Goal: Task Accomplishment & Management: Use online tool/utility

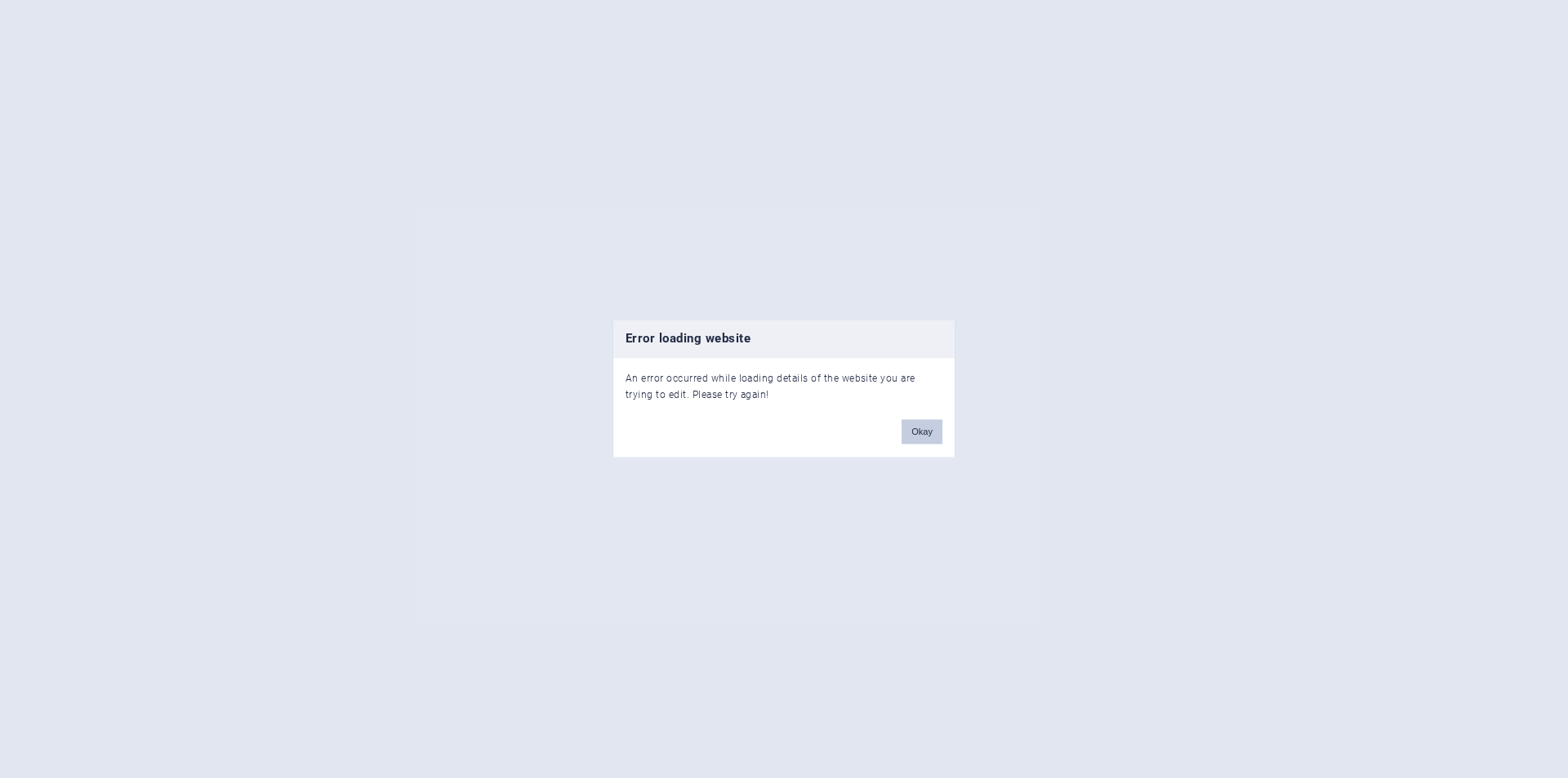
click at [924, 435] on button "Okay" at bounding box center [921, 432] width 41 height 25
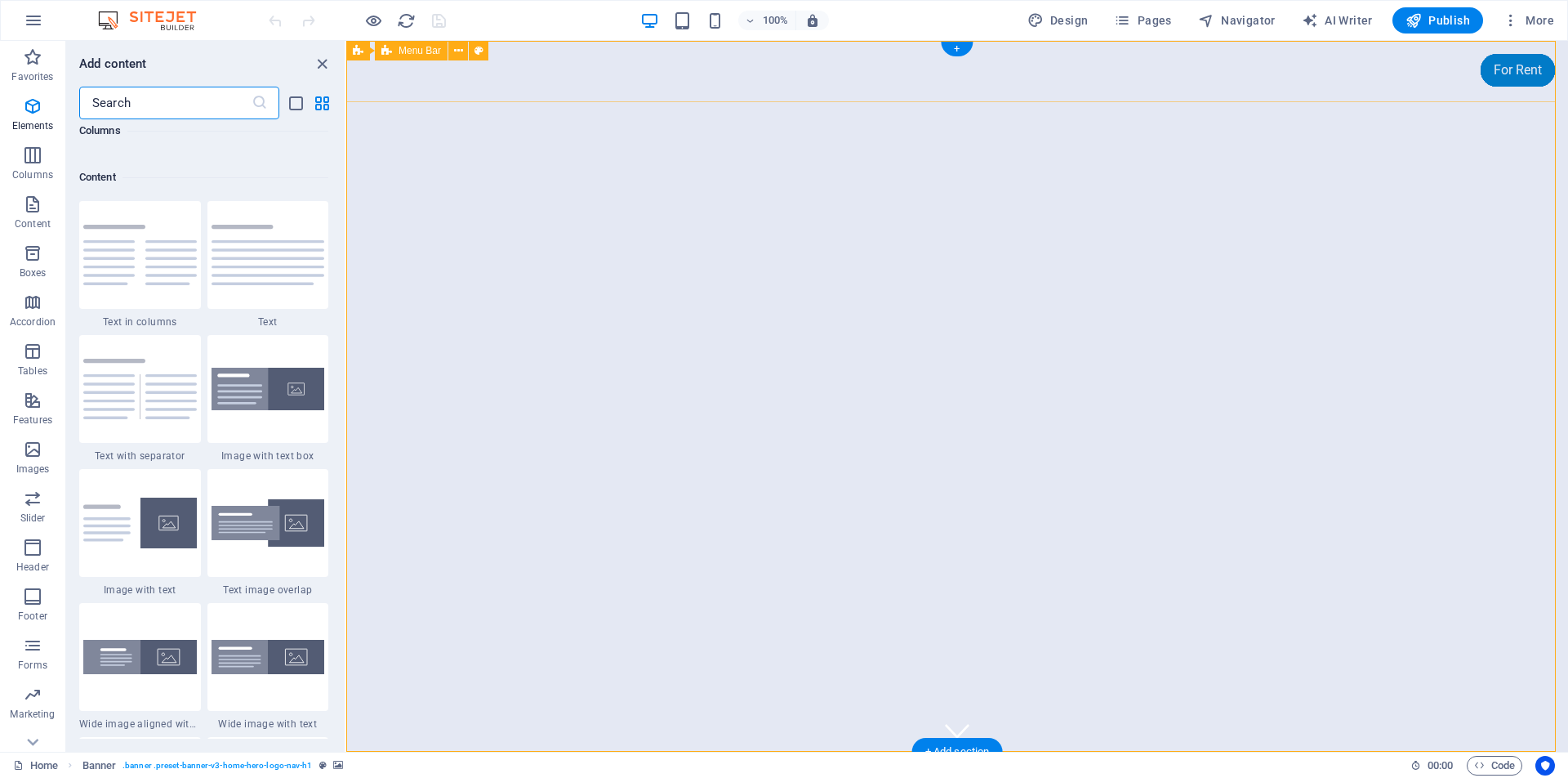
scroll to position [2859, 0]
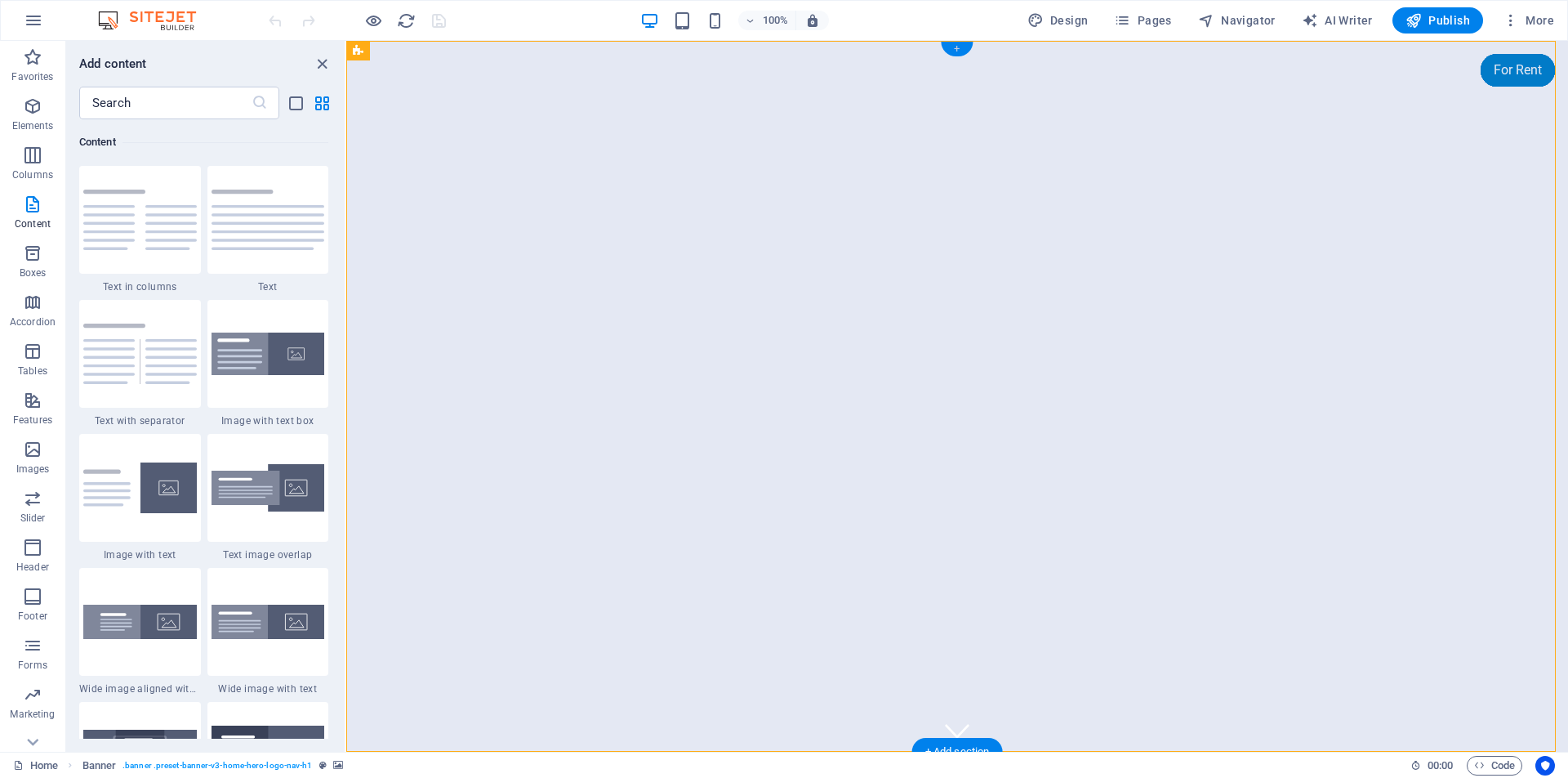
click at [957, 49] on div "+" at bounding box center [957, 49] width 32 height 15
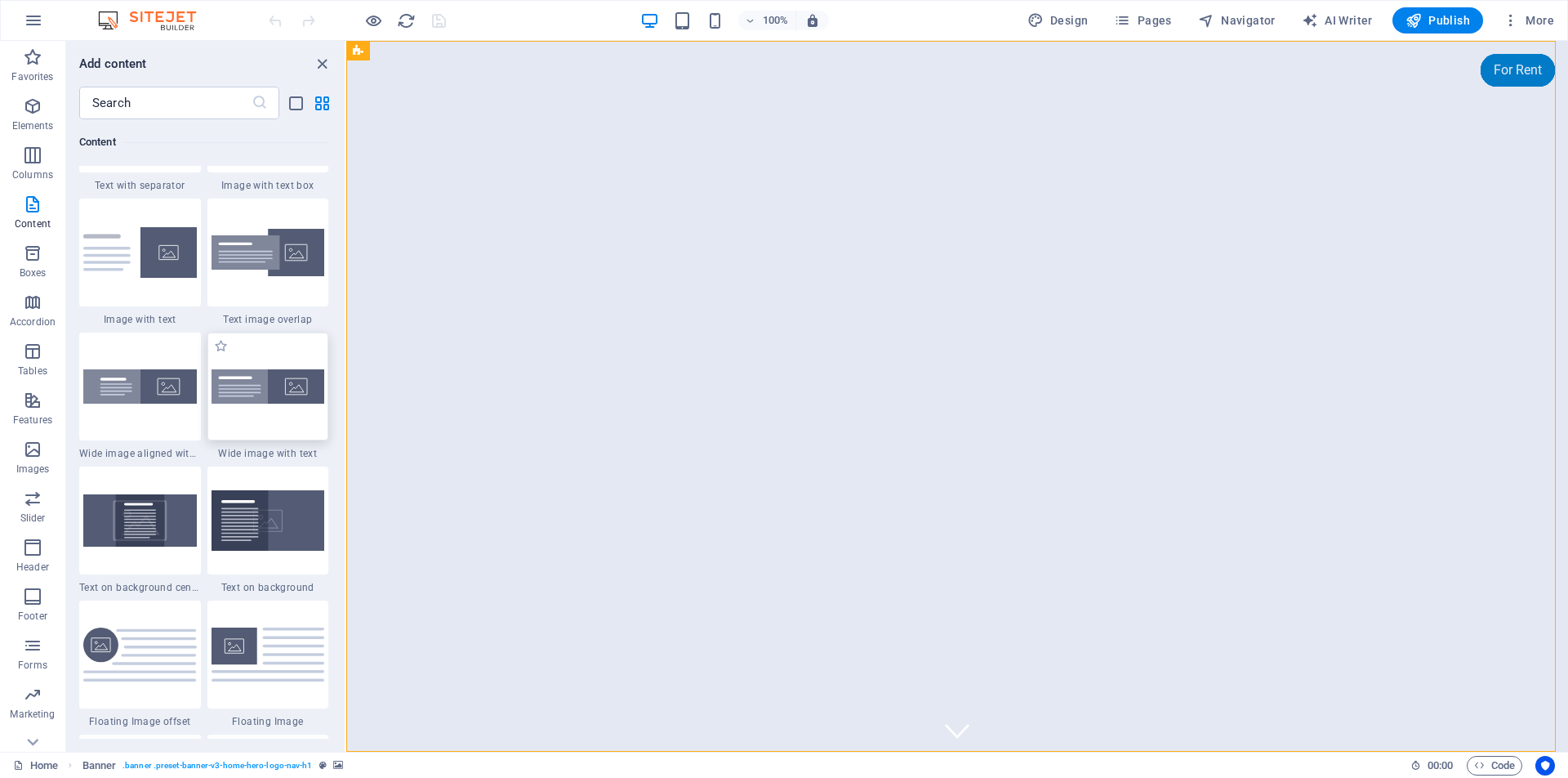
scroll to position [3091, 0]
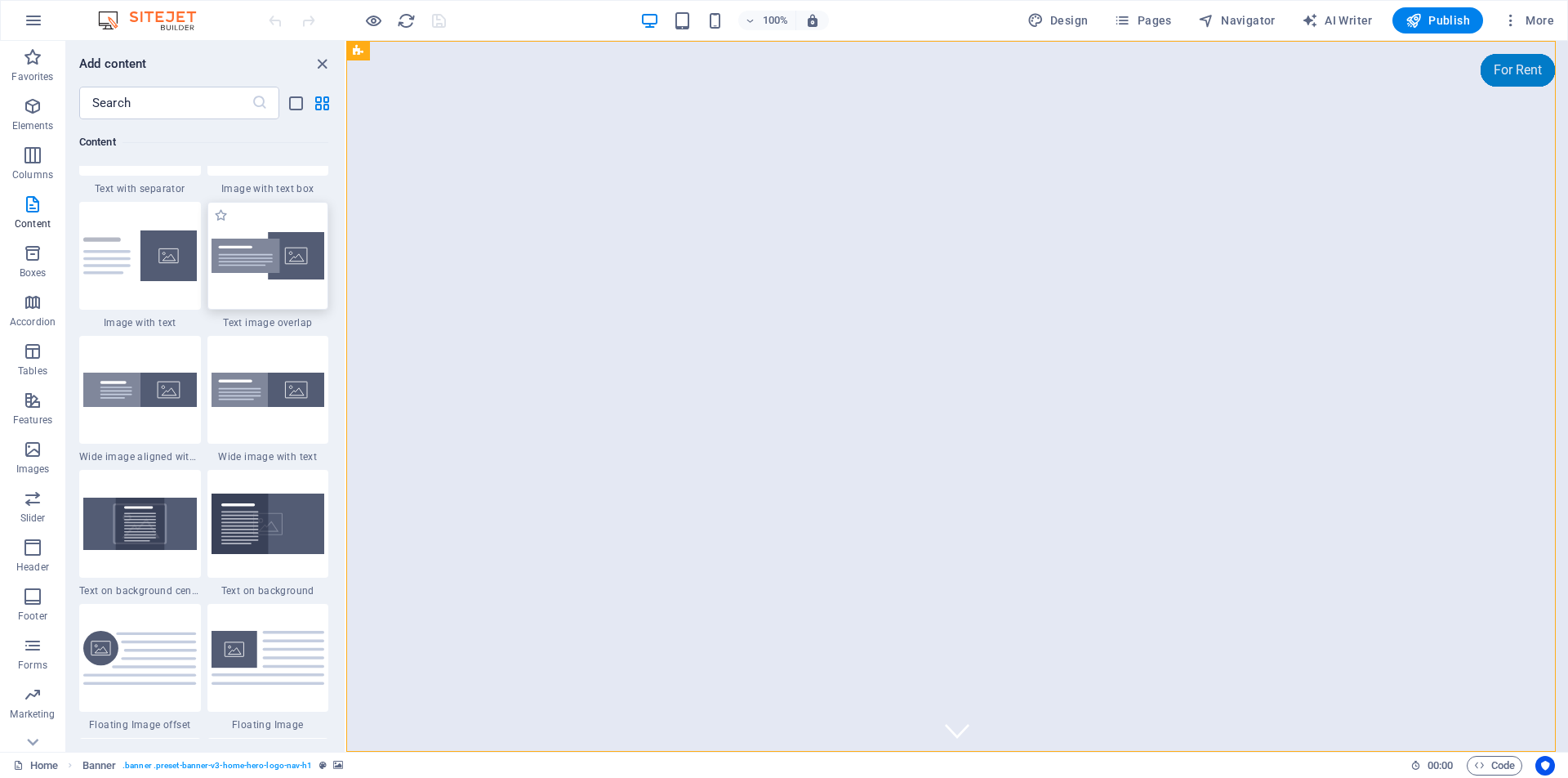
click at [267, 259] on img at bounding box center [268, 256] width 114 height 49
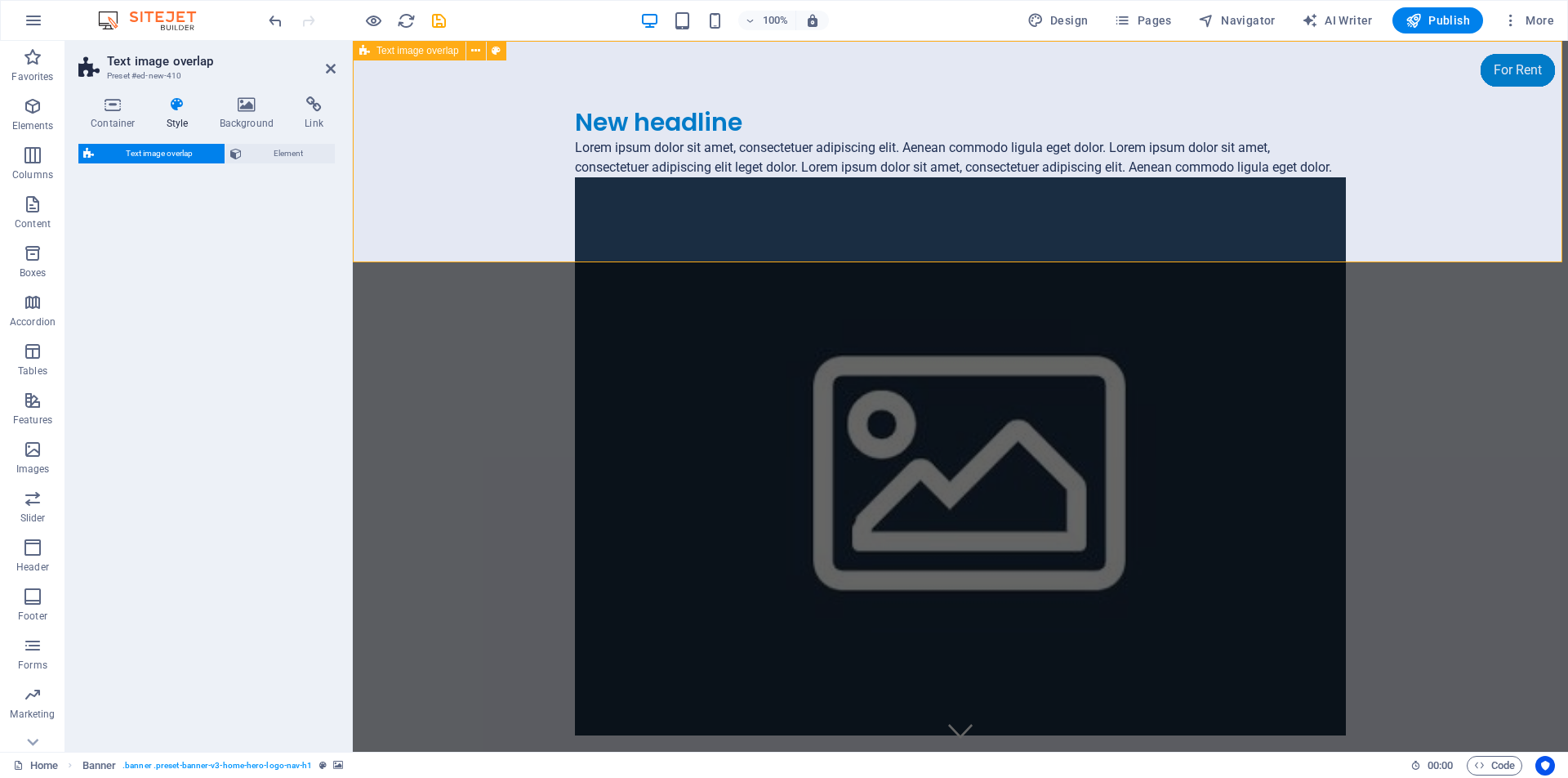
select select "rem"
select select "px"
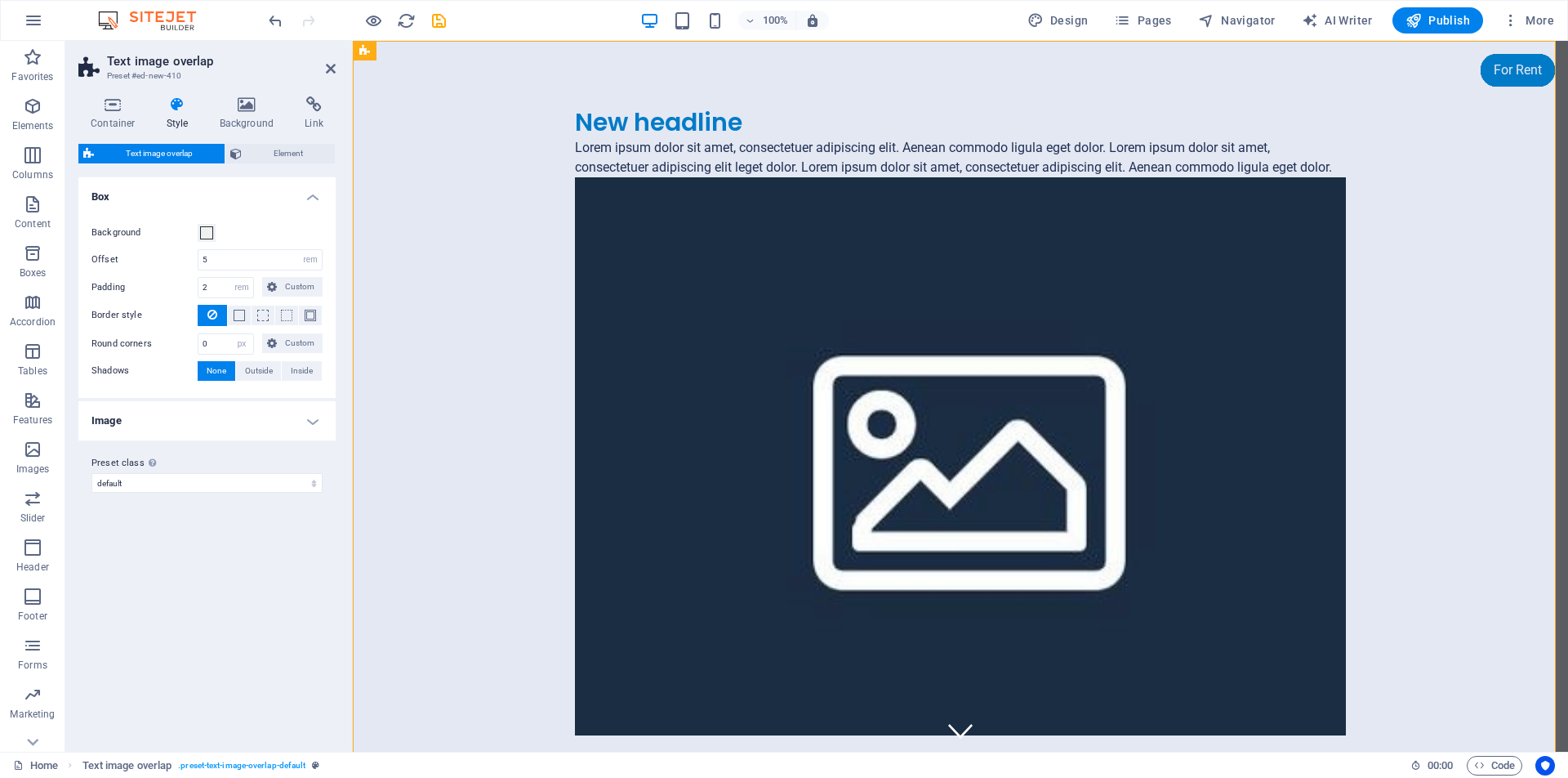
drag, startPoint x: 267, startPoint y: 259, endPoint x: 267, endPoint y: 228, distance: 31.0
click at [267, 228] on div "Text image overlap Preset #ed-new-410 Container Style Background Link Size Heig…" at bounding box center [816, 395] width 1503 height 711
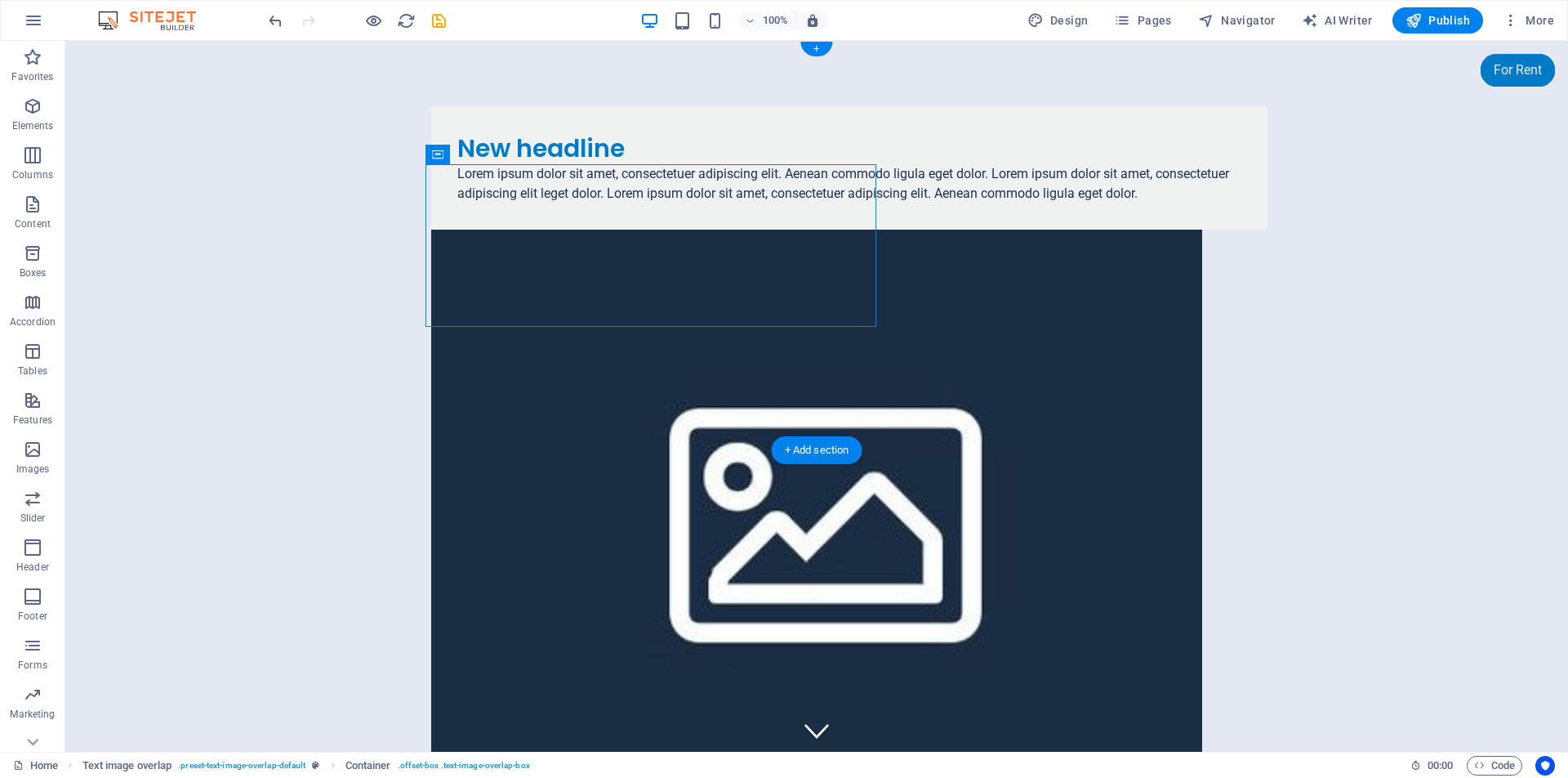
drag, startPoint x: 682, startPoint y: 197, endPoint x: 600, endPoint y: 185, distance: 82.9
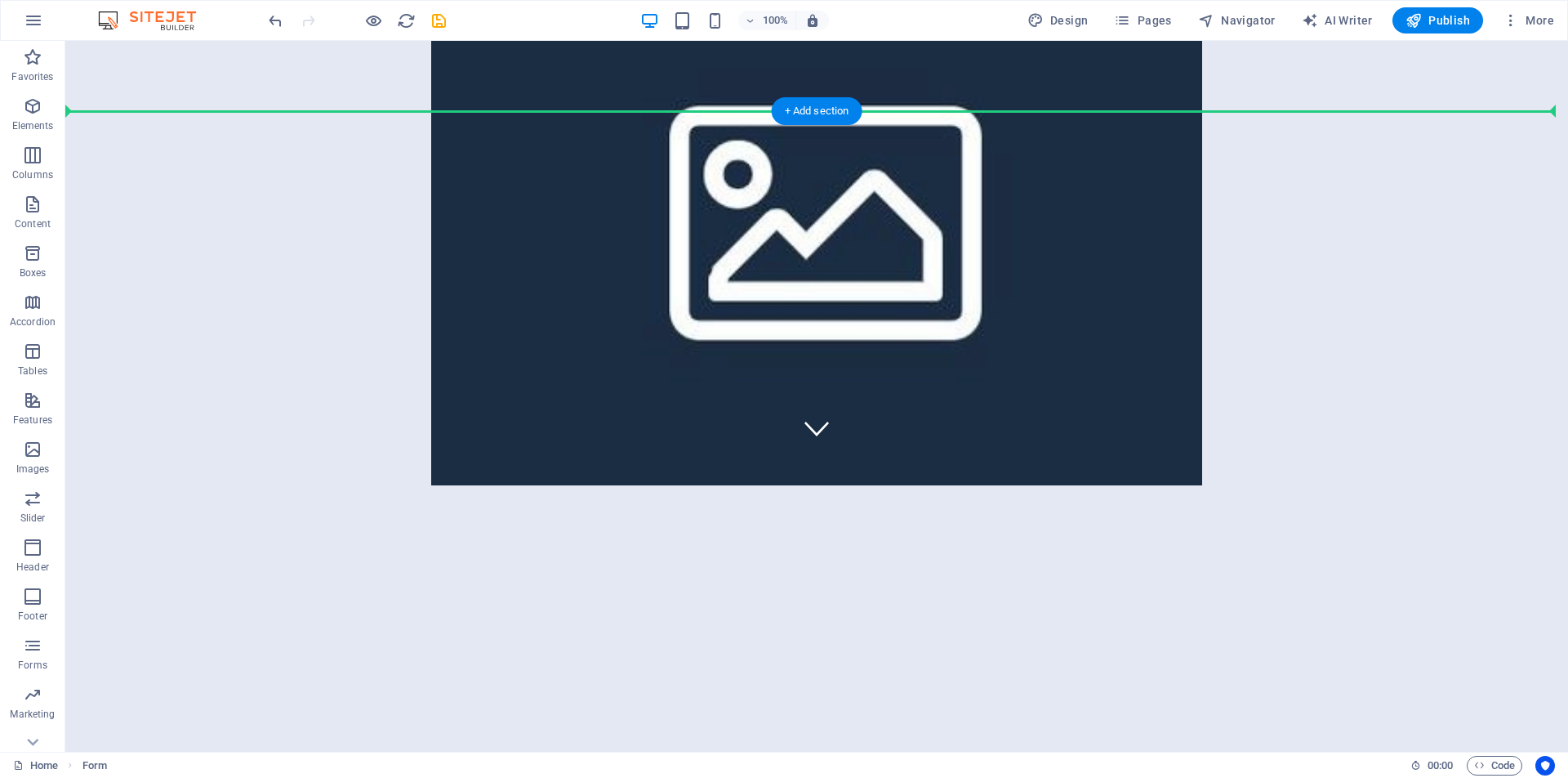
scroll to position [0, 0]
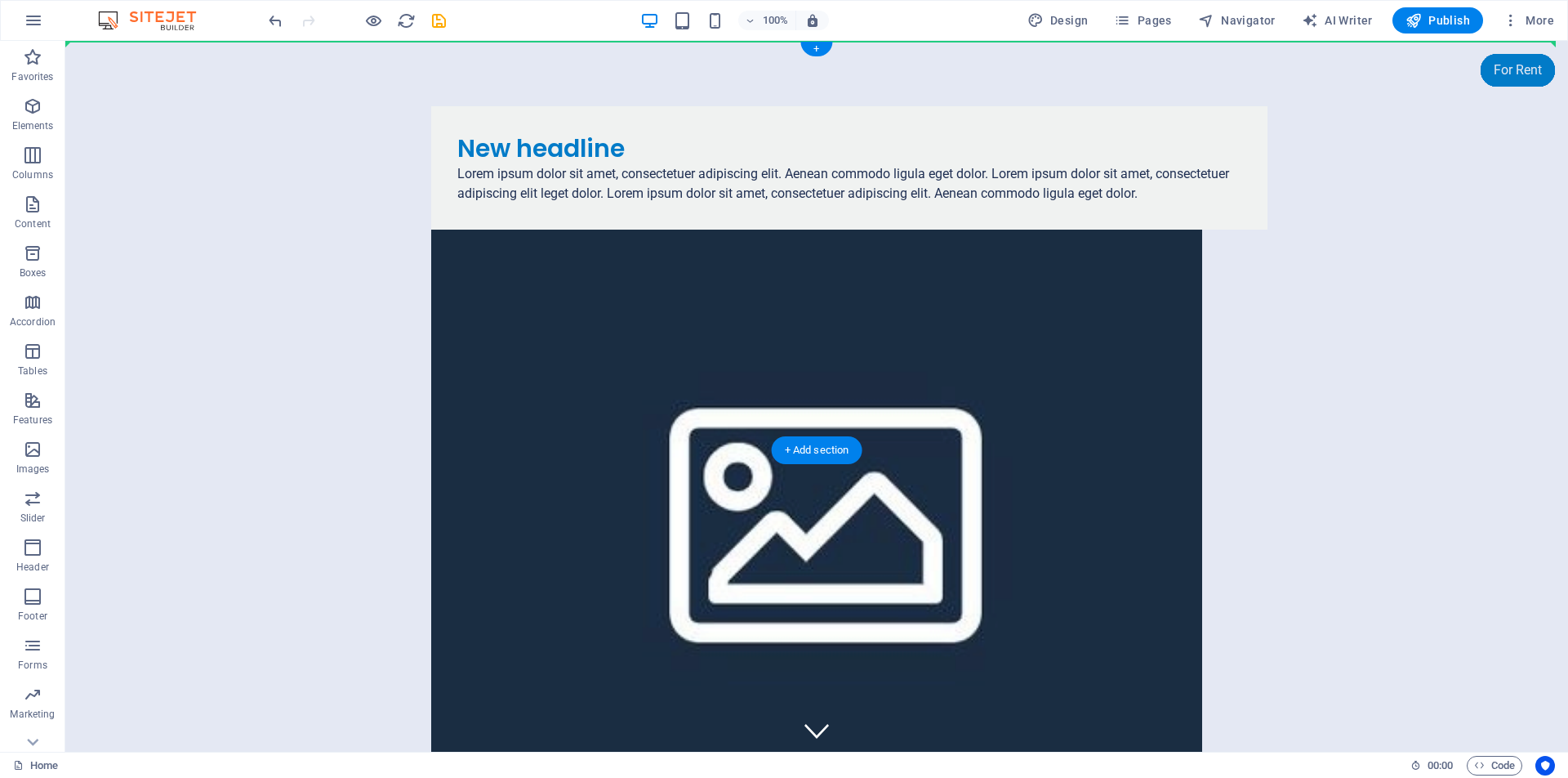
drag, startPoint x: 164, startPoint y: 400, endPoint x: 287, endPoint y: 68, distance: 354.1
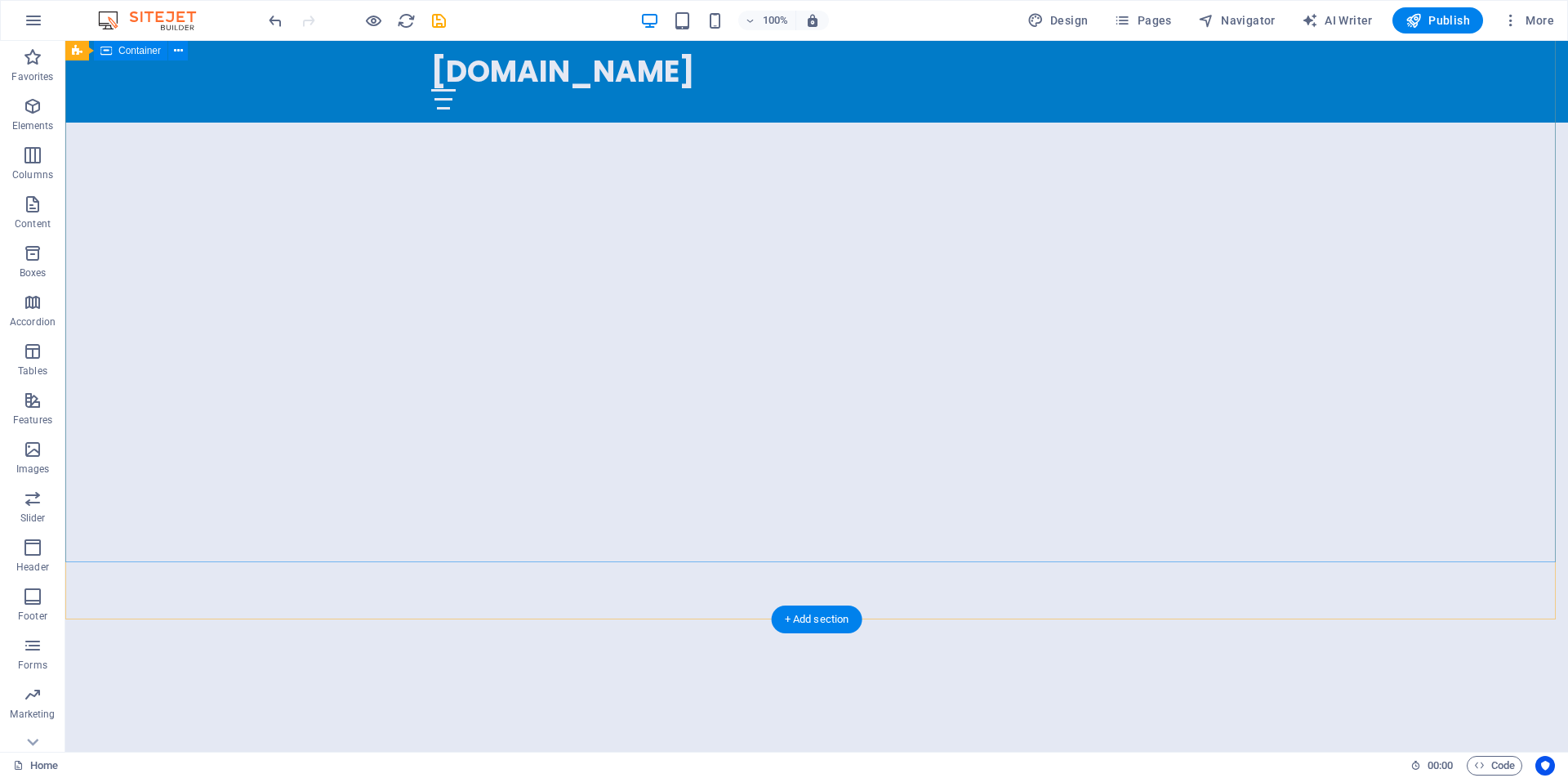
scroll to position [1224, 0]
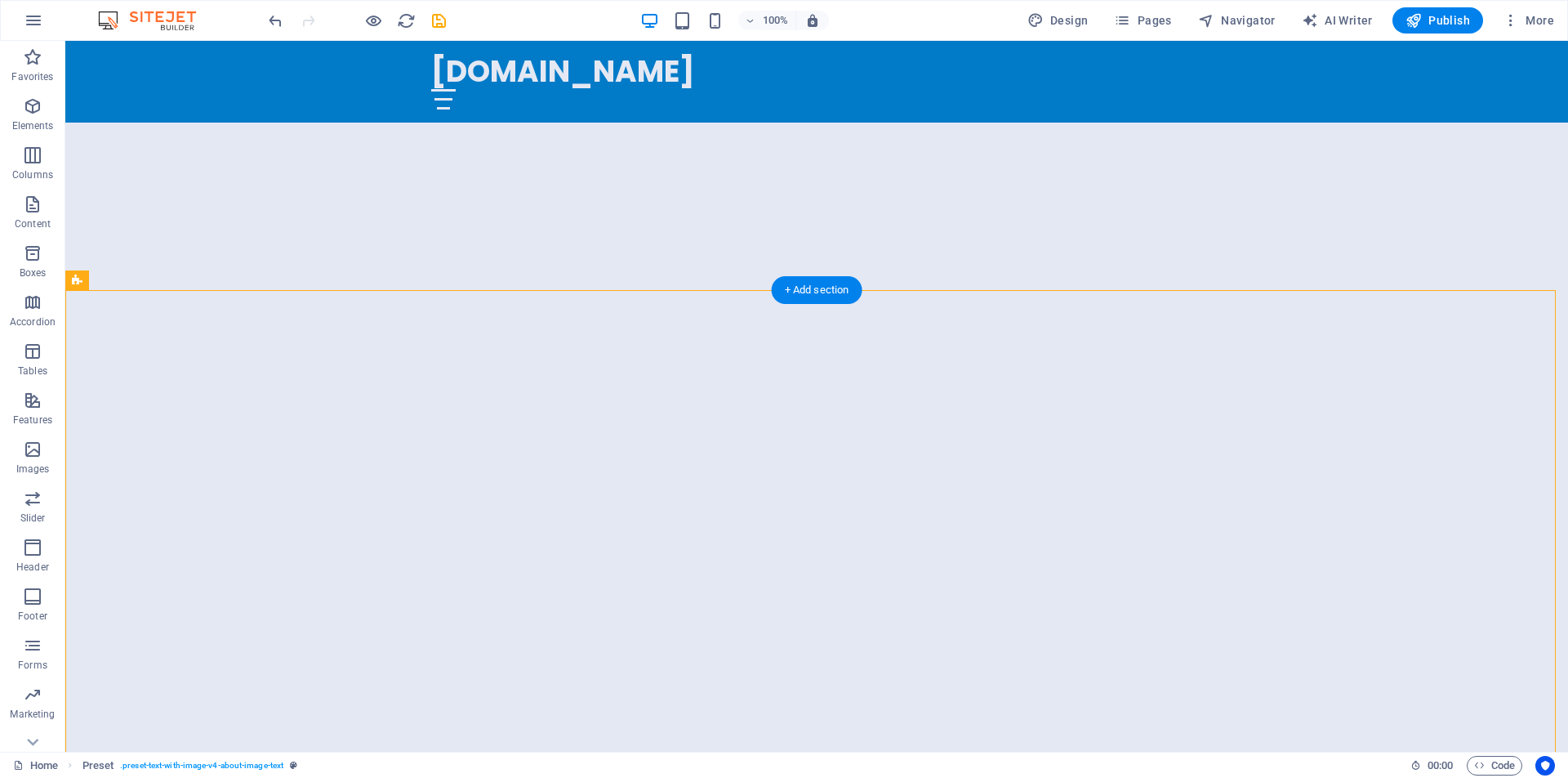
drag, startPoint x: 525, startPoint y: 389, endPoint x: 435, endPoint y: 395, distance: 90.2
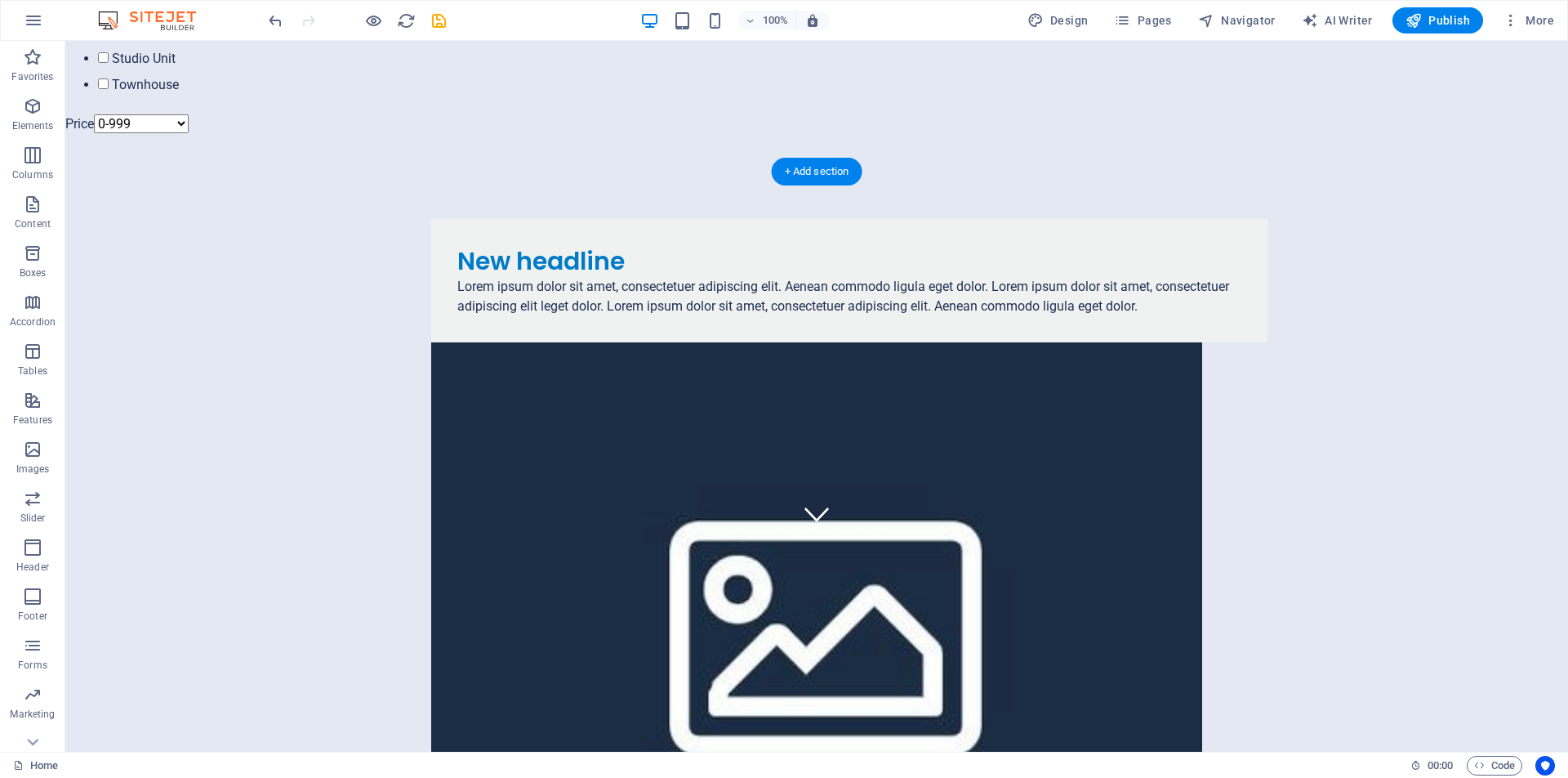
scroll to position [182, 0]
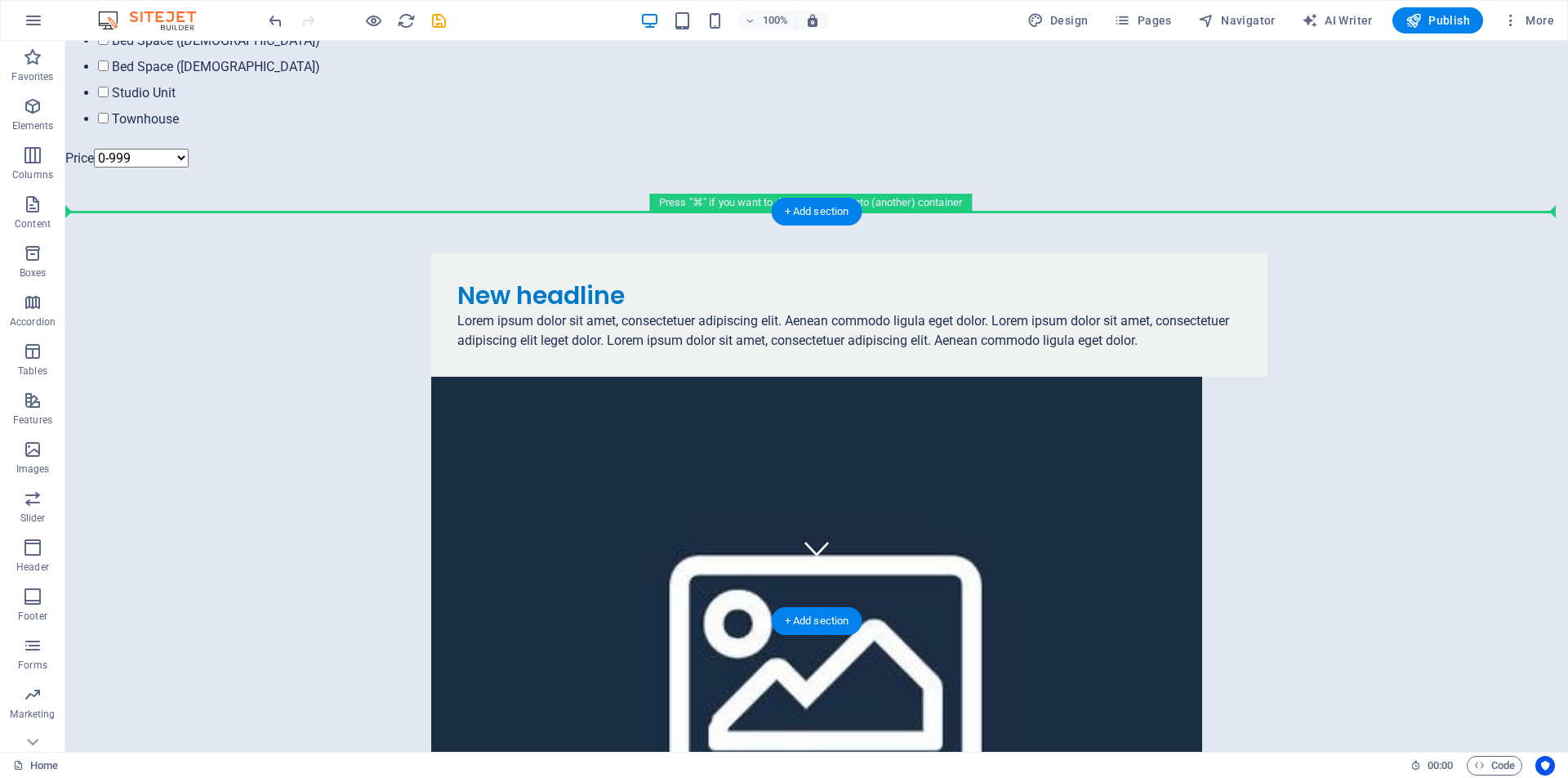
drag, startPoint x: 167, startPoint y: 321, endPoint x: 240, endPoint y: 227, distance: 119.0
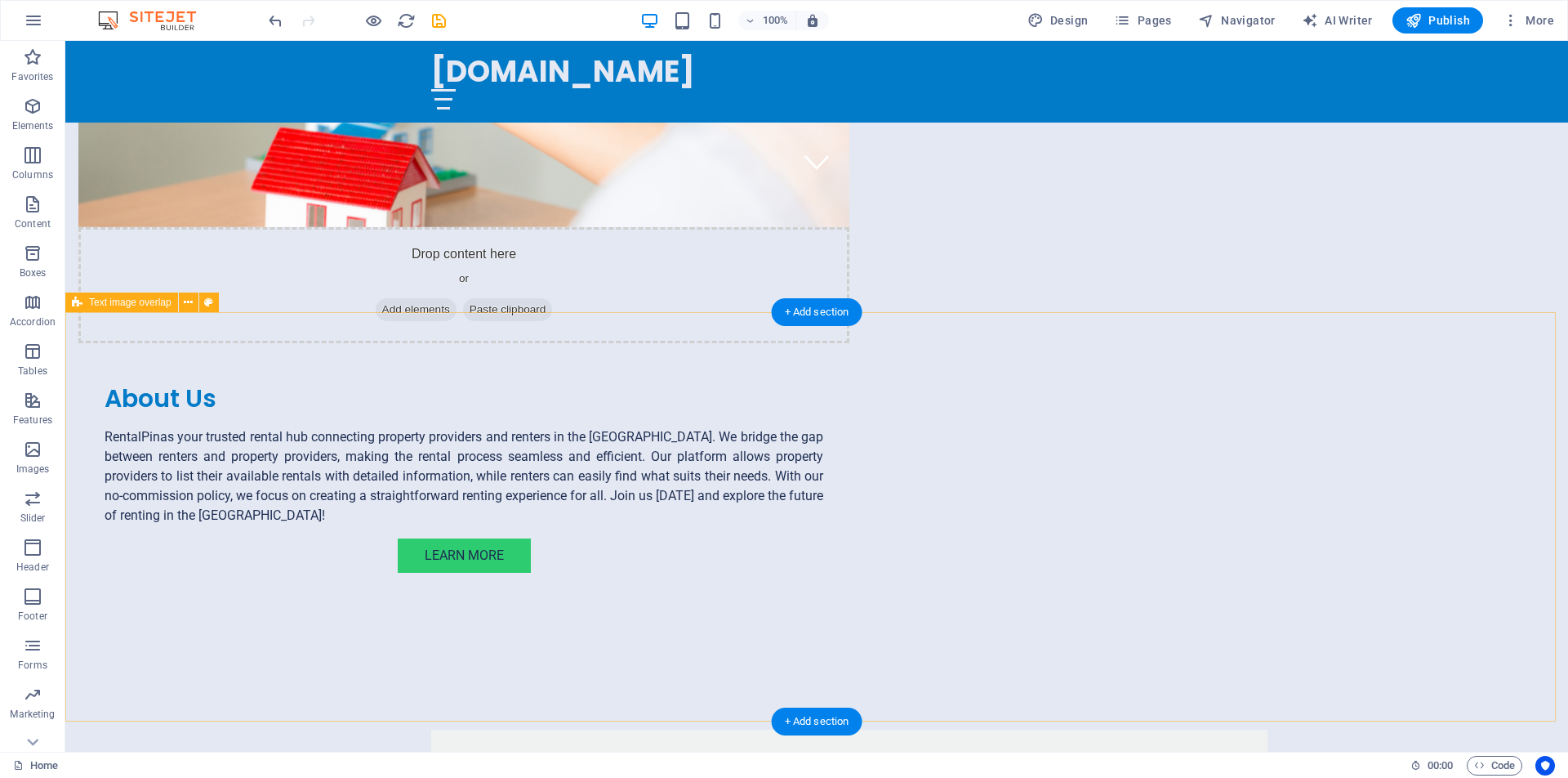
scroll to position [573, 0]
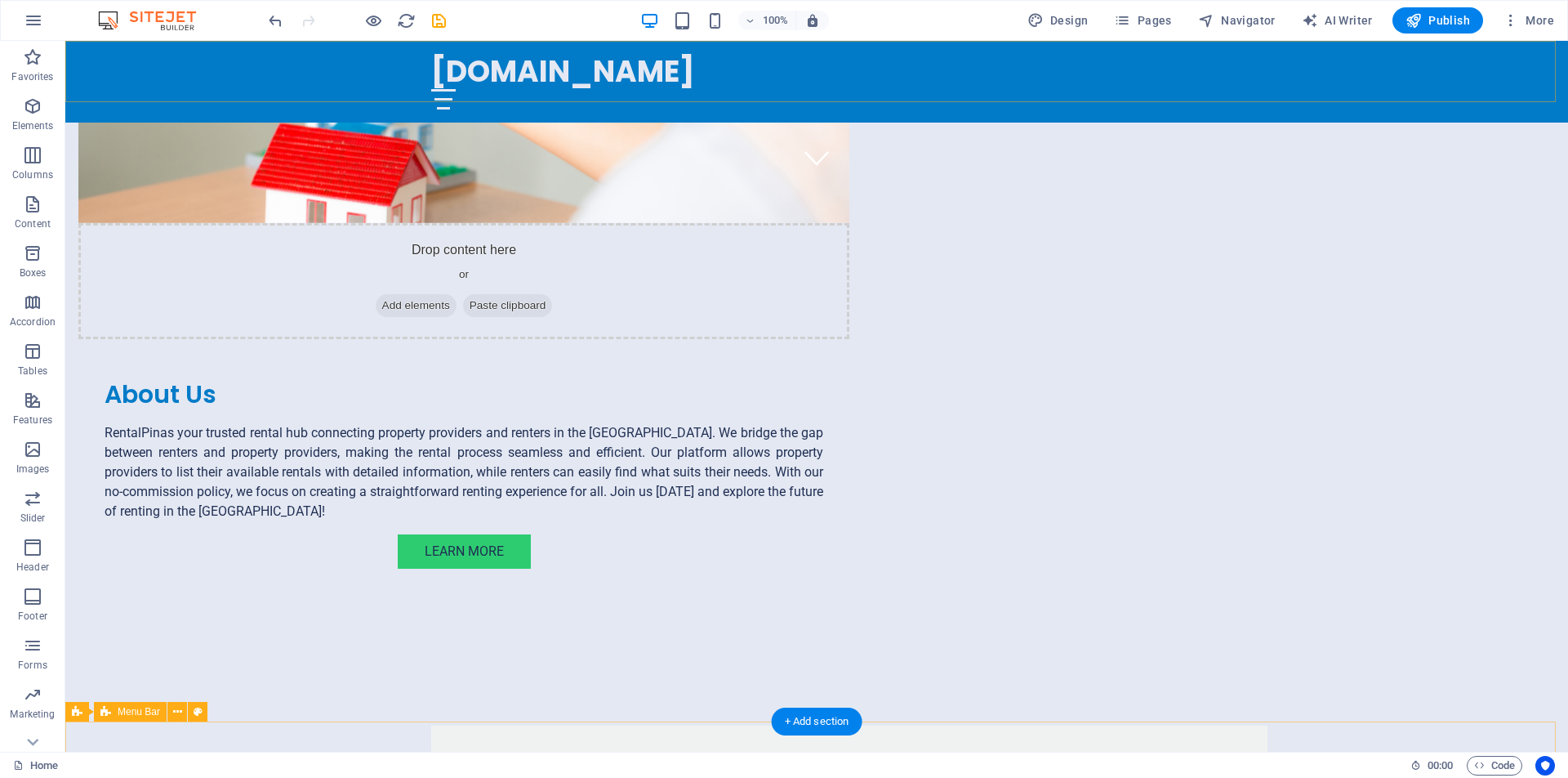
click at [245, 58] on div "[DOMAIN_NAME] Home About Services FAQ Properties" at bounding box center [816, 81] width 1503 height 81
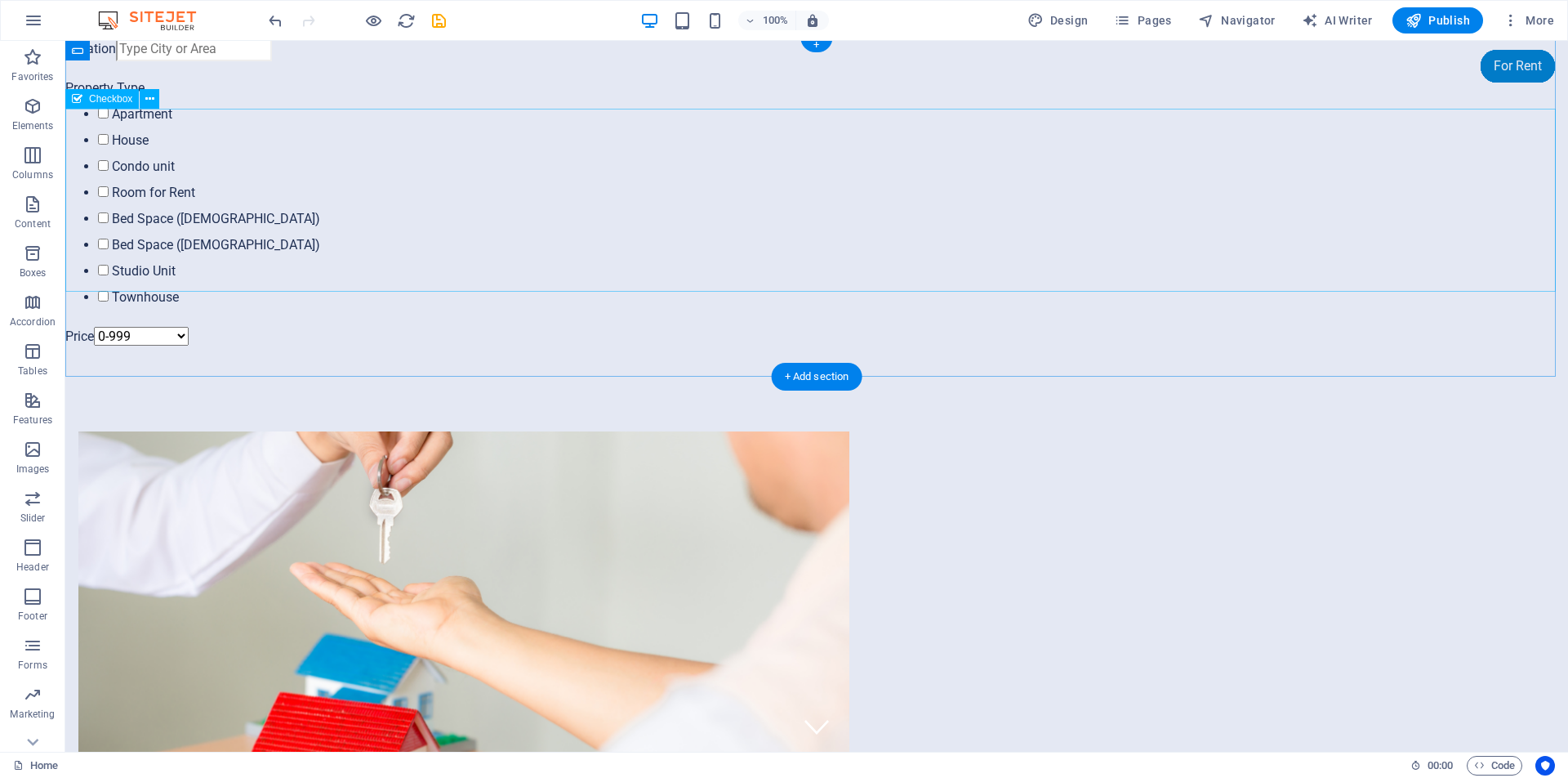
scroll to position [0, 0]
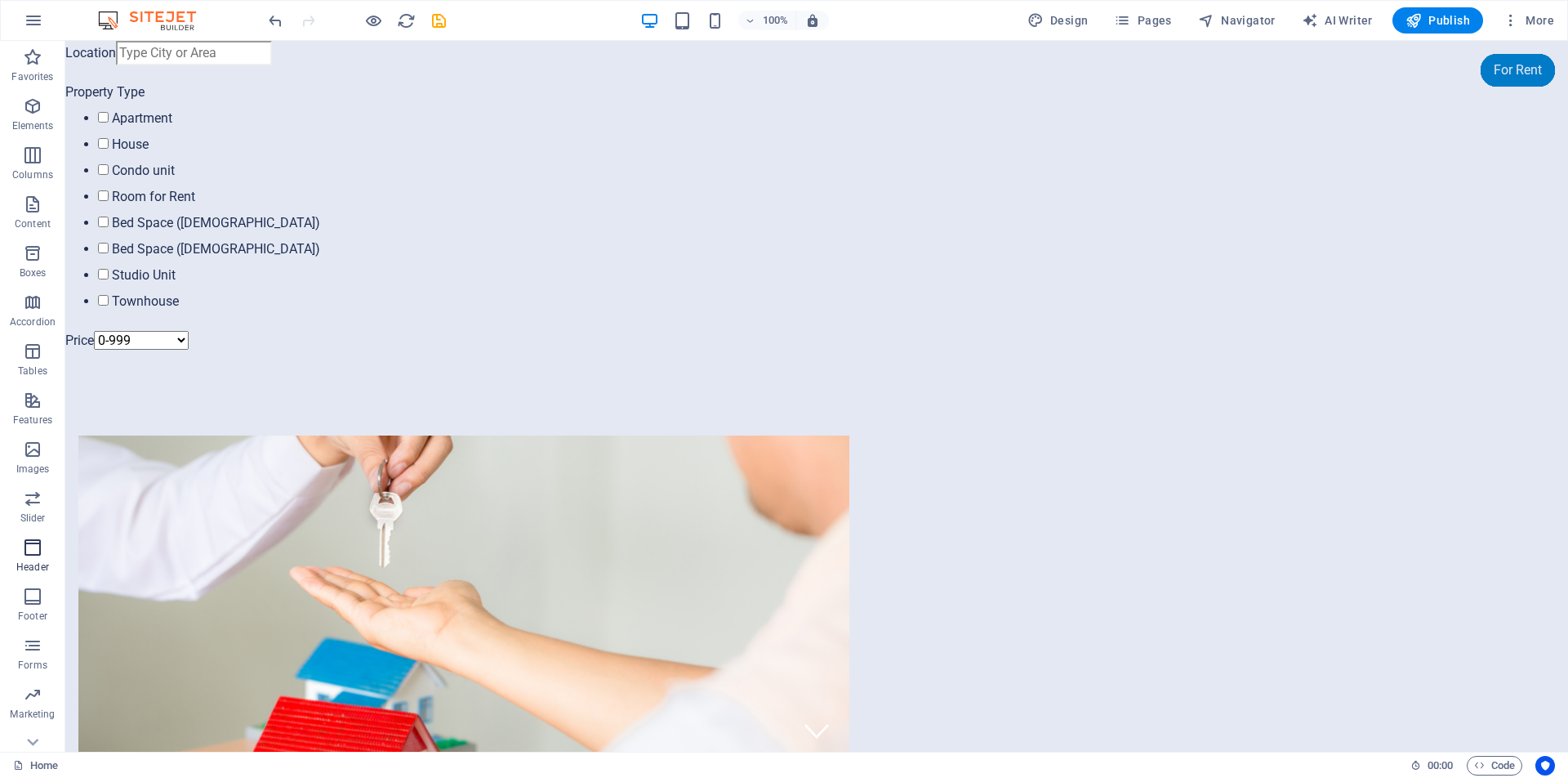
click at [28, 556] on icon "button" at bounding box center [33, 548] width 20 height 20
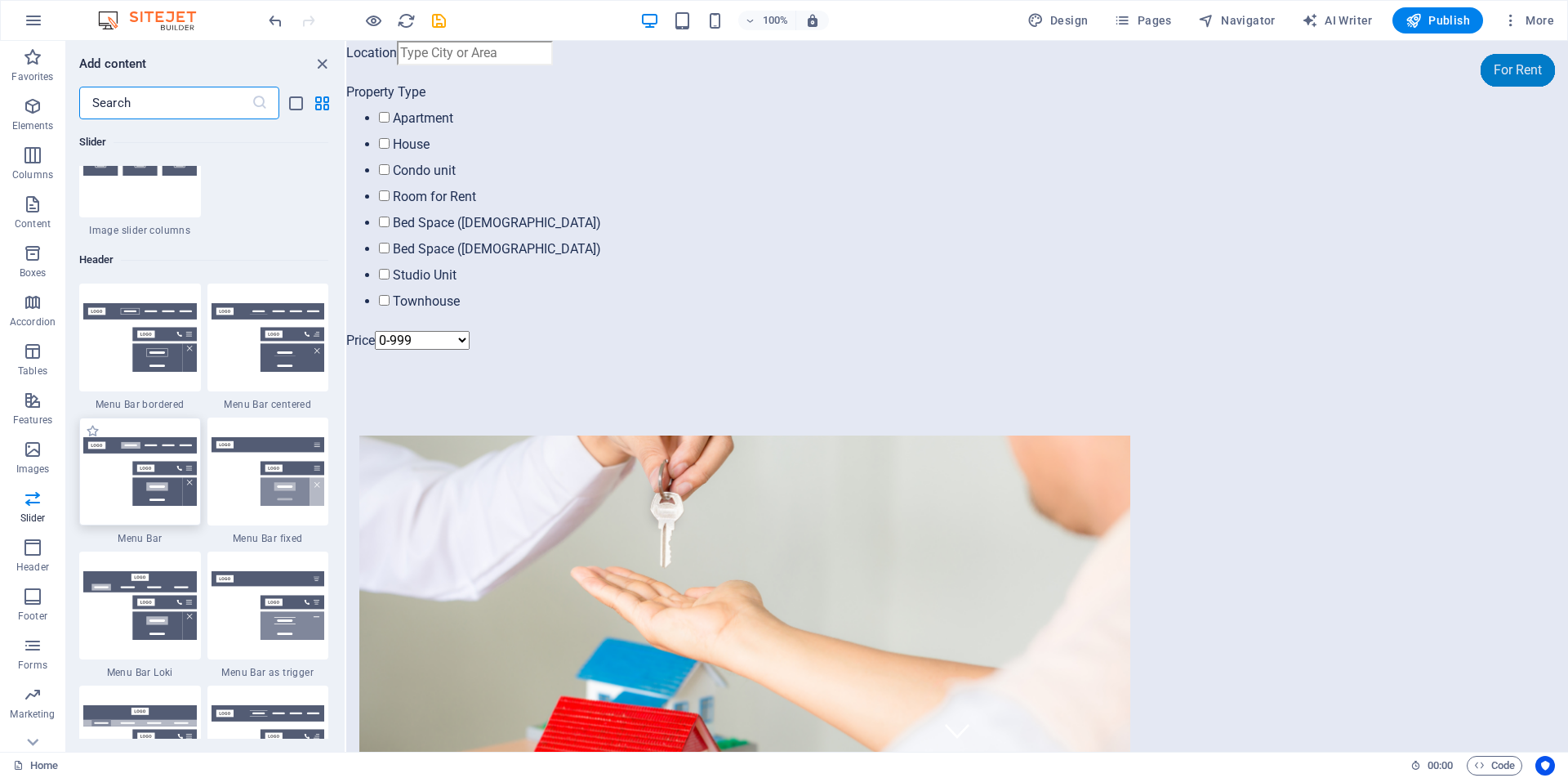
scroll to position [9722, 0]
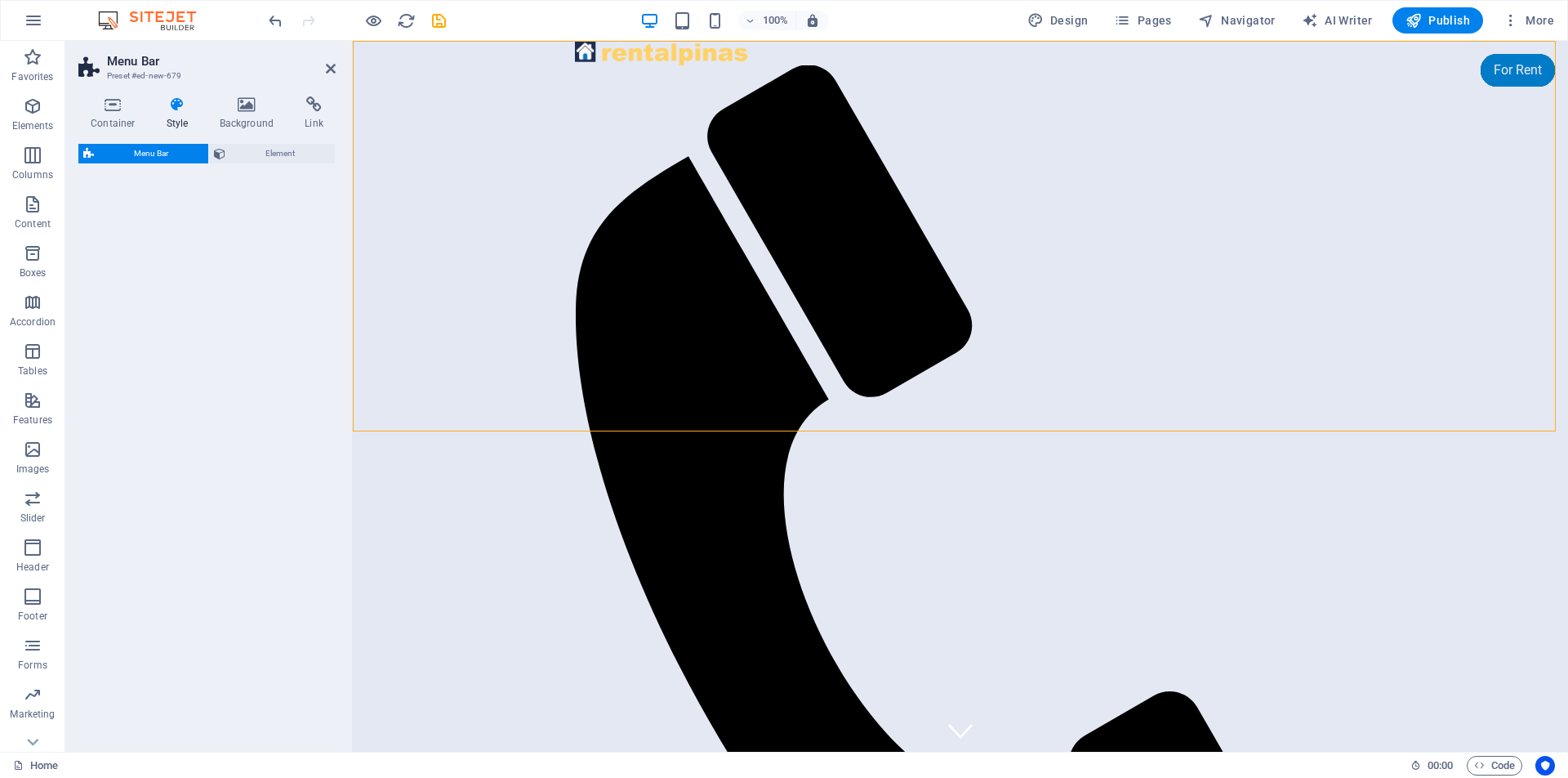
select select "rem"
select select "preset-menu-v2-default"
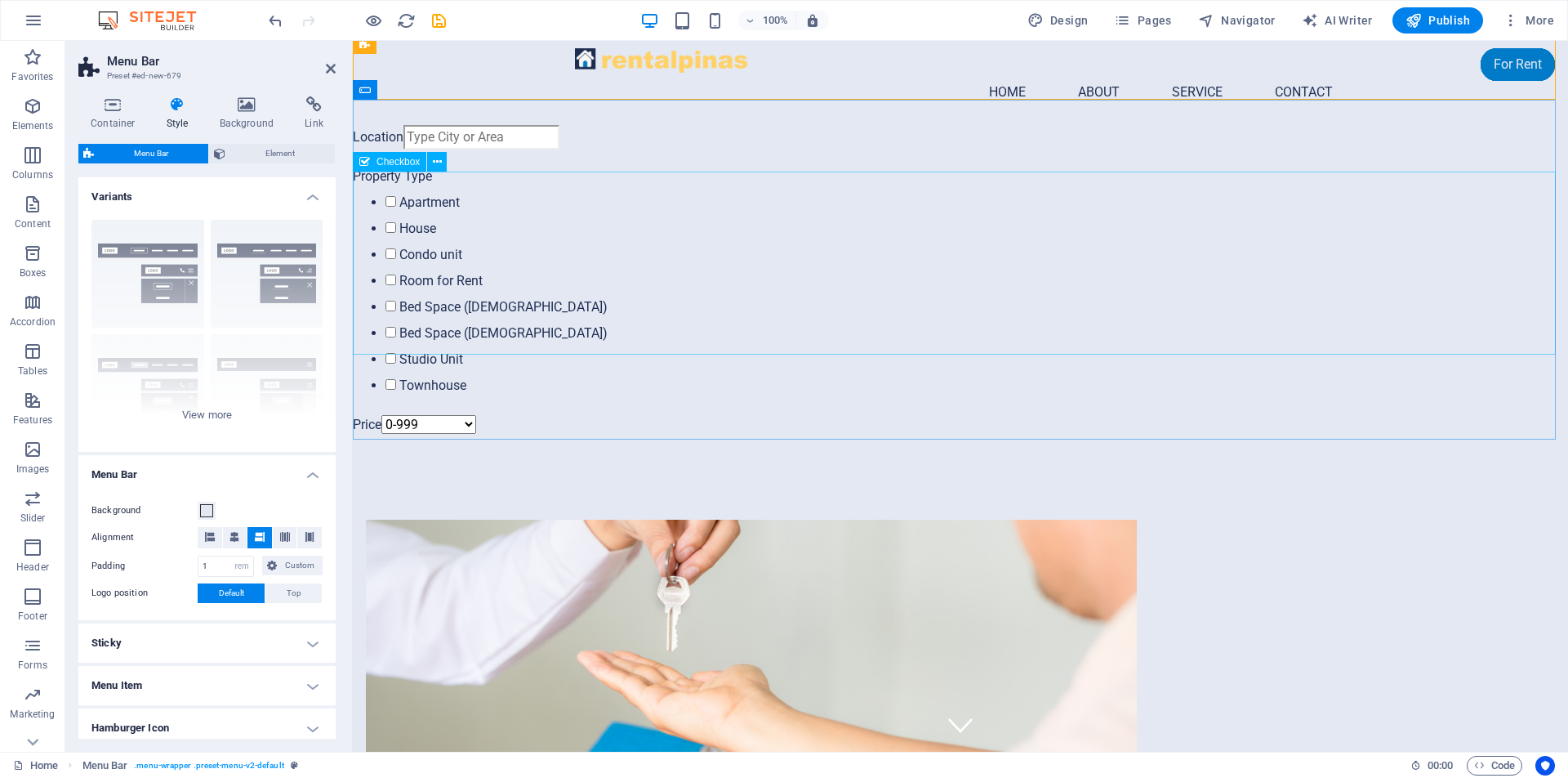
scroll to position [0, 0]
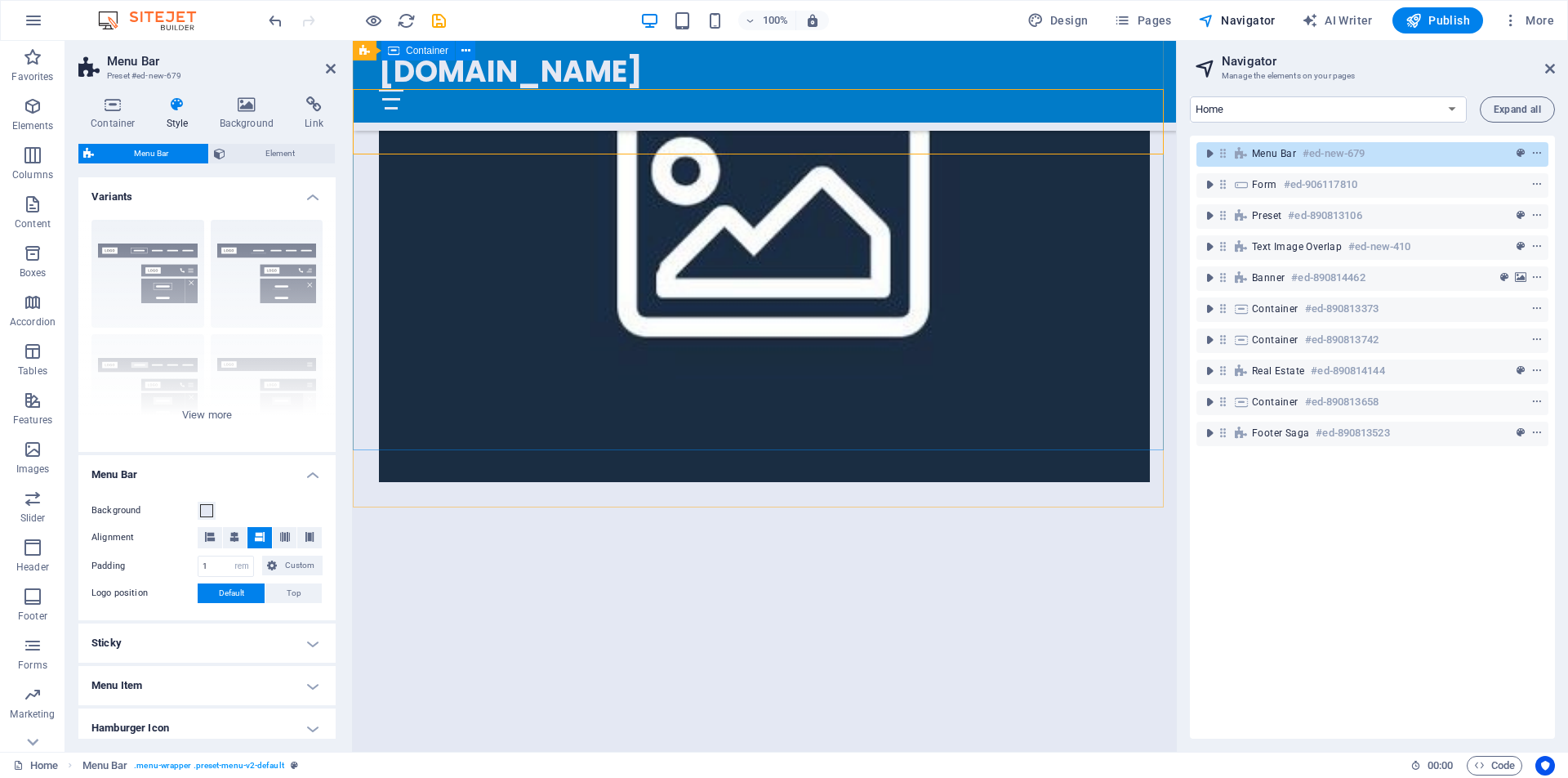
scroll to position [1433, 0]
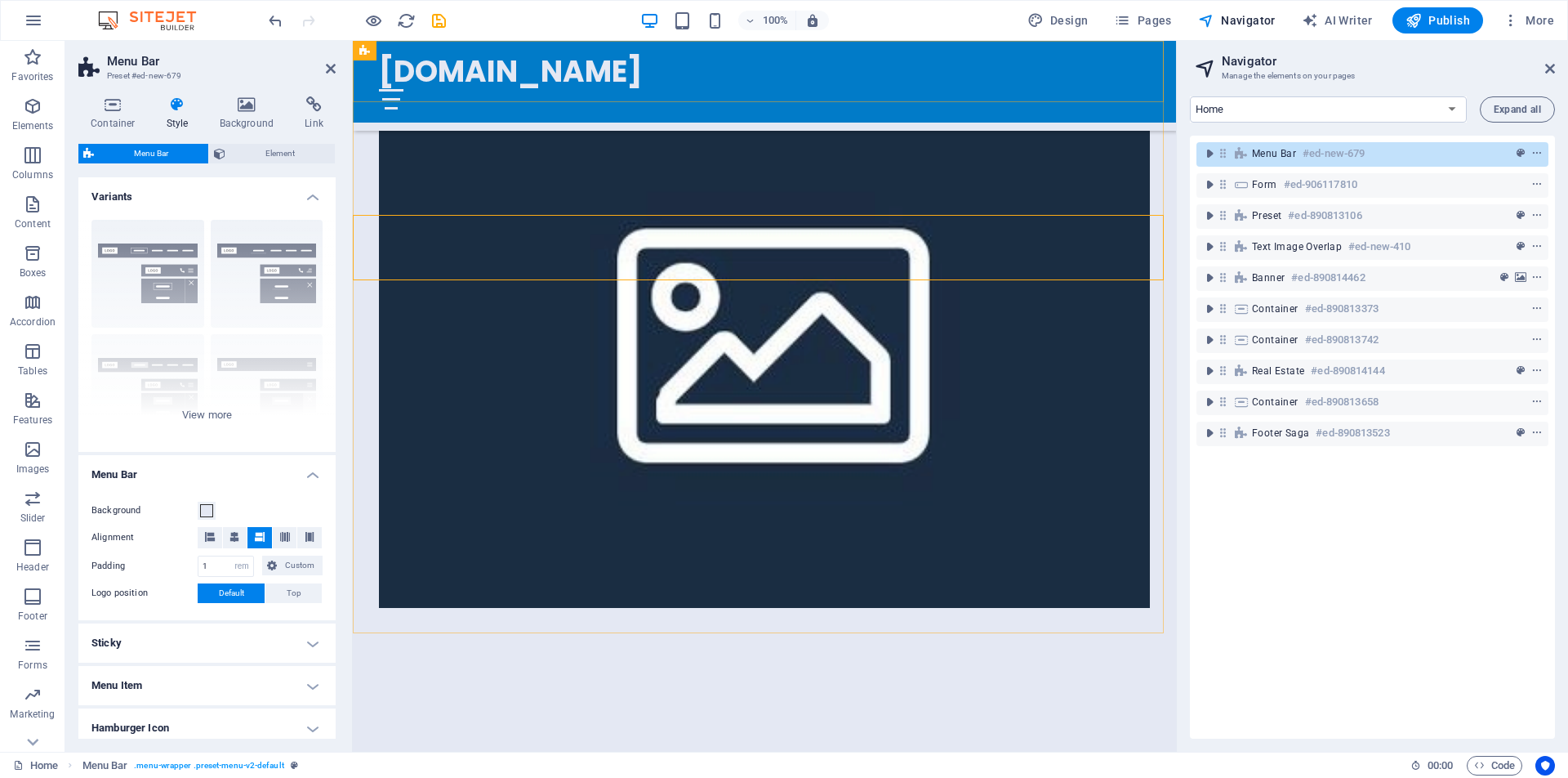
click at [1134, 84] on div "[DOMAIN_NAME] Home About Services FAQ Properties" at bounding box center [764, 81] width 823 height 81
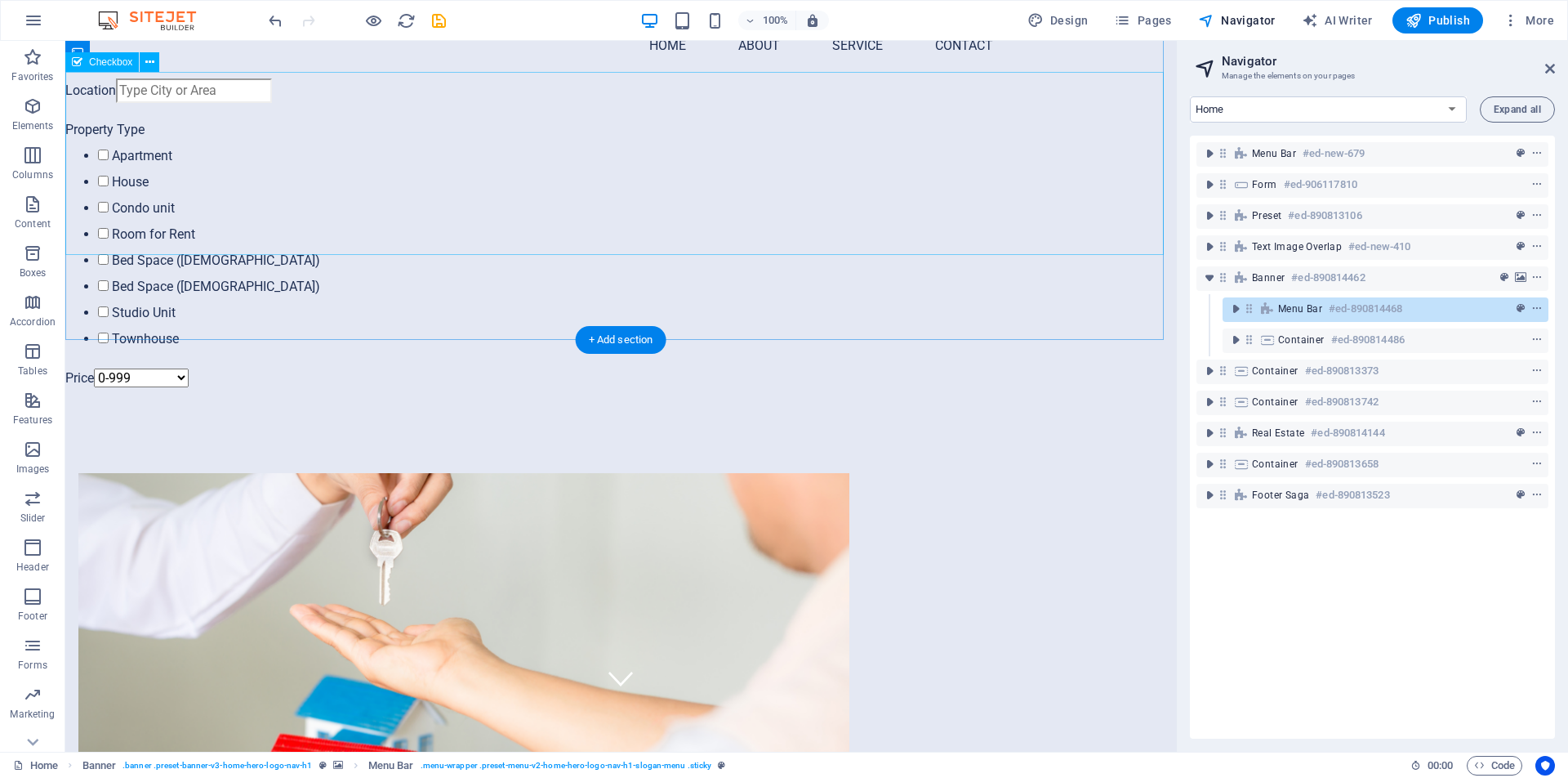
scroll to position [0, 0]
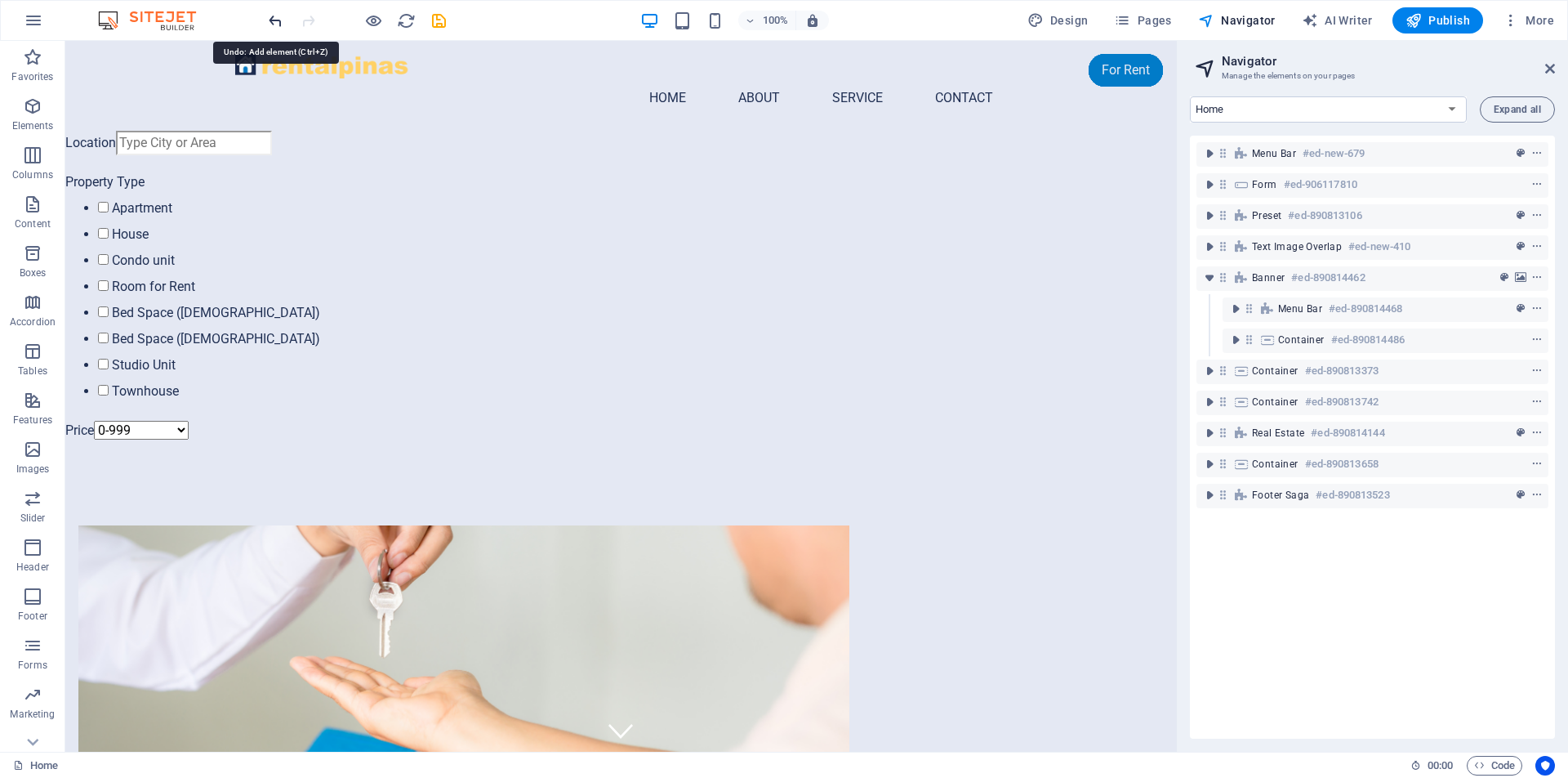
click at [0, 0] on icon "undo" at bounding box center [0, 0] width 0 height 0
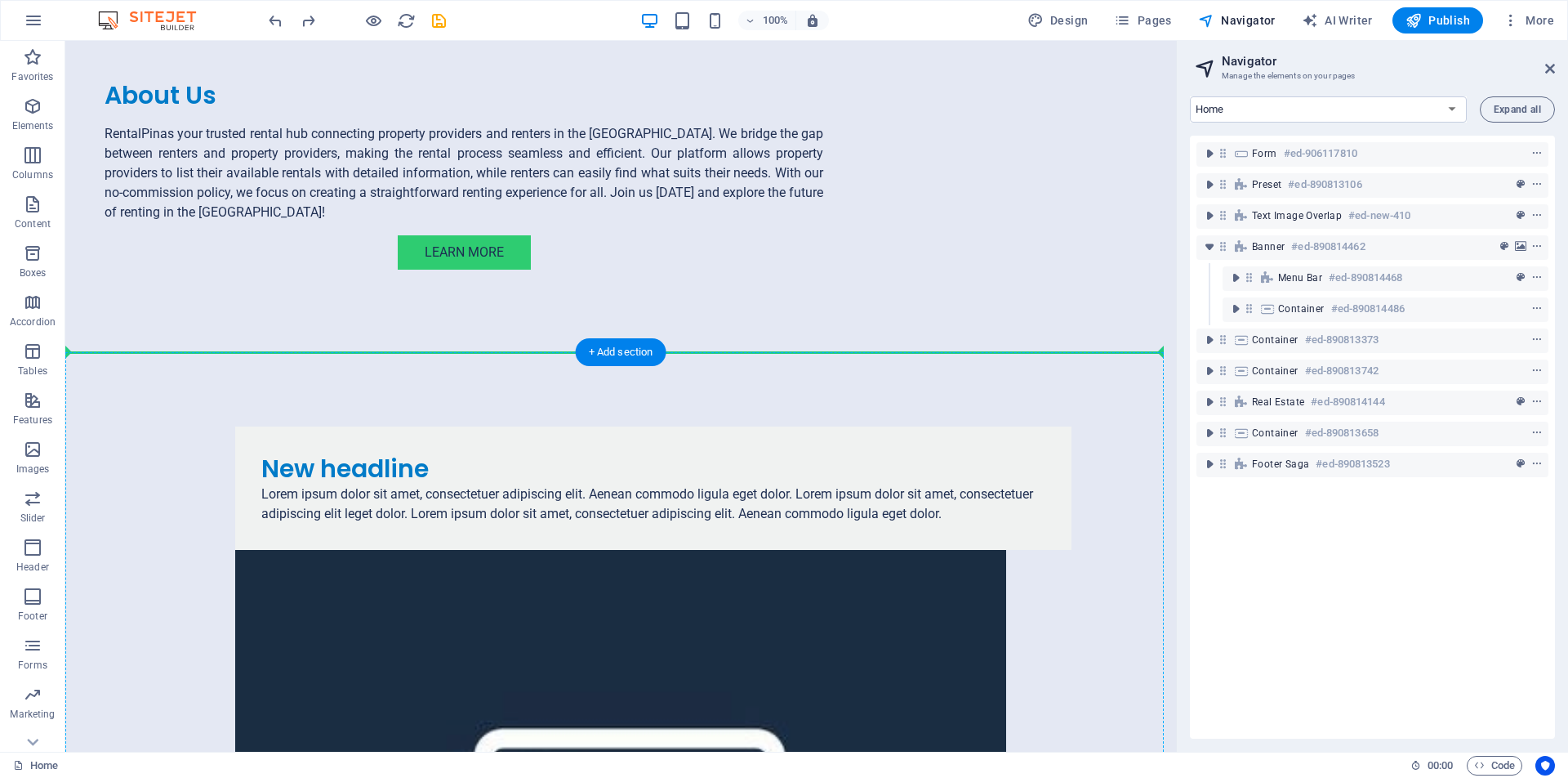
scroll to position [945, 0]
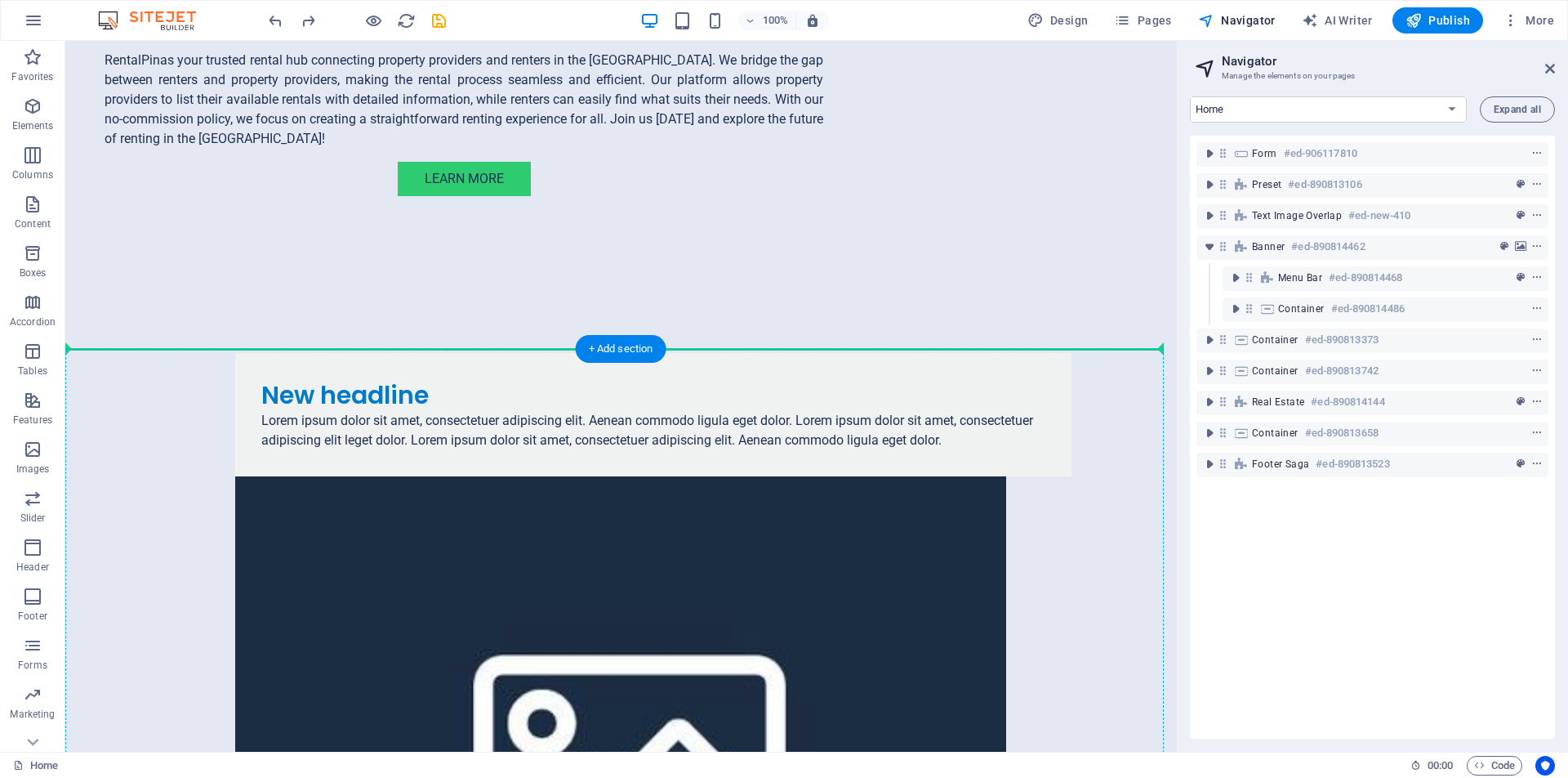
drag, startPoint x: 165, startPoint y: 91, endPoint x: 226, endPoint y: 371, distance: 286.6
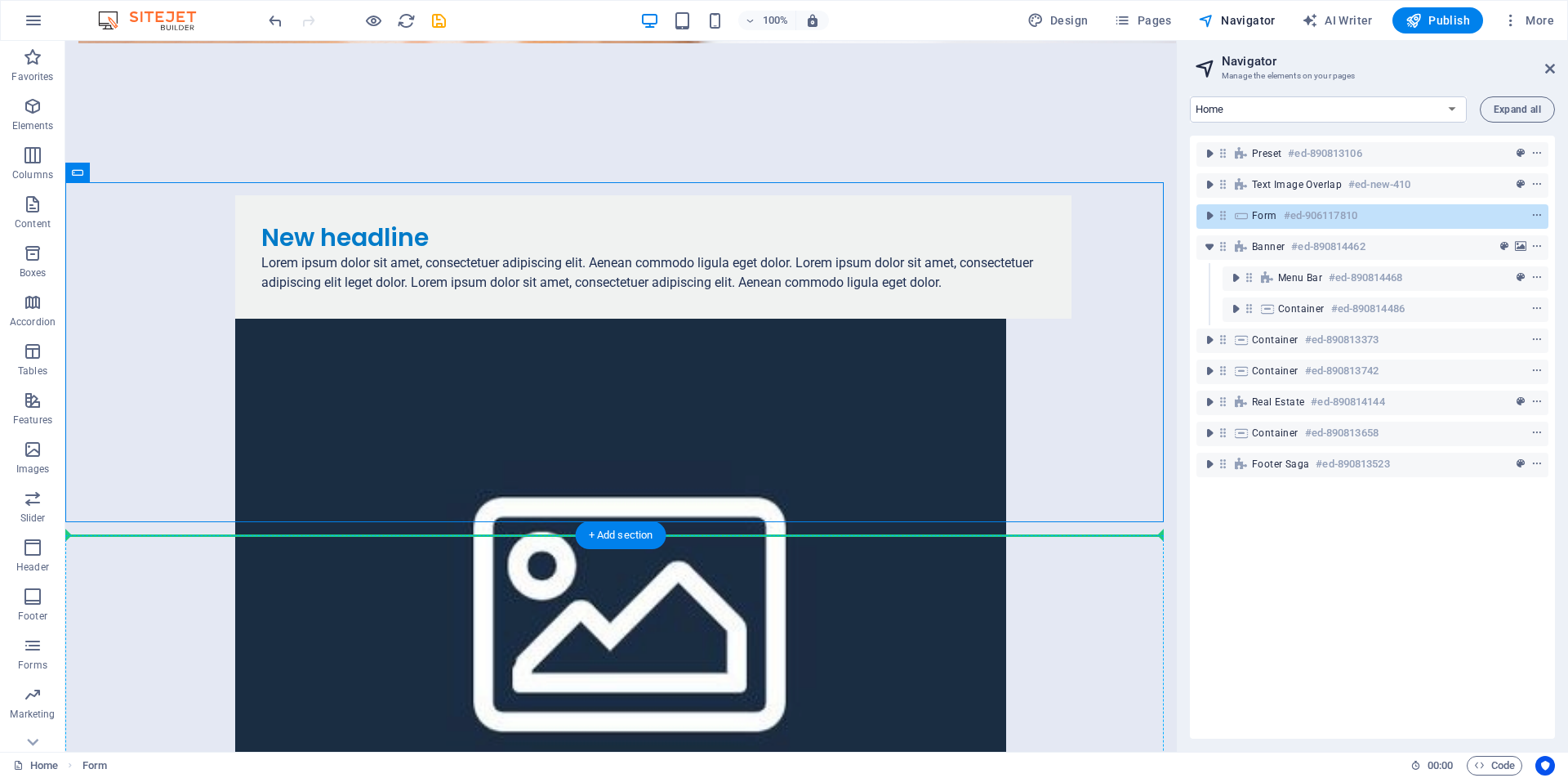
scroll to position [784, 0]
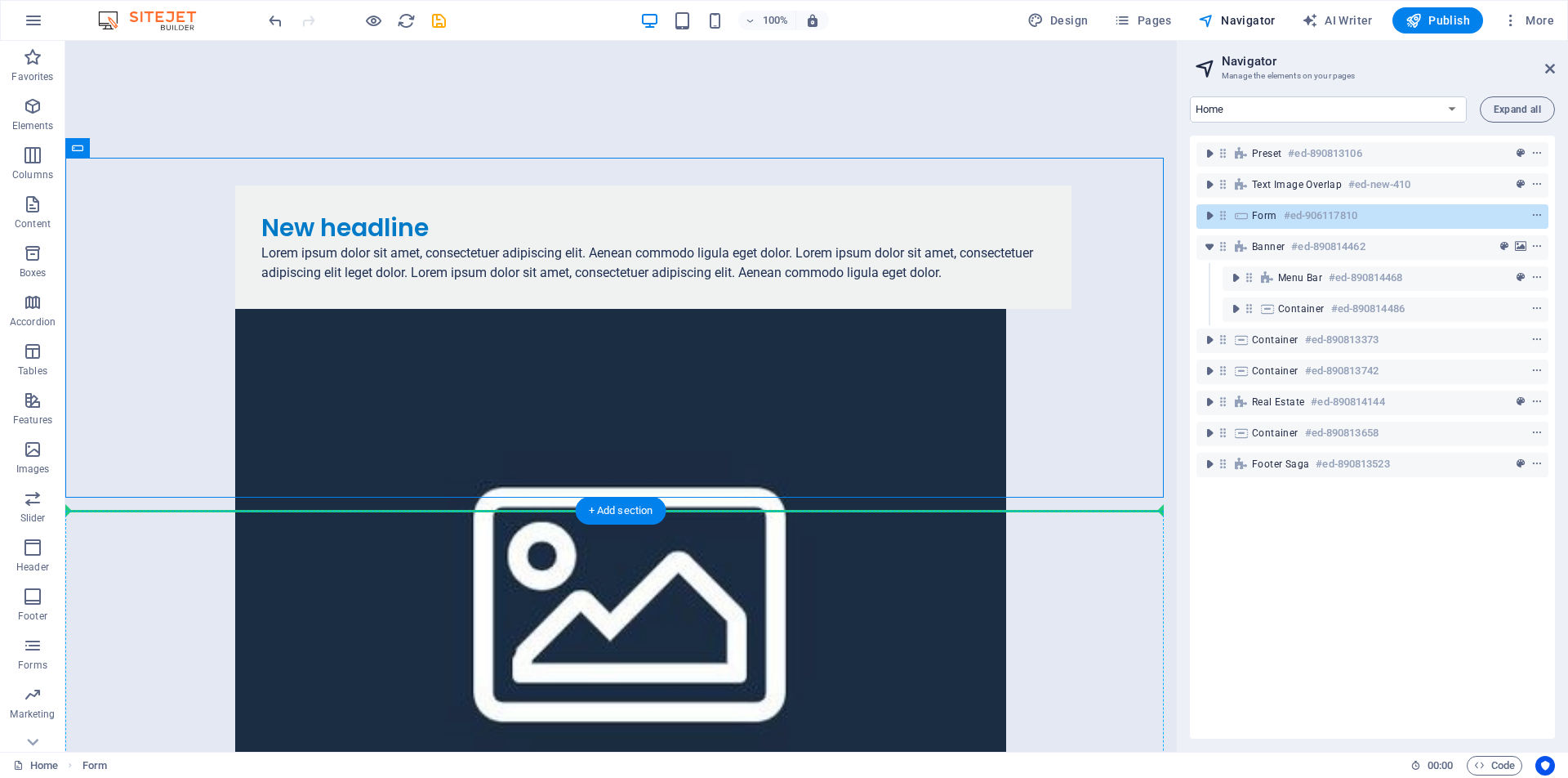
drag, startPoint x: 163, startPoint y: 328, endPoint x: 184, endPoint y: 531, distance: 204.1
drag, startPoint x: 160, startPoint y: 185, endPoint x: 150, endPoint y: 524, distance: 339.1
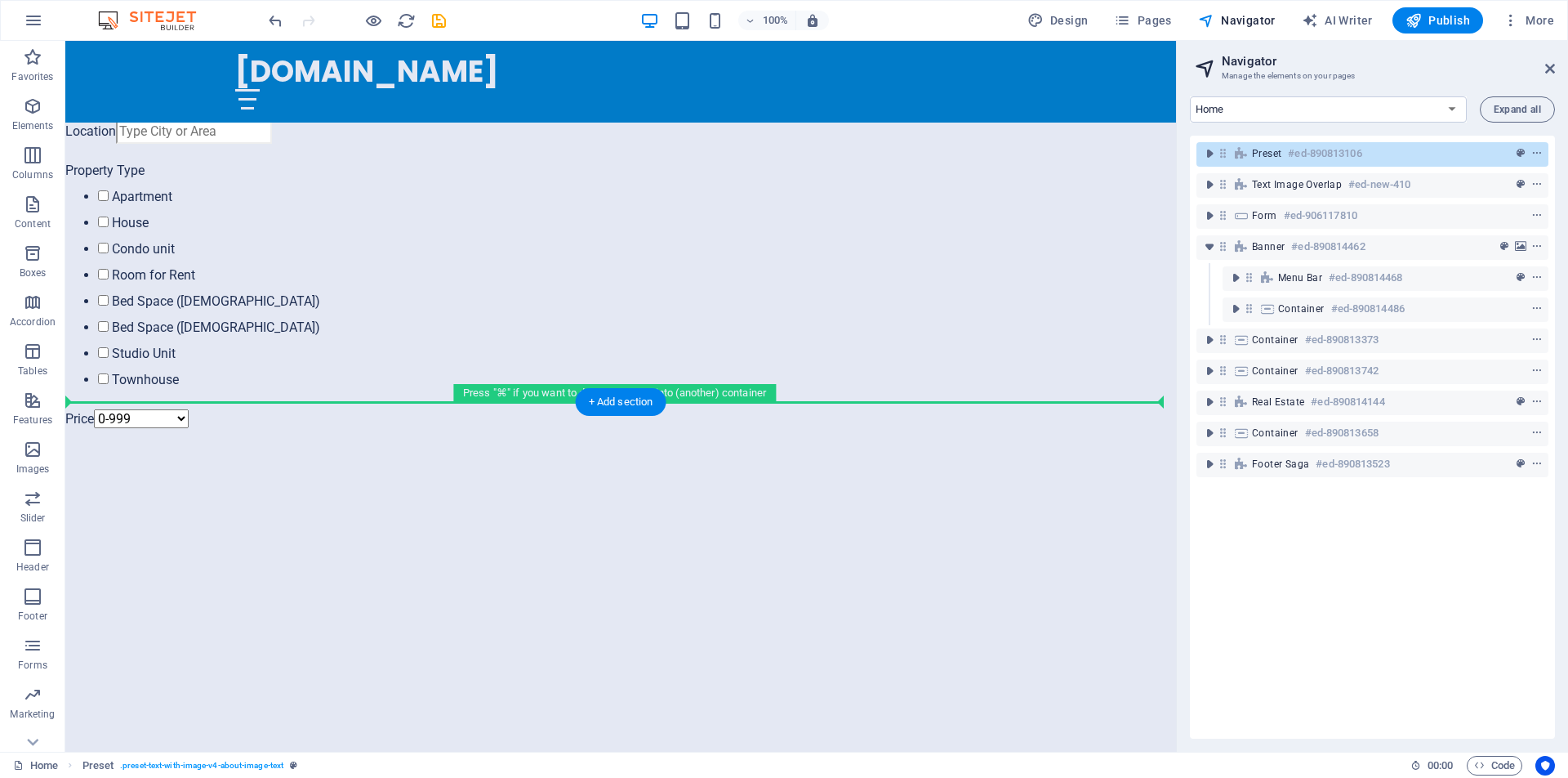
scroll to position [1619, 0]
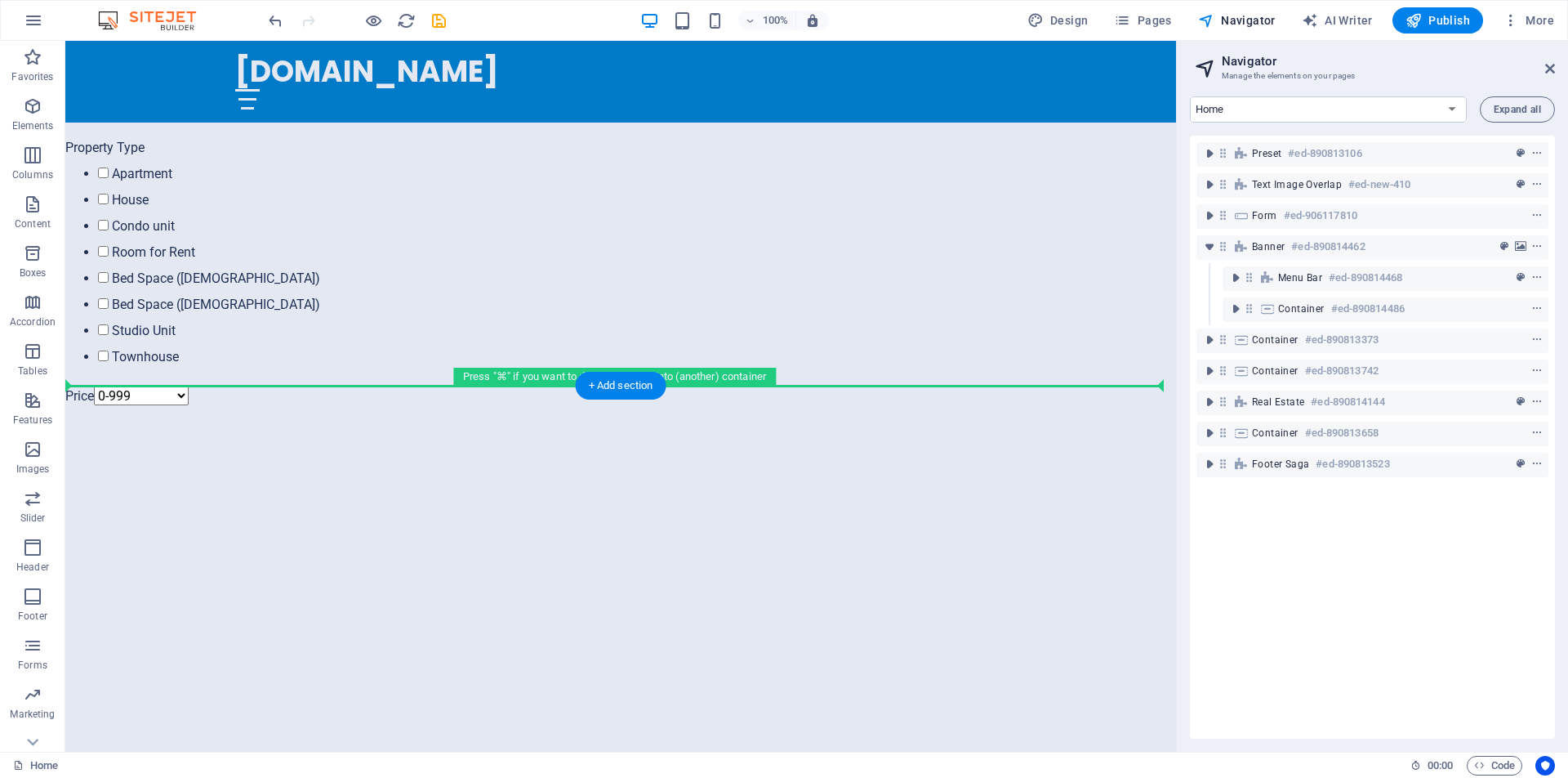
drag, startPoint x: 170, startPoint y: 91, endPoint x: 206, endPoint y: 424, distance: 334.9
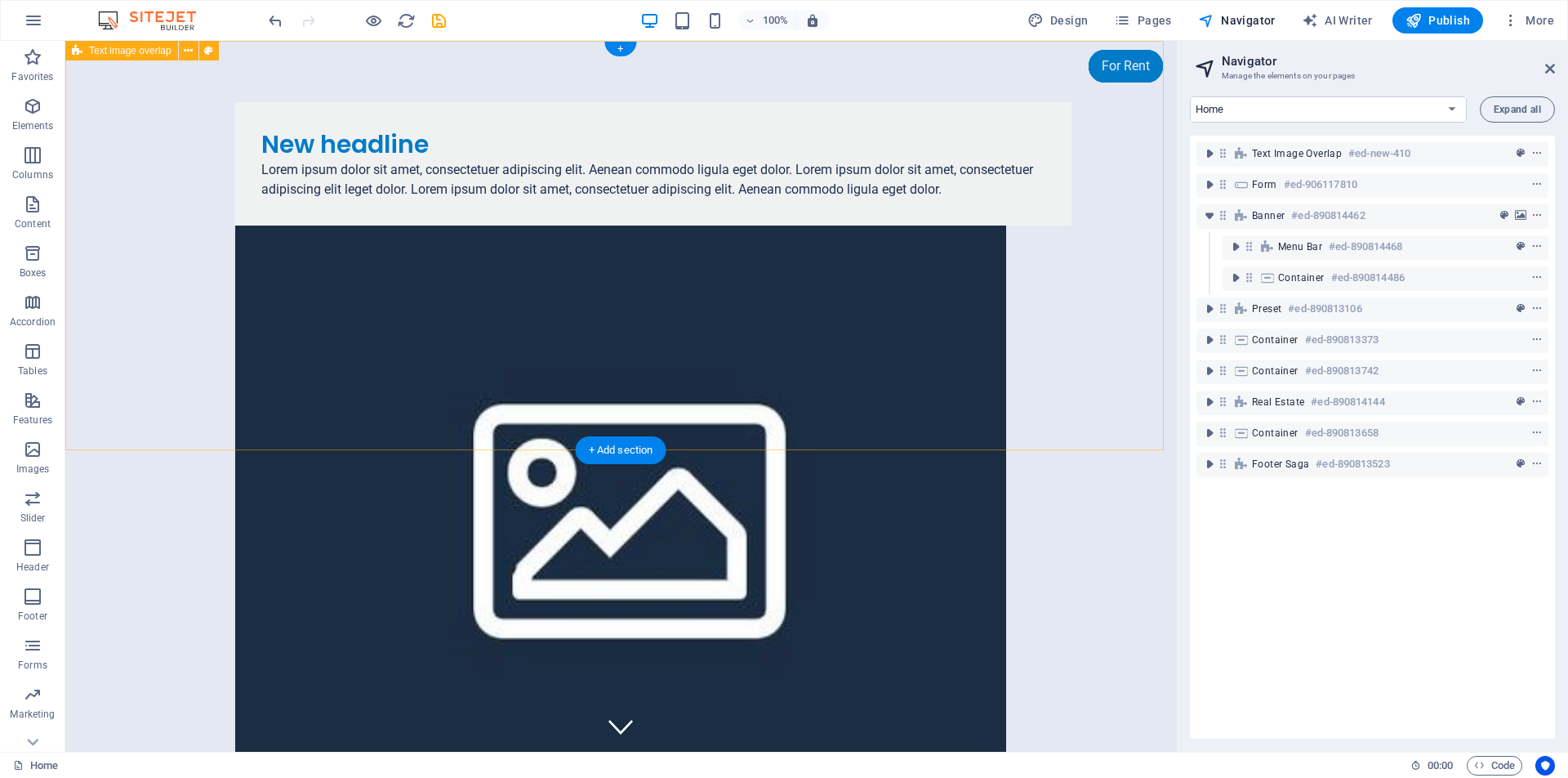
scroll to position [0, 0]
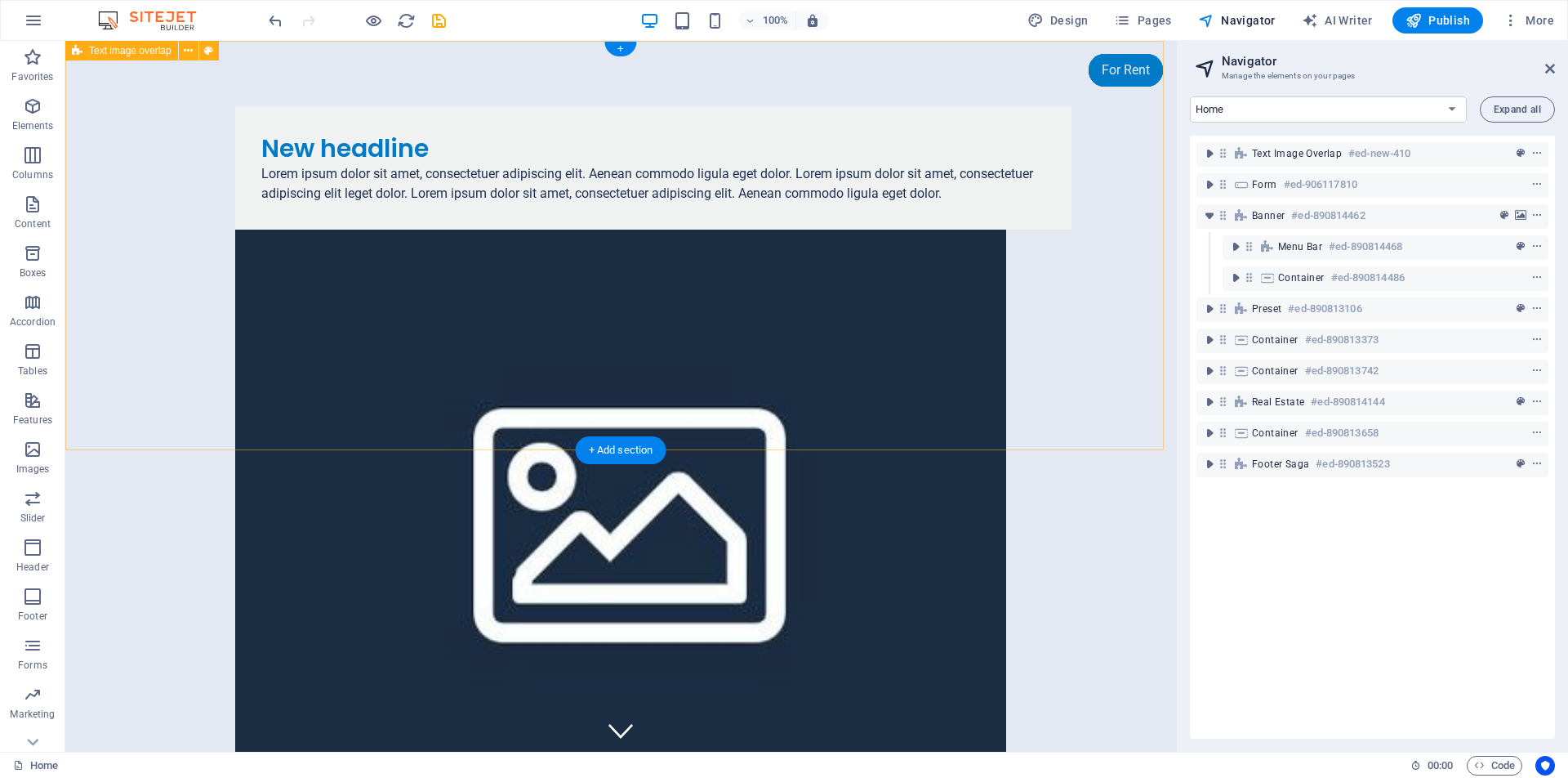
click at [169, 217] on div "New headline Lorem ipsum dolor sit amet, consectetuer adipiscing elit. Aenean c…" at bounding box center [620, 447] width 1110 height 813
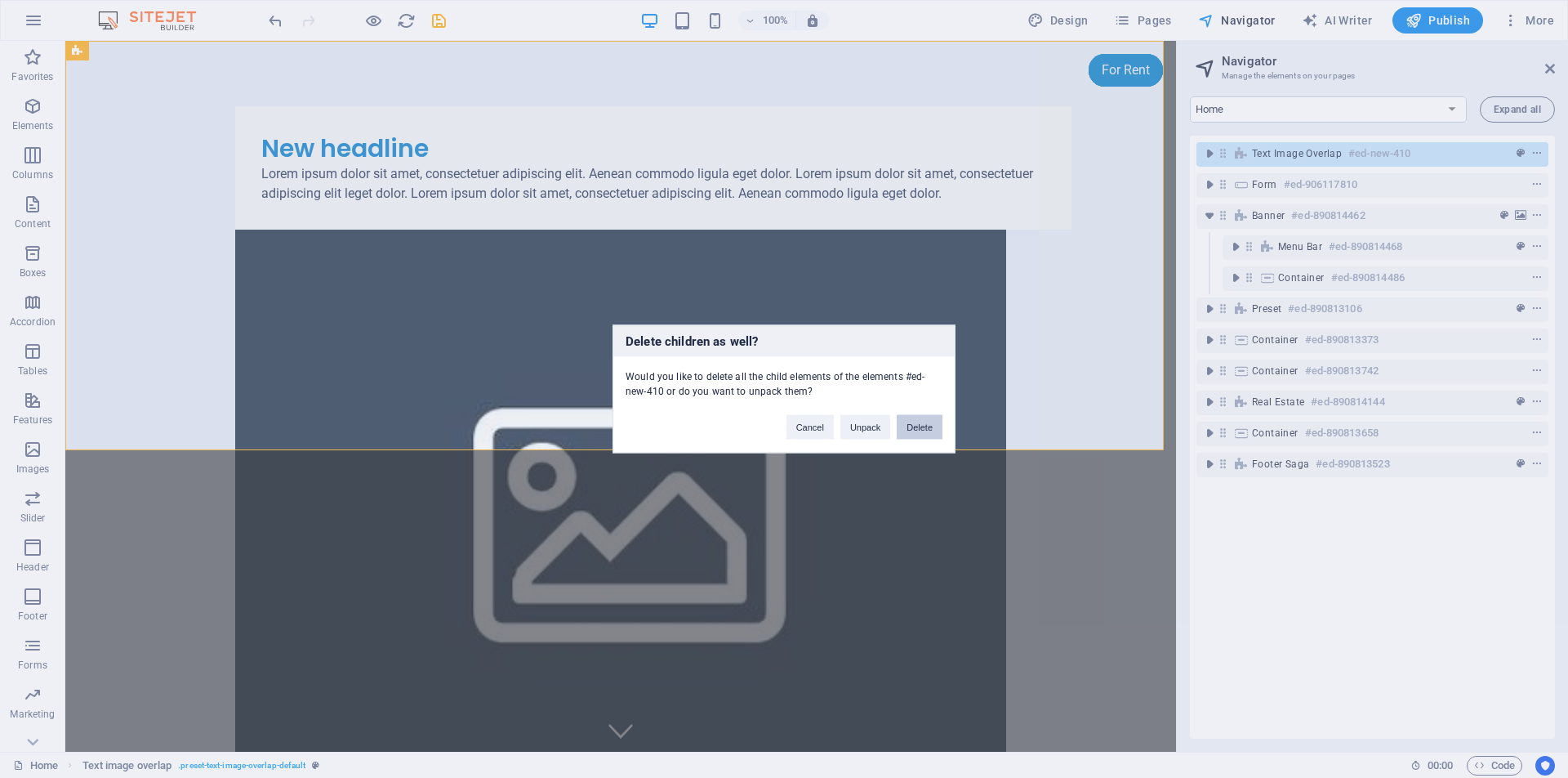
click at [922, 425] on button "Delete" at bounding box center [919, 427] width 46 height 25
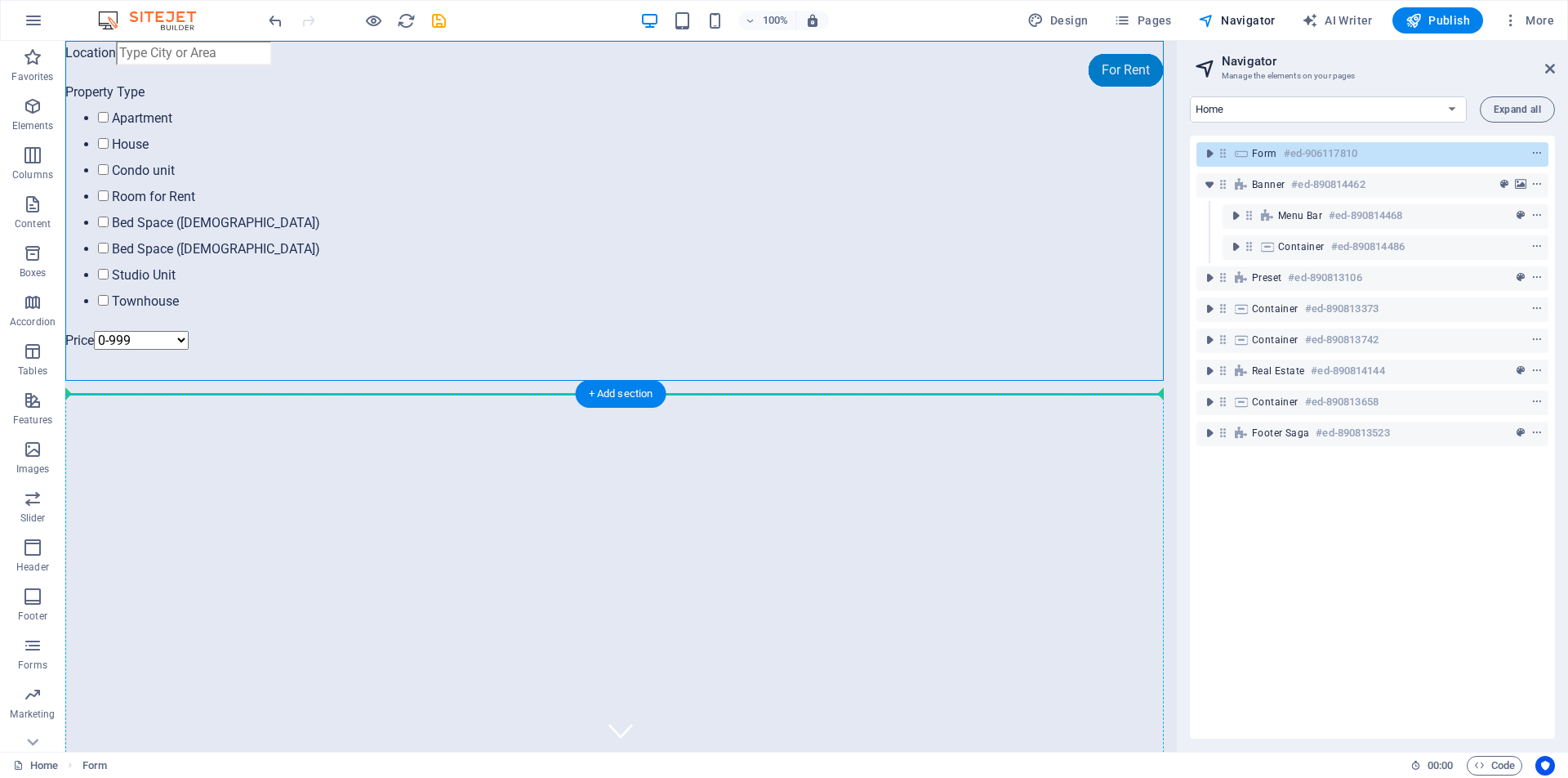
drag, startPoint x: 188, startPoint y: 92, endPoint x: 173, endPoint y: 473, distance: 381.3
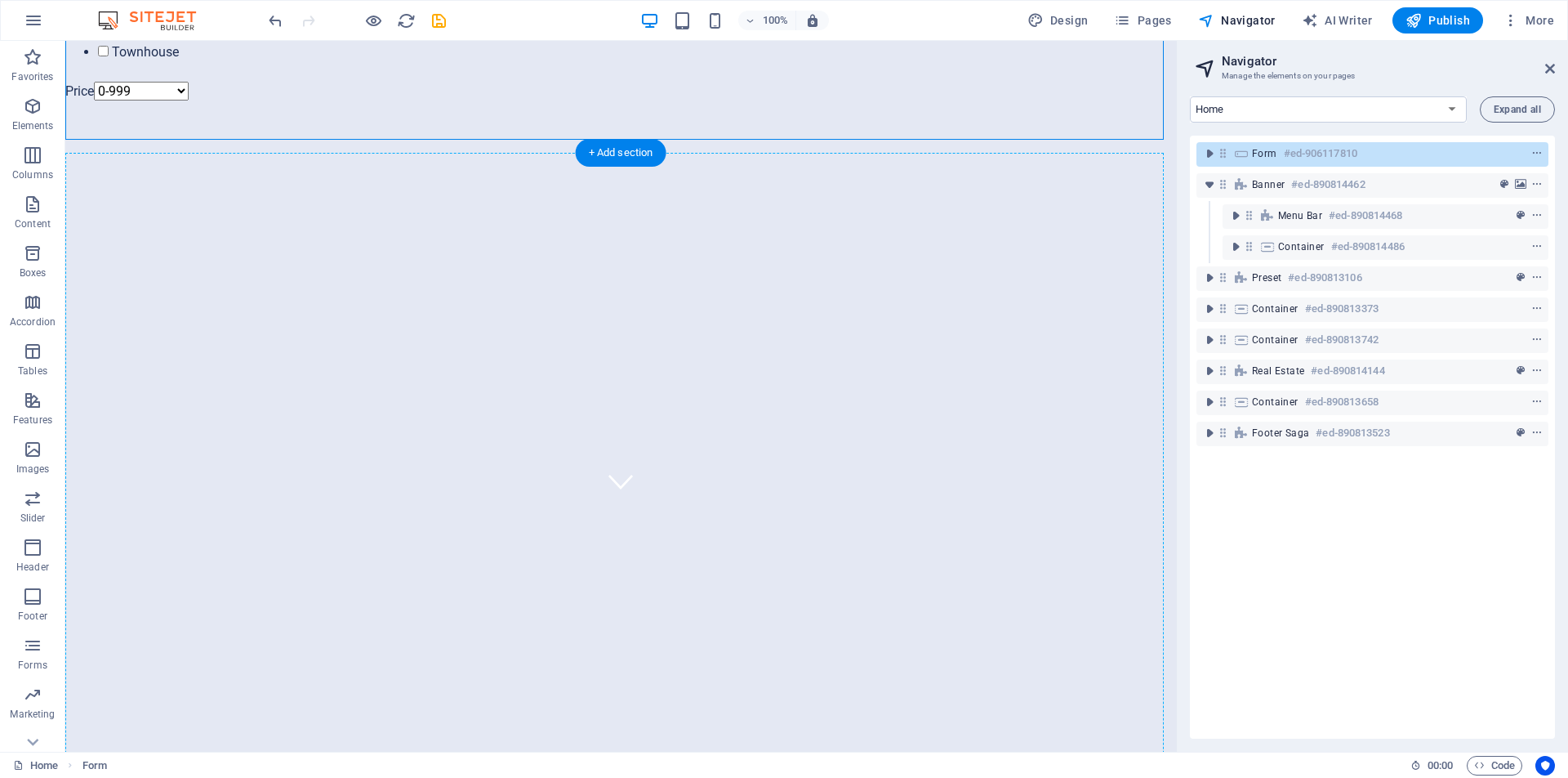
scroll to position [256, 0]
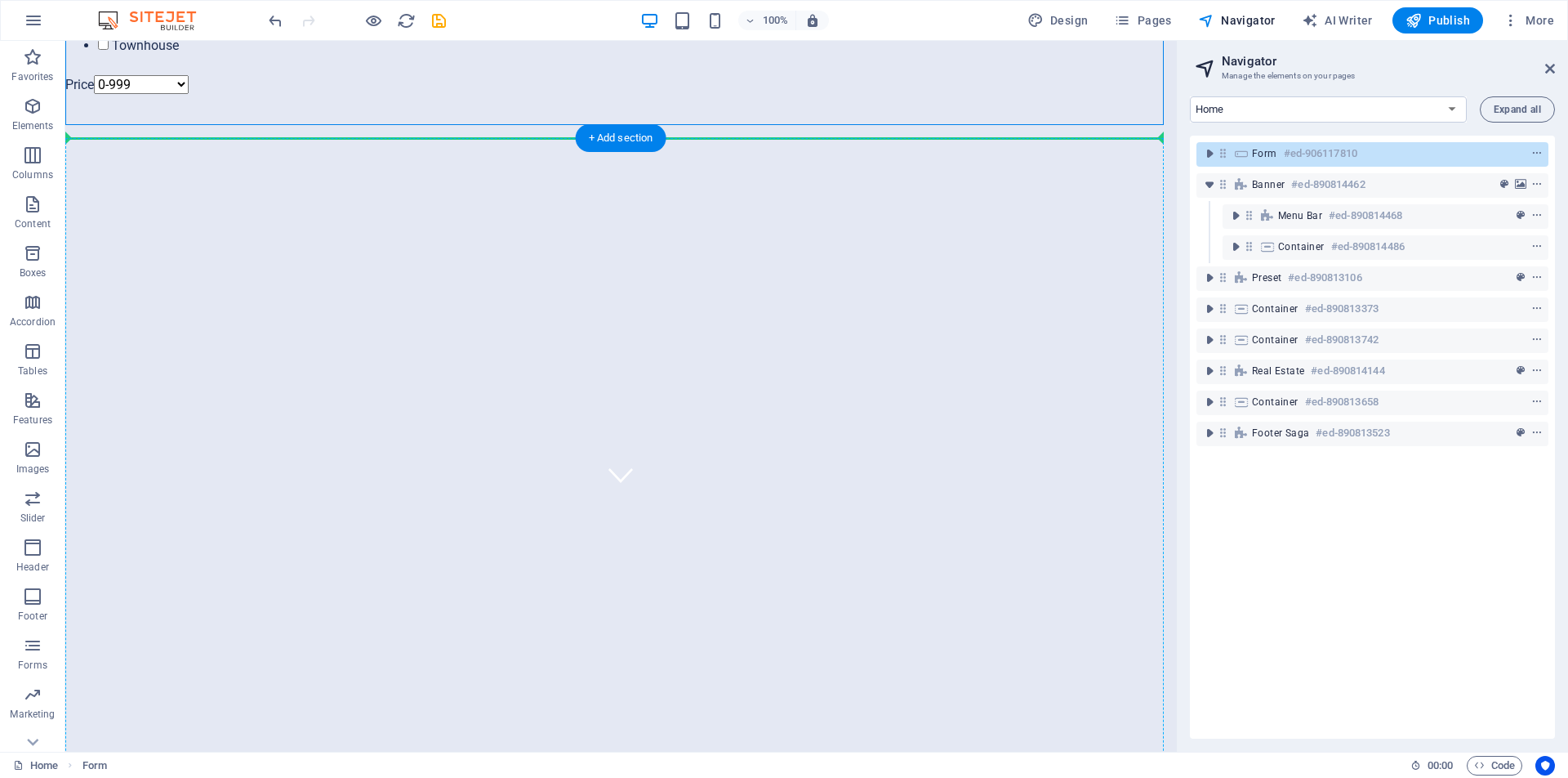
drag, startPoint x: 143, startPoint y: 91, endPoint x: 228, endPoint y: 464, distance: 382.6
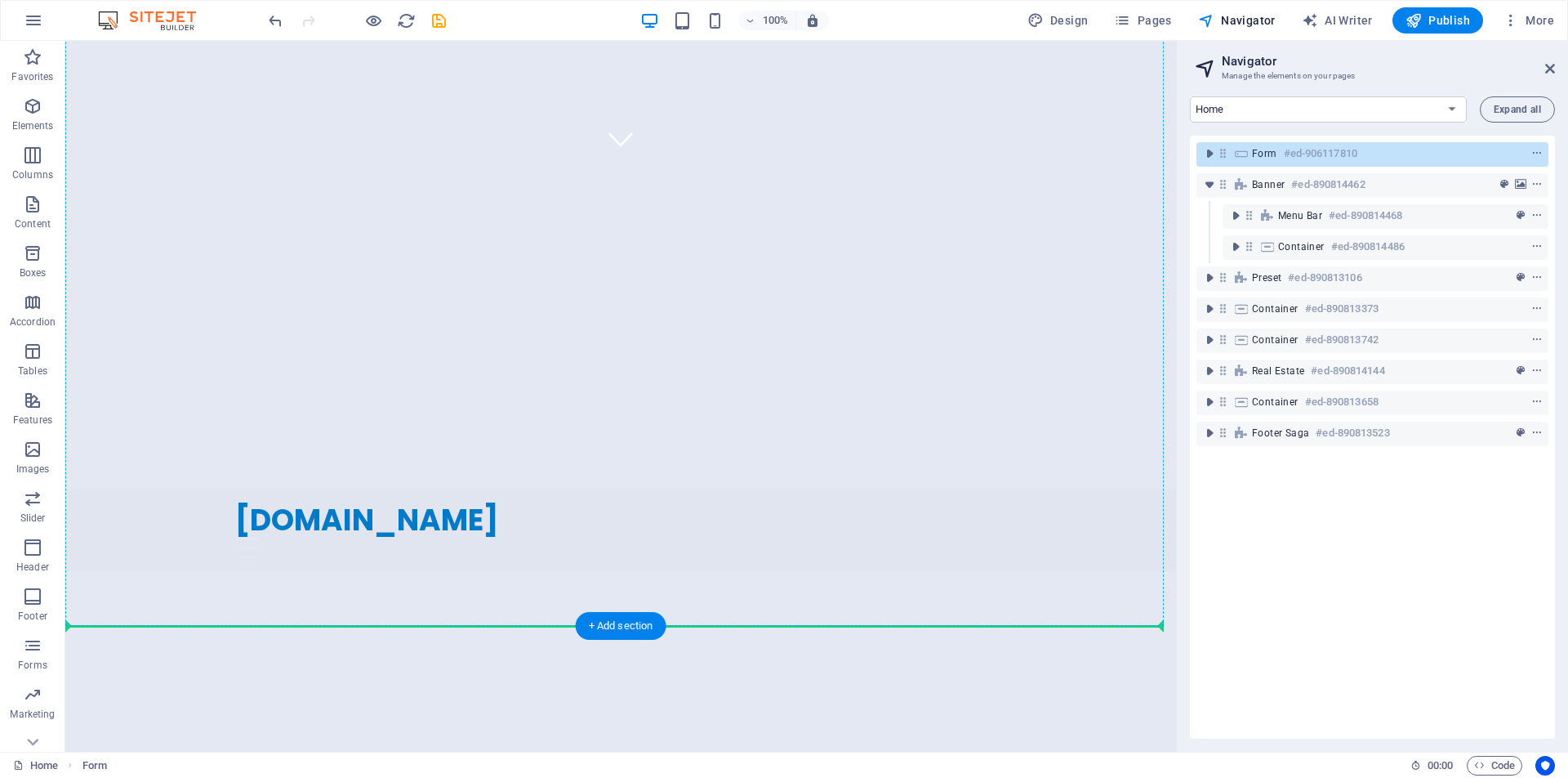
scroll to position [594, 0]
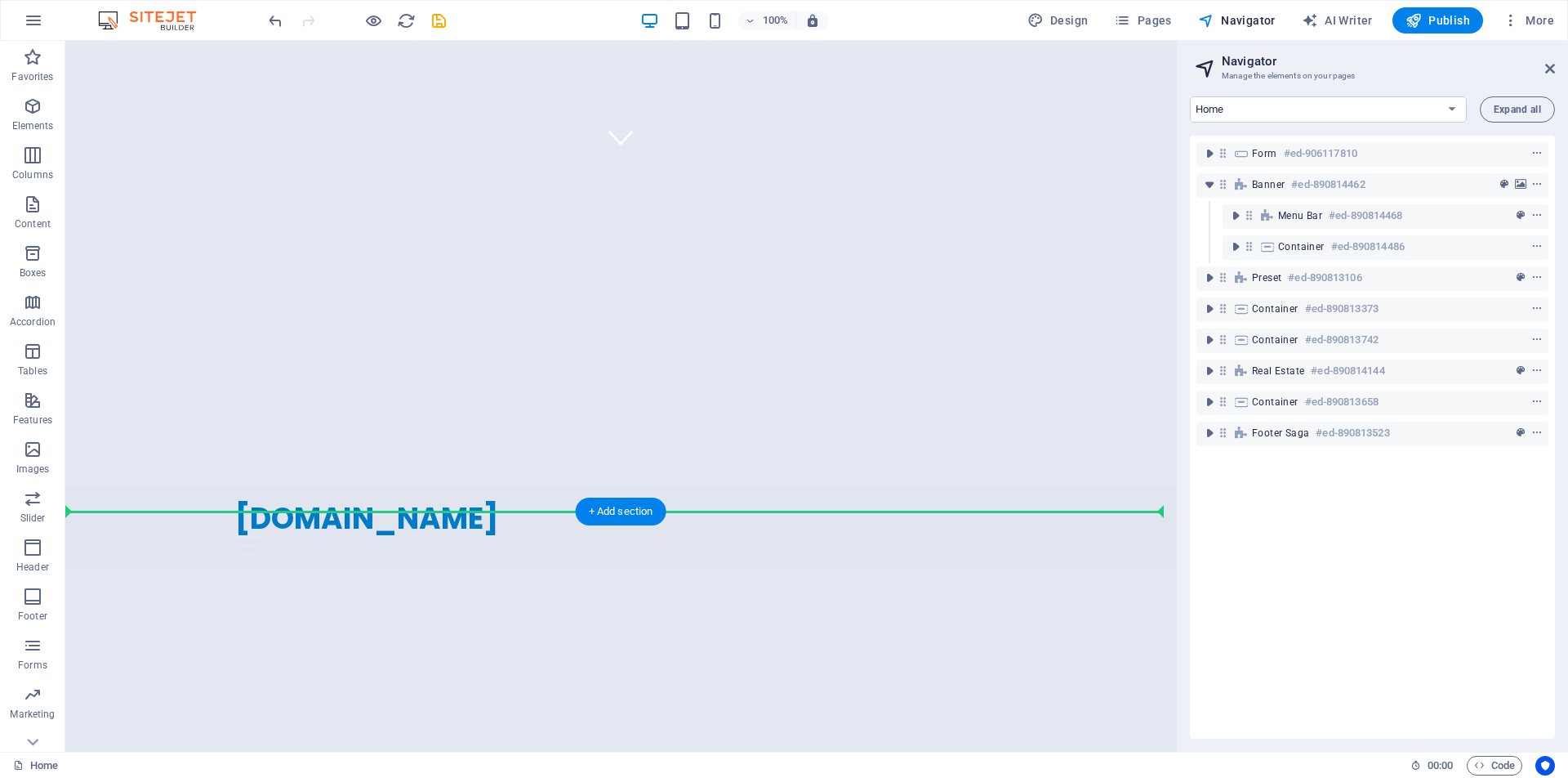
drag, startPoint x: 164, startPoint y: 91, endPoint x: 189, endPoint y: 486, distance: 395.8
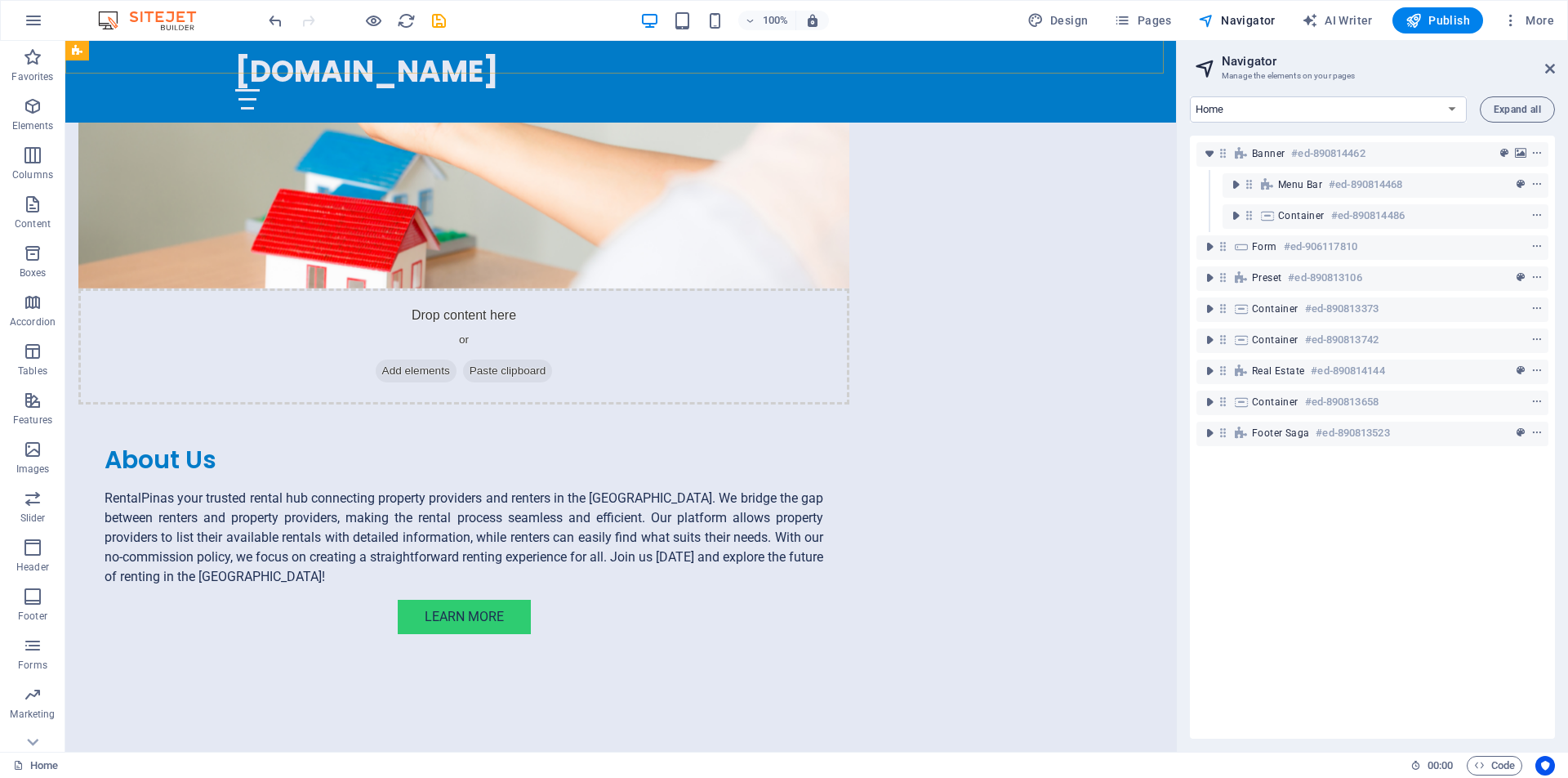
scroll to position [1569, 0]
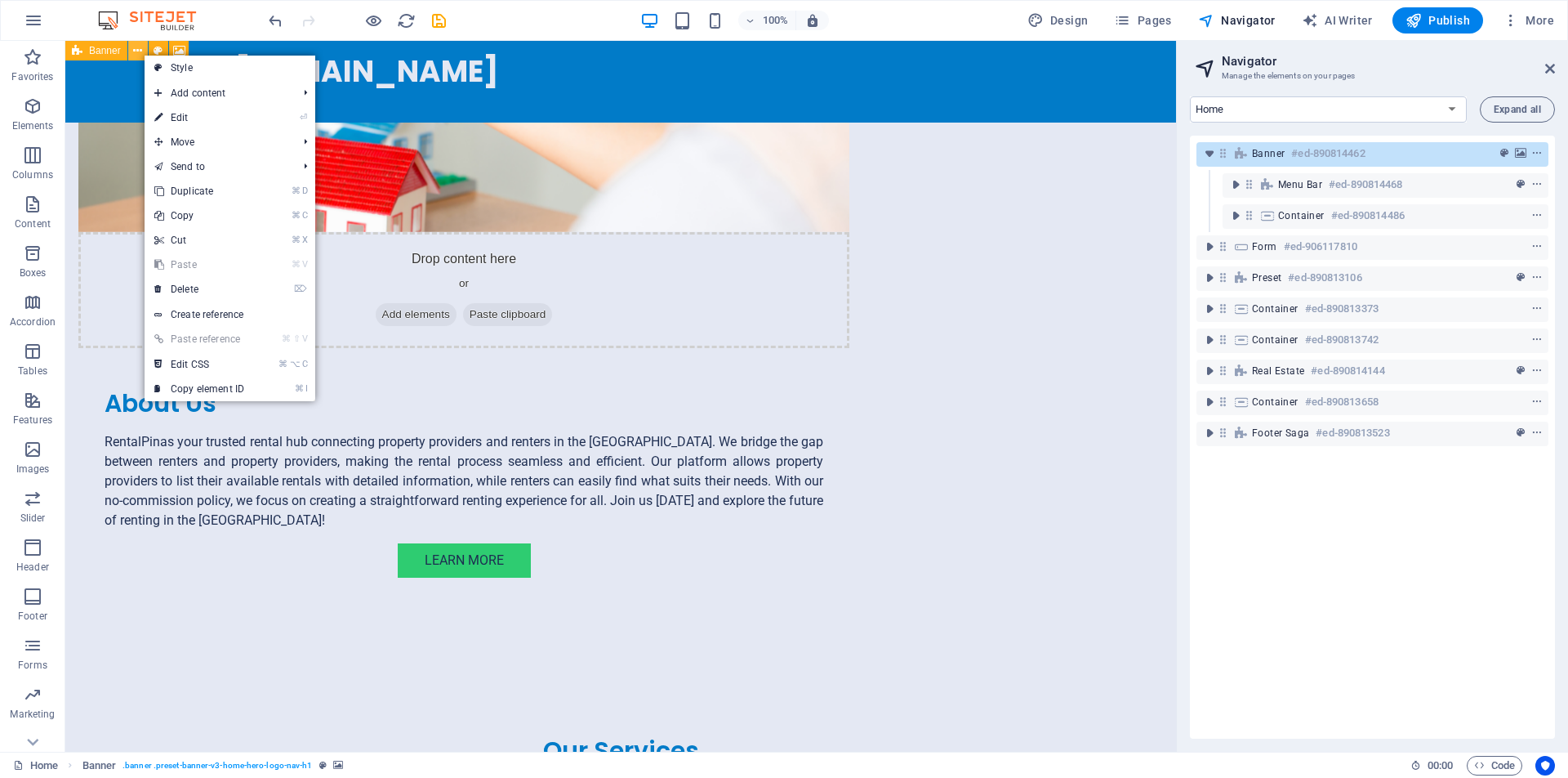
click at [135, 50] on icon at bounding box center [137, 51] width 9 height 17
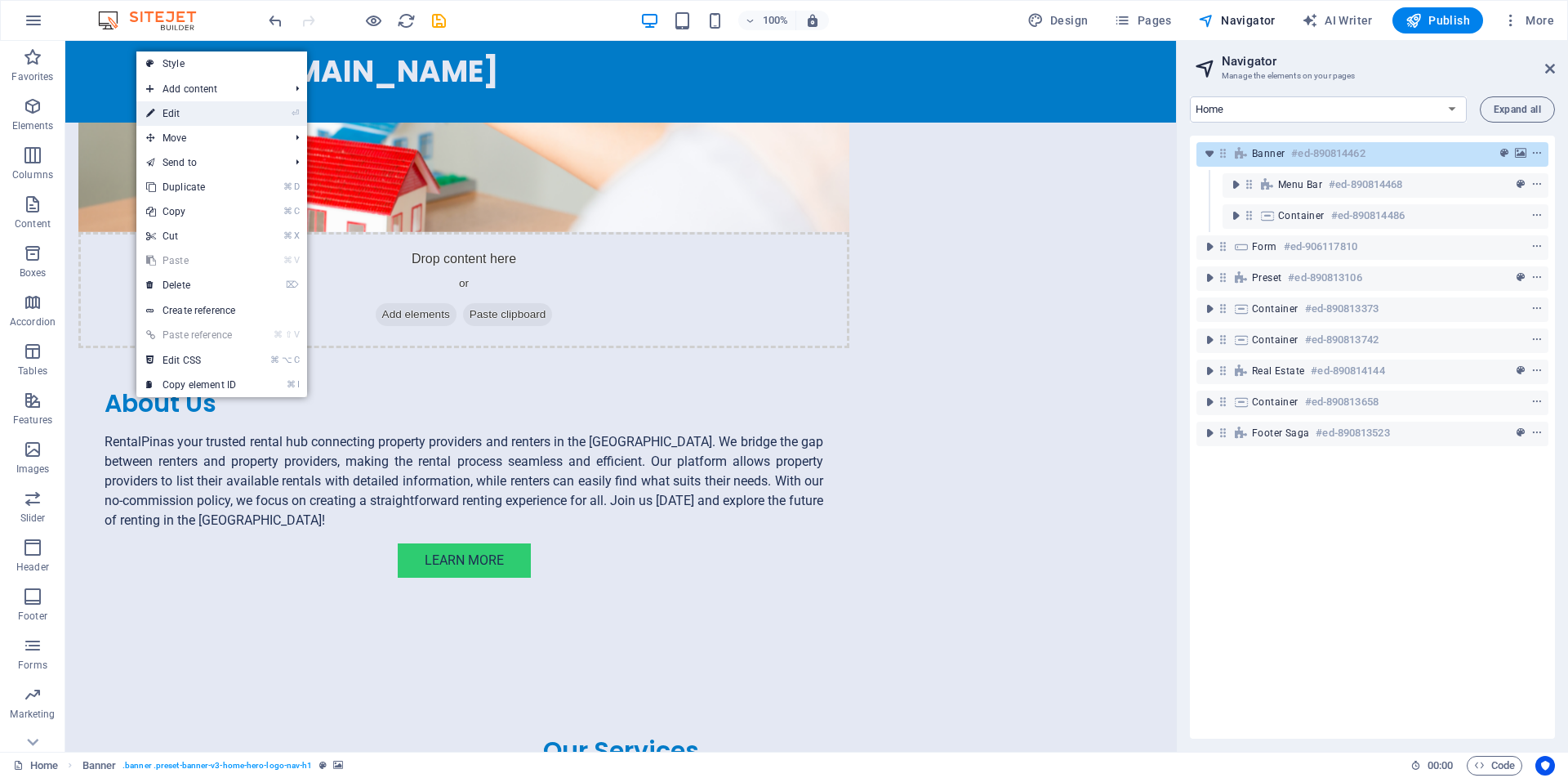
click at [175, 109] on link "⏎ Edit" at bounding box center [191, 113] width 109 height 25
select select "vh"
select select "header"
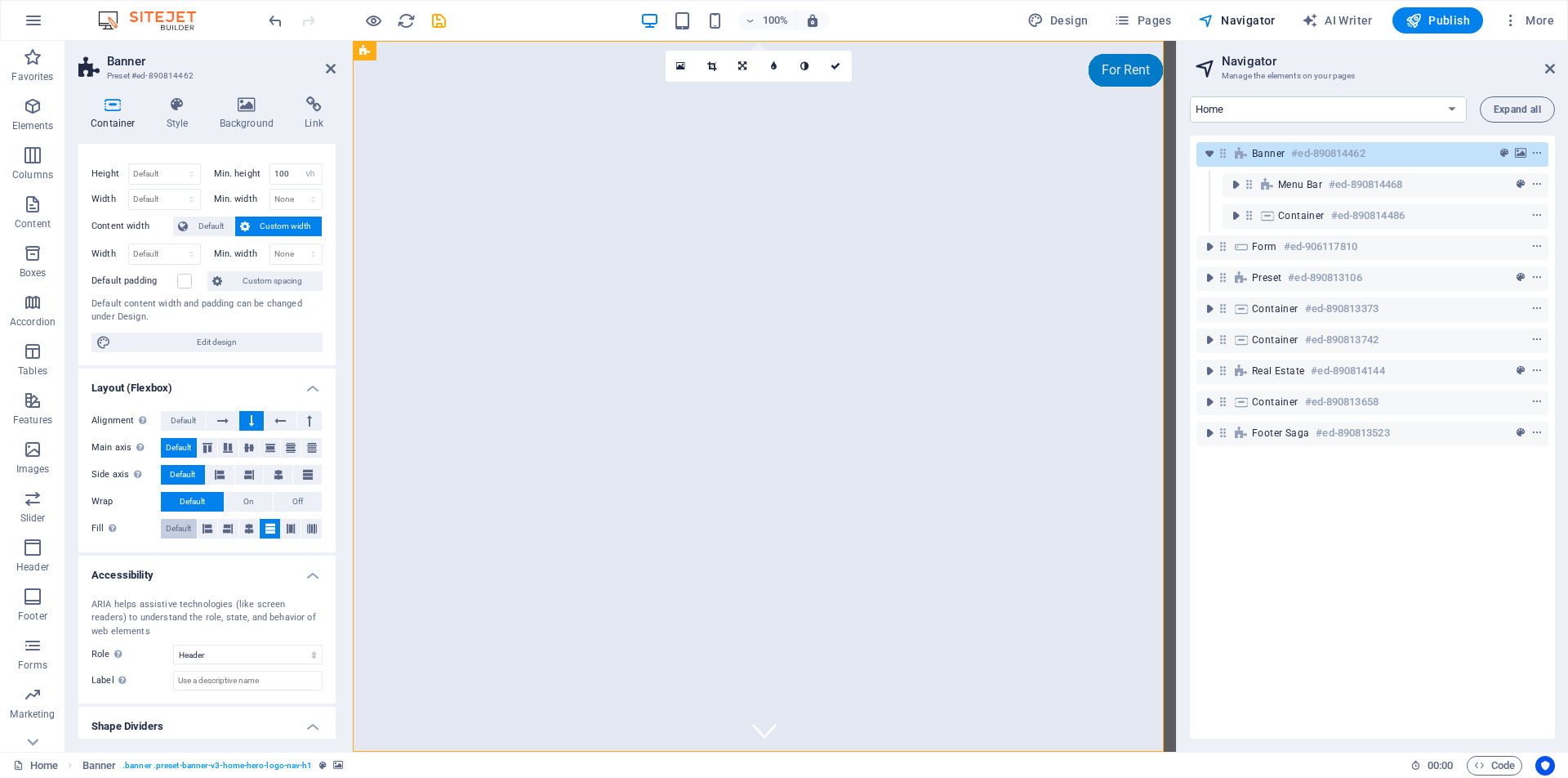
scroll to position [0, 0]
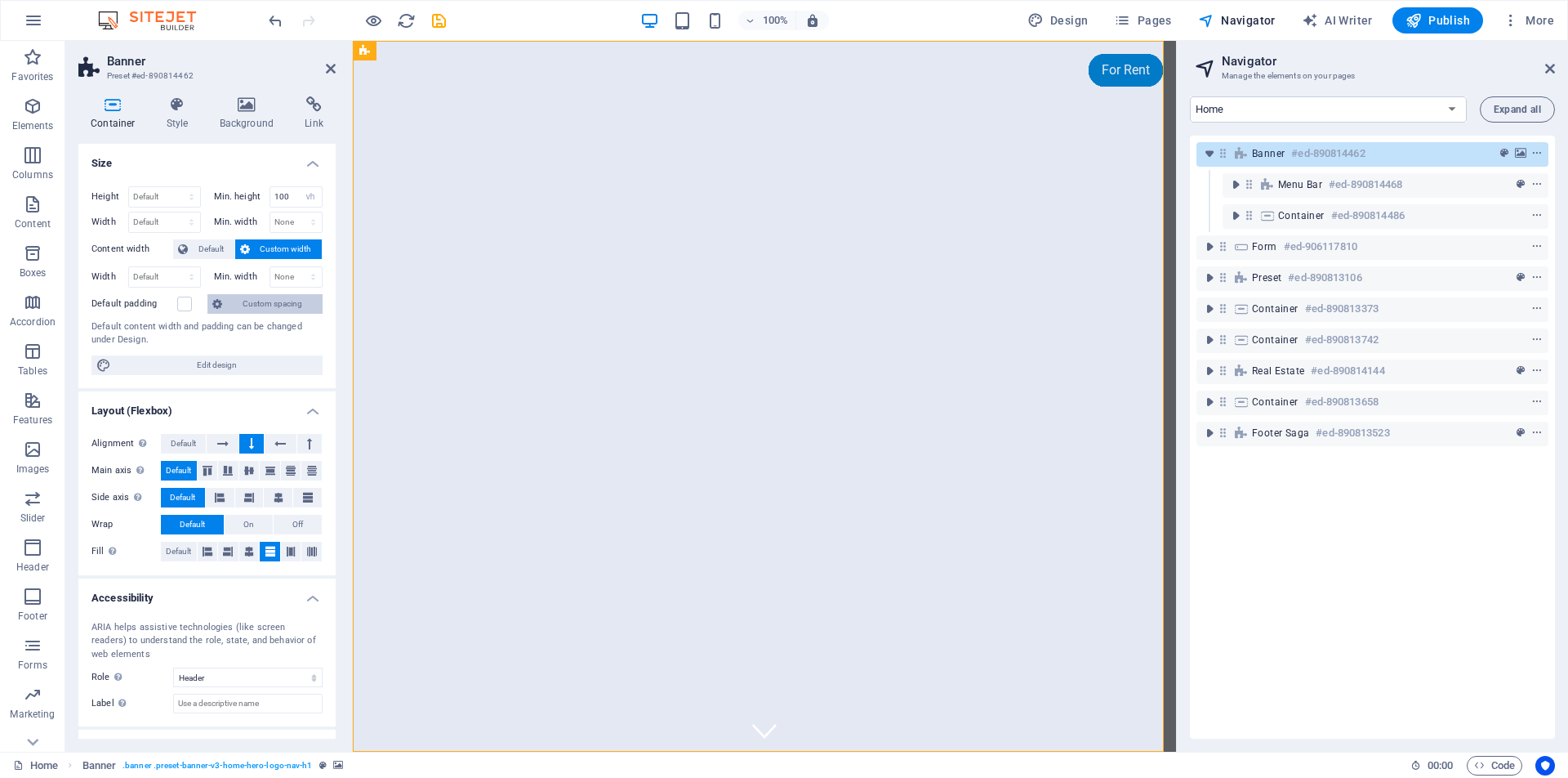
click at [222, 304] on icon at bounding box center [217, 304] width 10 height 20
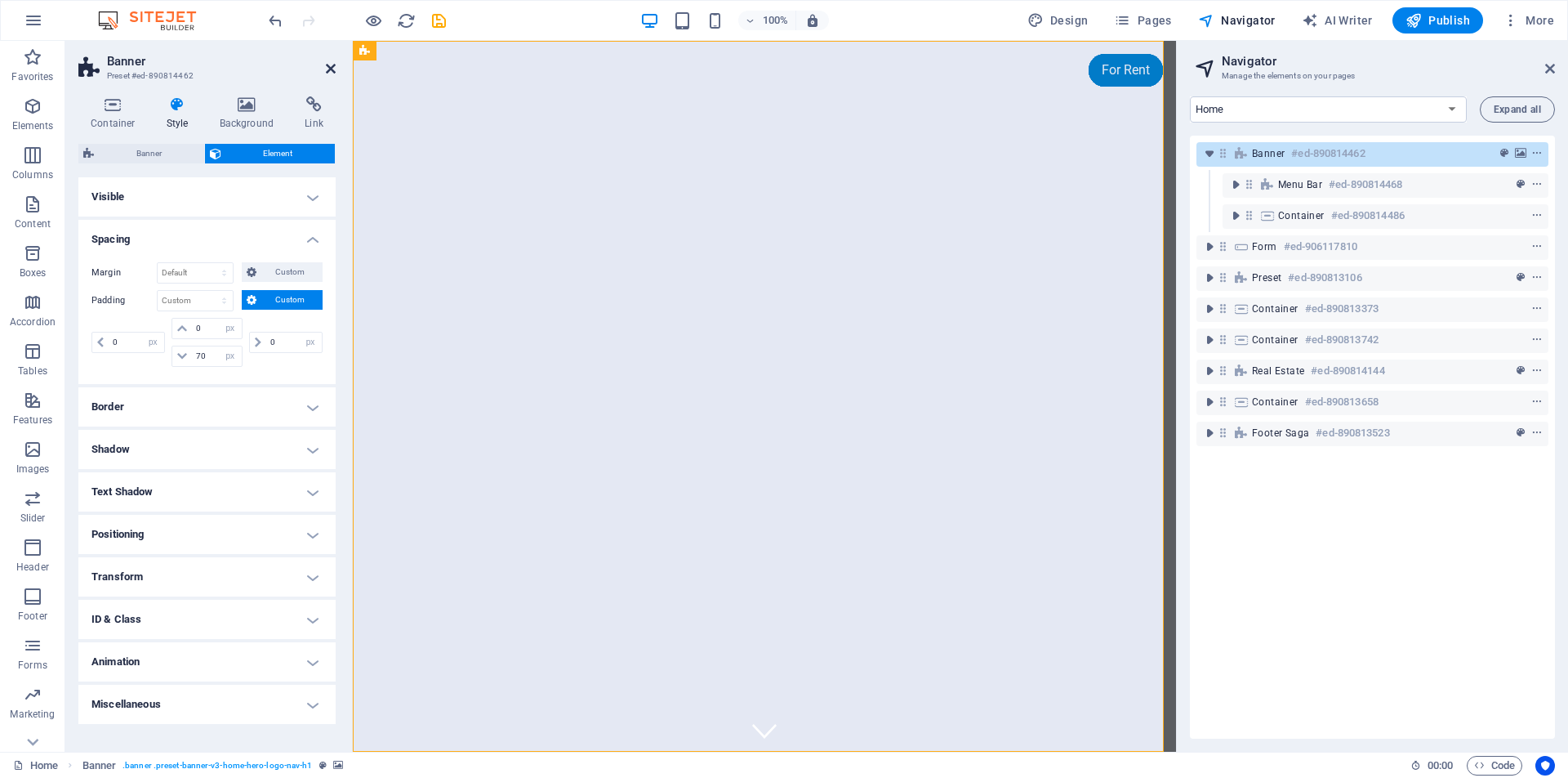
click at [328, 72] on icon at bounding box center [331, 68] width 10 height 13
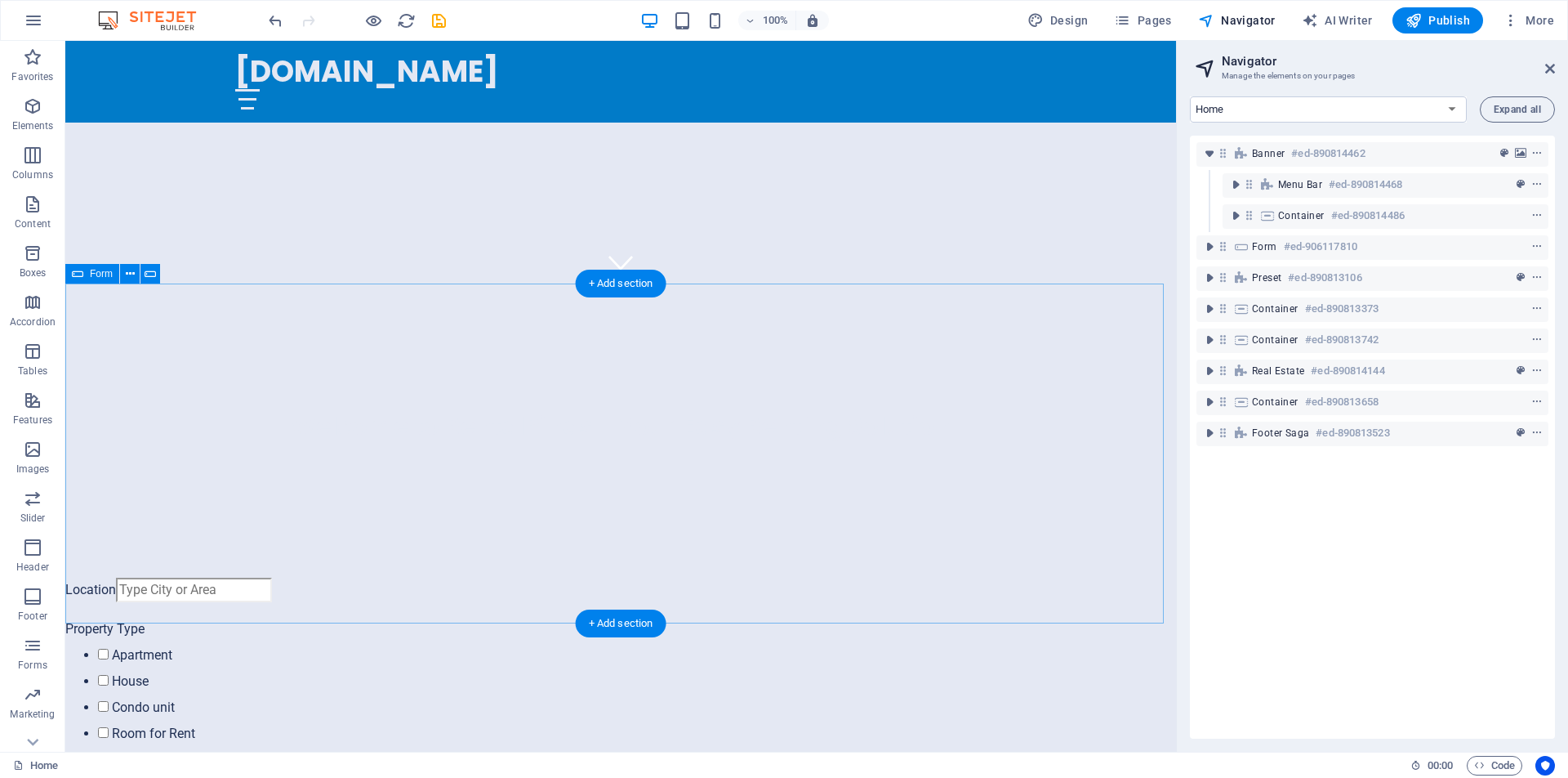
scroll to position [465, 0]
click at [160, 280] on icon at bounding box center [157, 277] width 9 height 17
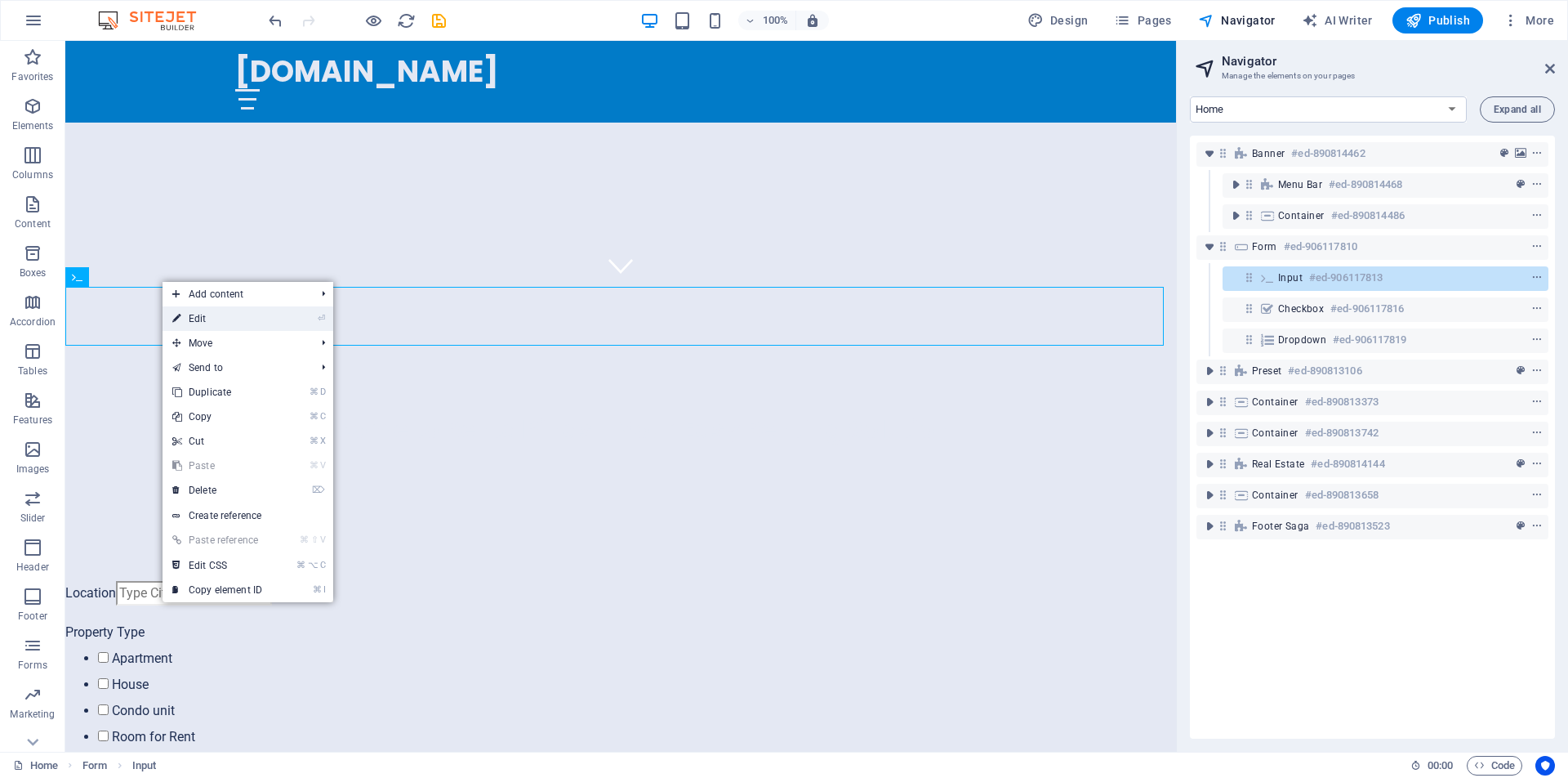
click at [226, 319] on link "⏎ Edit" at bounding box center [217, 318] width 109 height 25
select select "characters"
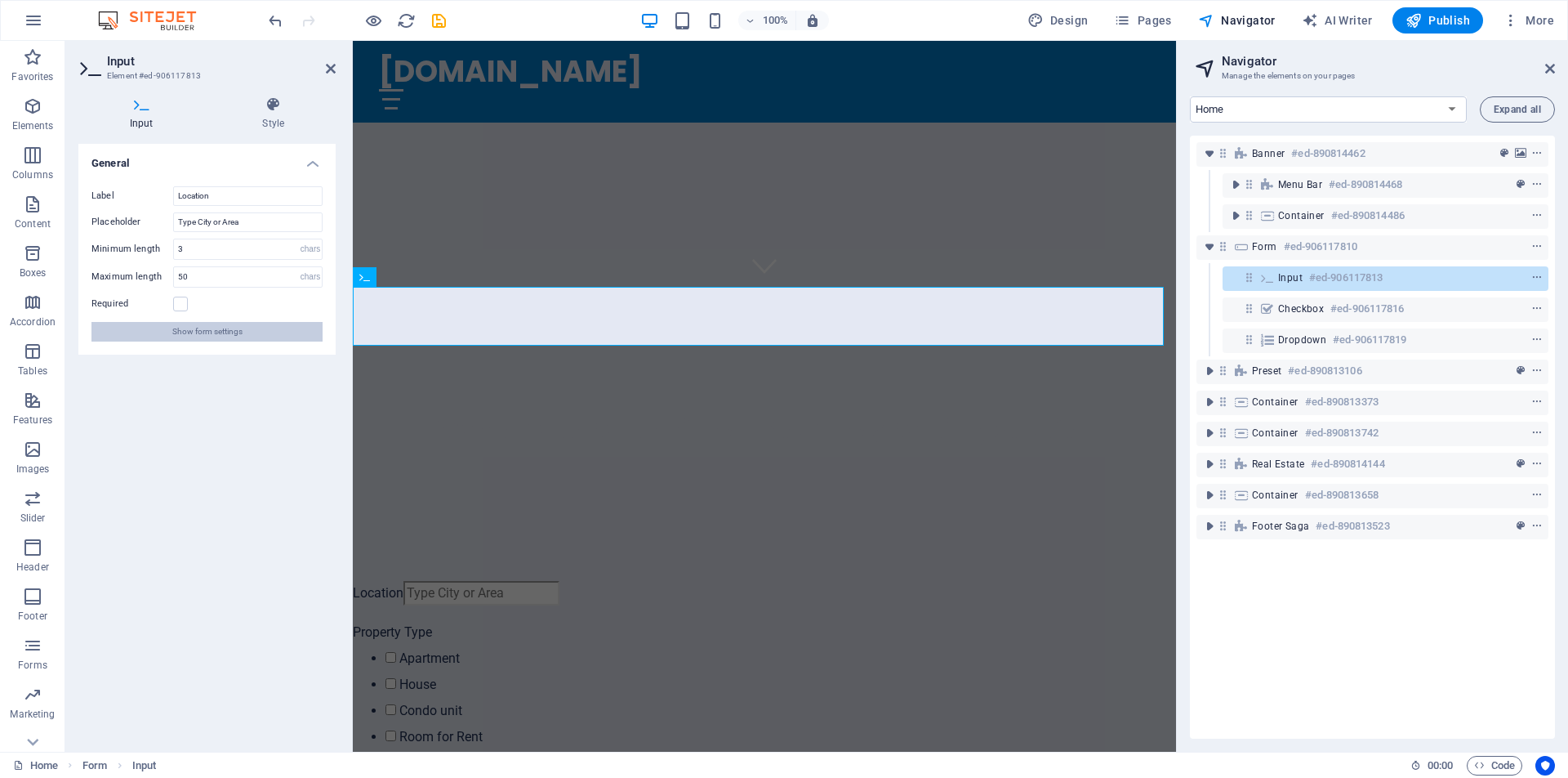
click at [216, 333] on span "Show form settings" at bounding box center [207, 332] width 70 height 20
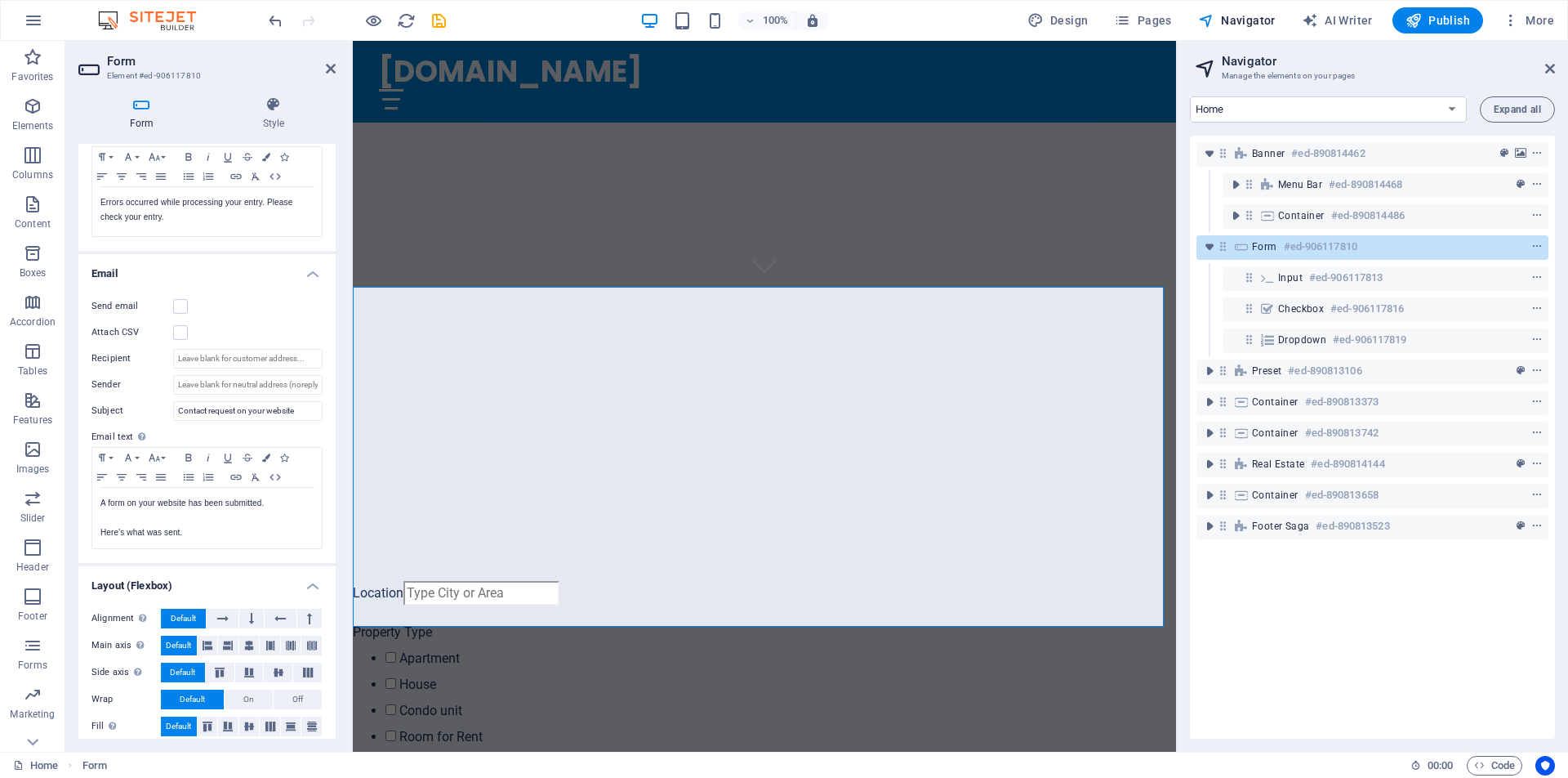
scroll to position [319, 0]
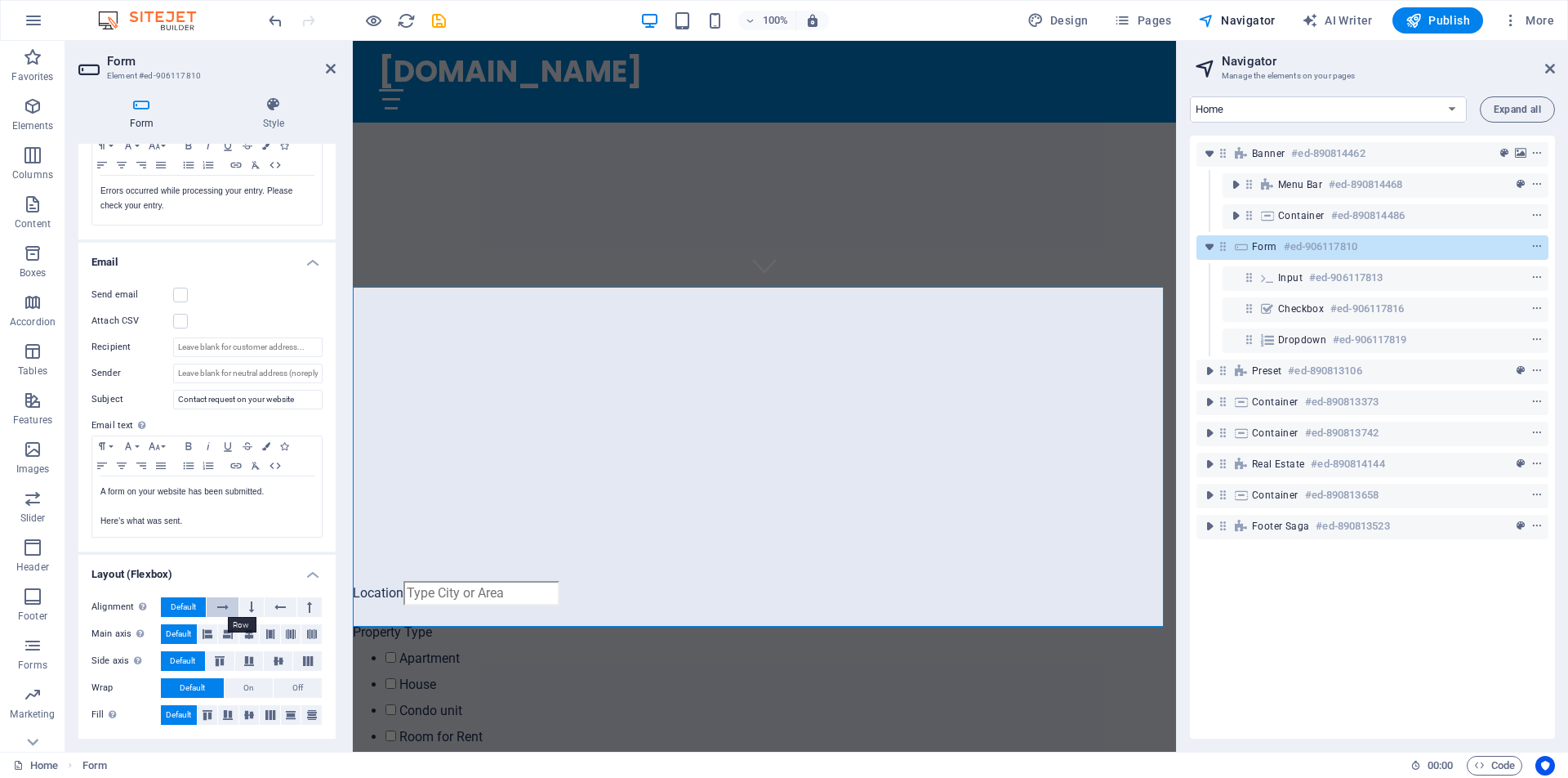
click at [225, 607] on icon at bounding box center [223, 608] width 12 height 20
click at [249, 610] on icon at bounding box center [251, 608] width 5 height 20
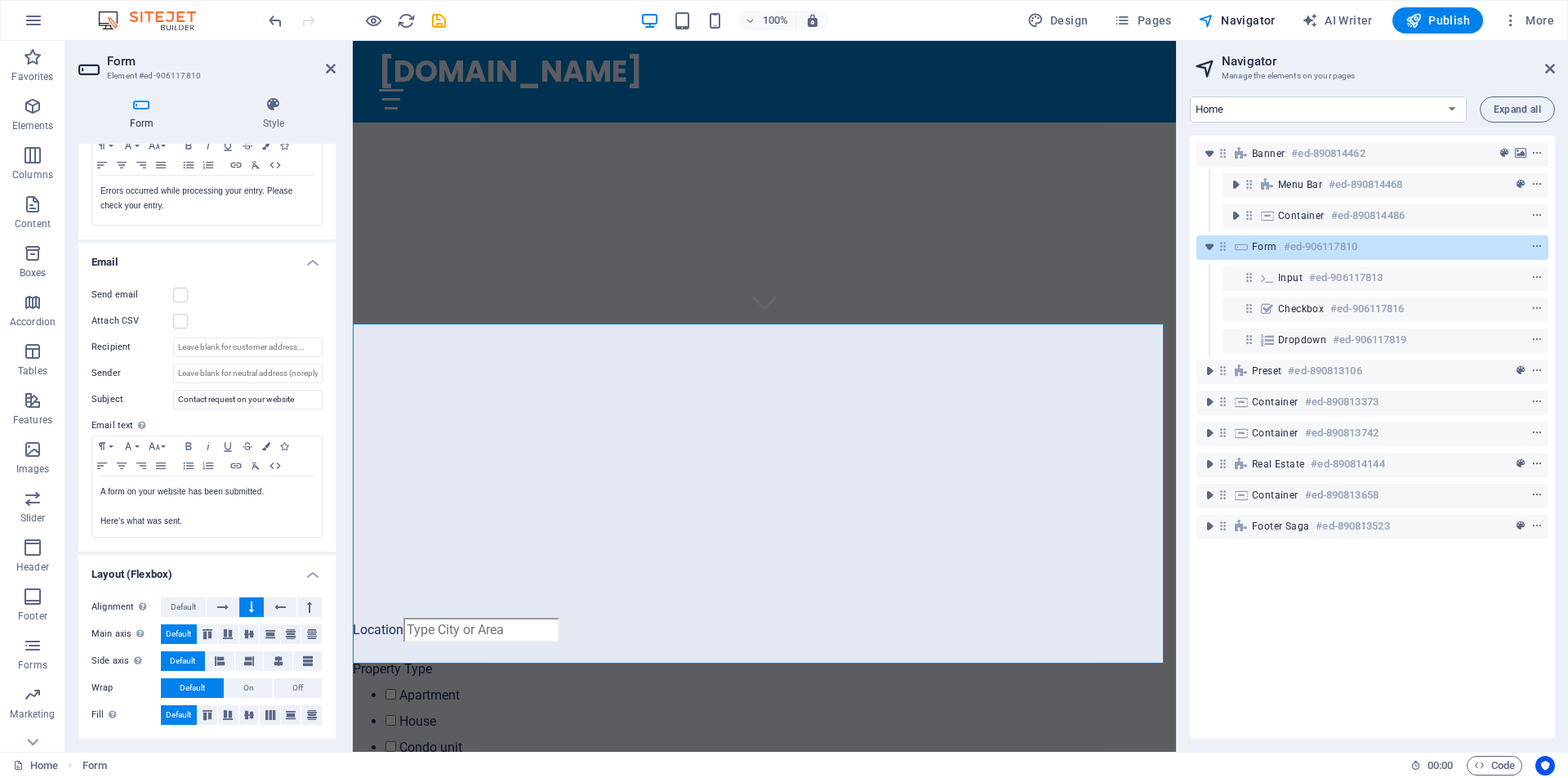
scroll to position [431, 0]
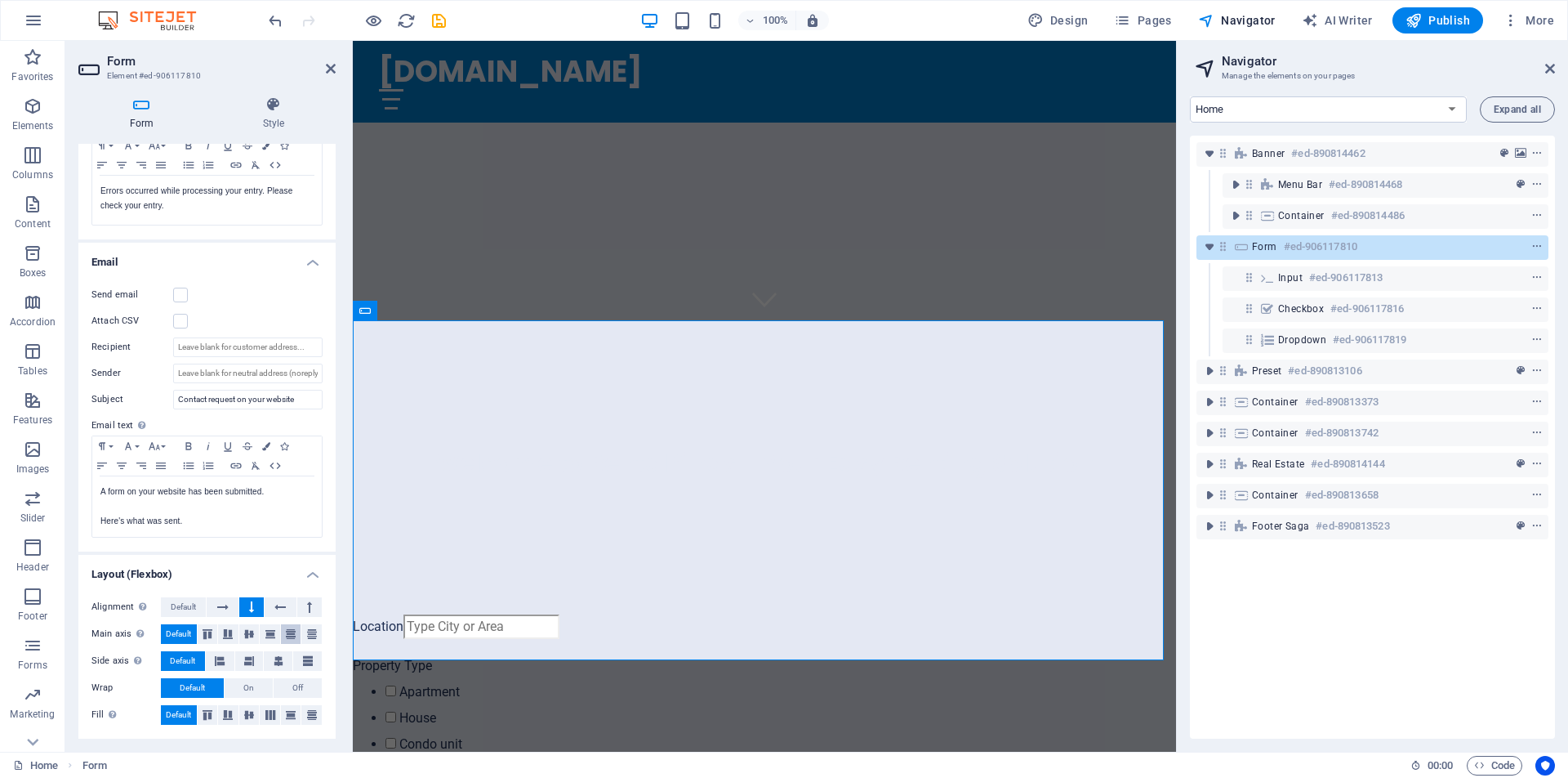
click at [291, 636] on icon at bounding box center [291, 634] width 20 height 10
click at [219, 661] on icon at bounding box center [220, 661] width 10 height 20
click at [245, 660] on icon at bounding box center [250, 661] width 10 height 20
click at [274, 662] on icon at bounding box center [278, 661] width 10 height 20
click at [305, 662] on icon at bounding box center [308, 661] width 10 height 20
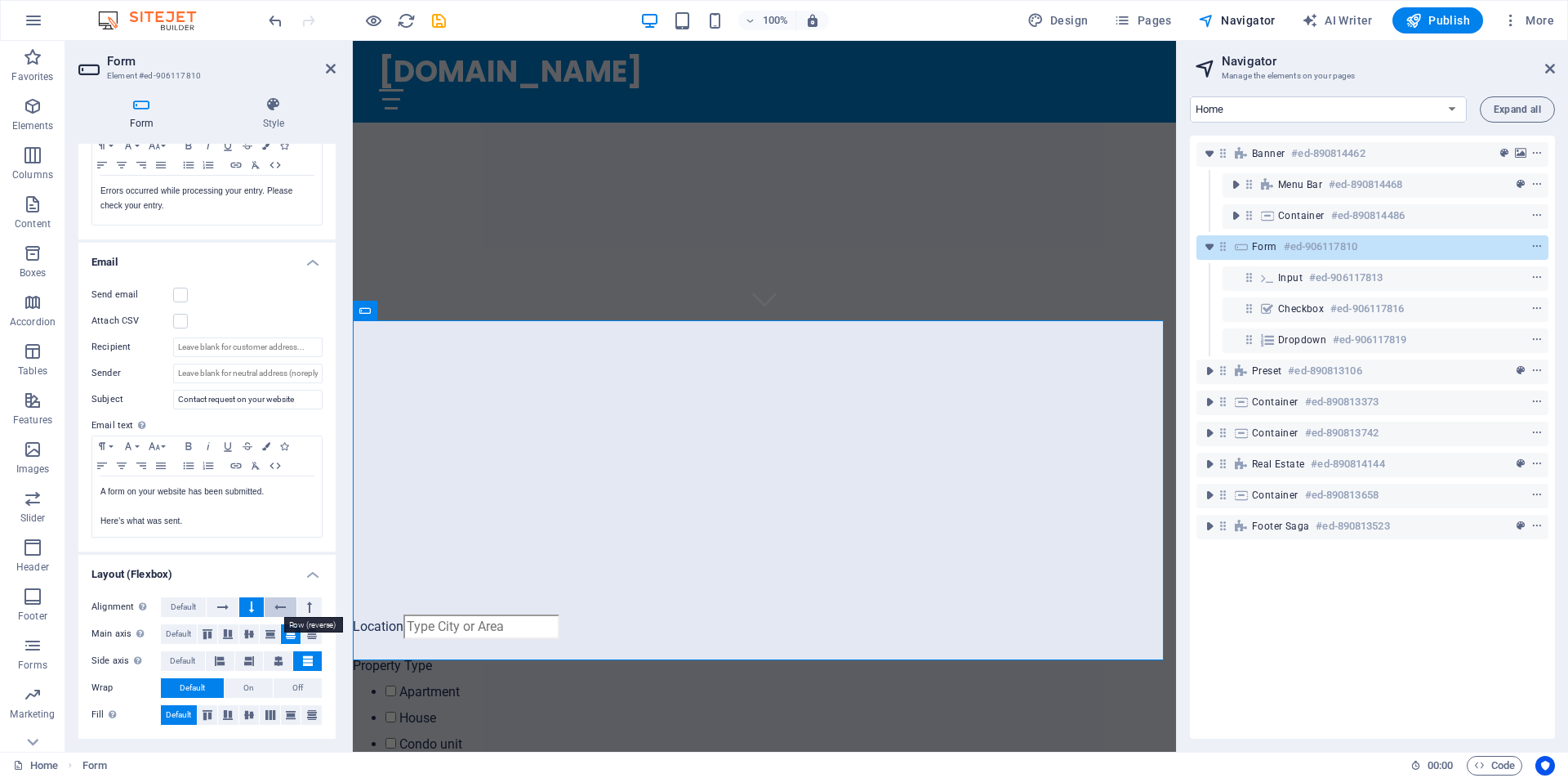
click at [281, 607] on icon at bounding box center [280, 608] width 12 height 20
click at [307, 608] on icon at bounding box center [309, 608] width 5 height 20
click at [0, 0] on icon "undo" at bounding box center [0, 0] width 0 height 0
click at [249, 609] on icon at bounding box center [251, 608] width 5 height 20
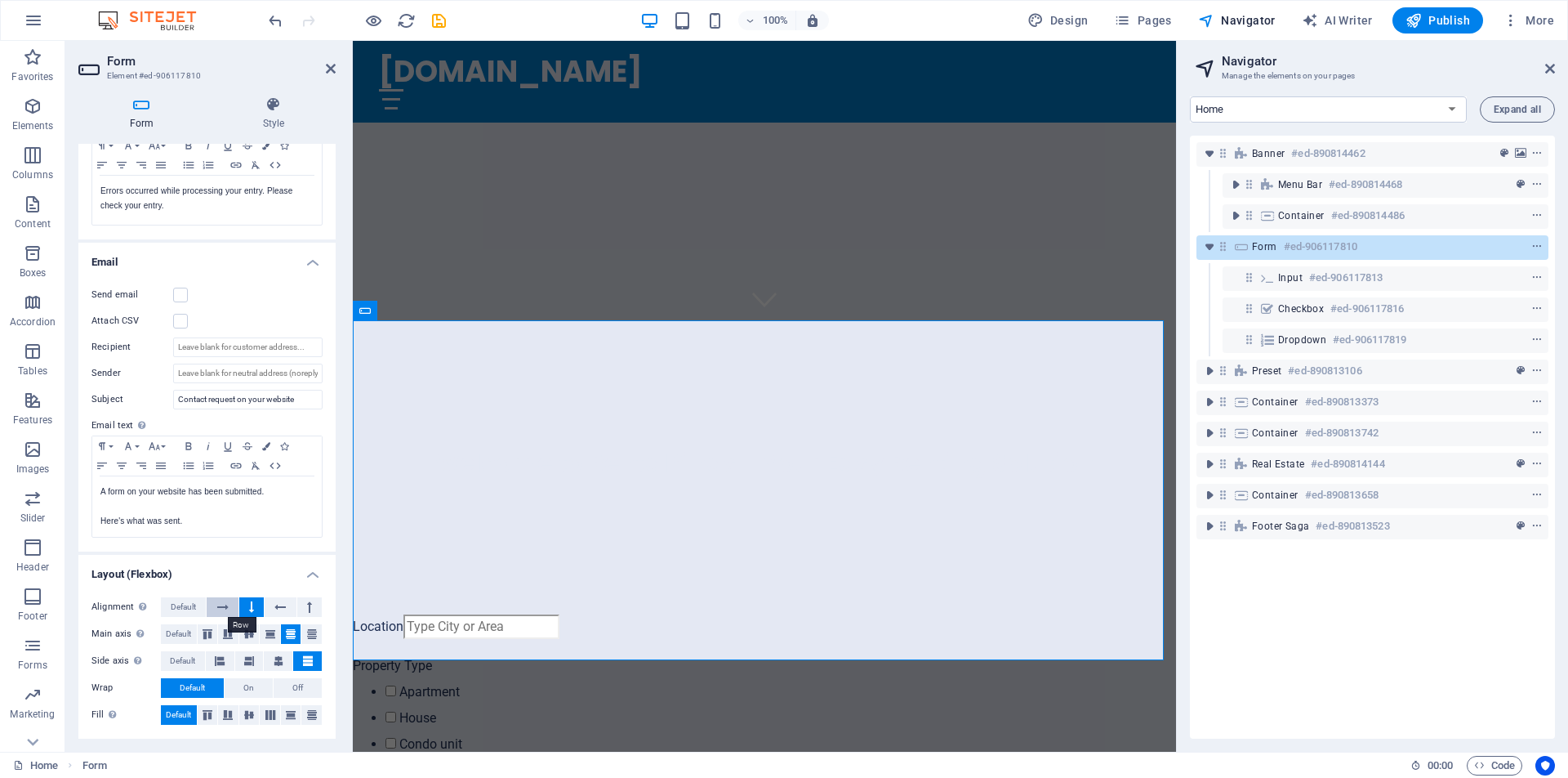
click at [217, 608] on icon at bounding box center [223, 608] width 12 height 20
click at [207, 628] on icon at bounding box center [207, 634] width 10 height 20
click at [227, 630] on icon at bounding box center [228, 634] width 10 height 20
click at [248, 634] on icon at bounding box center [250, 634] width 10 height 20
click at [265, 635] on icon at bounding box center [270, 634] width 10 height 20
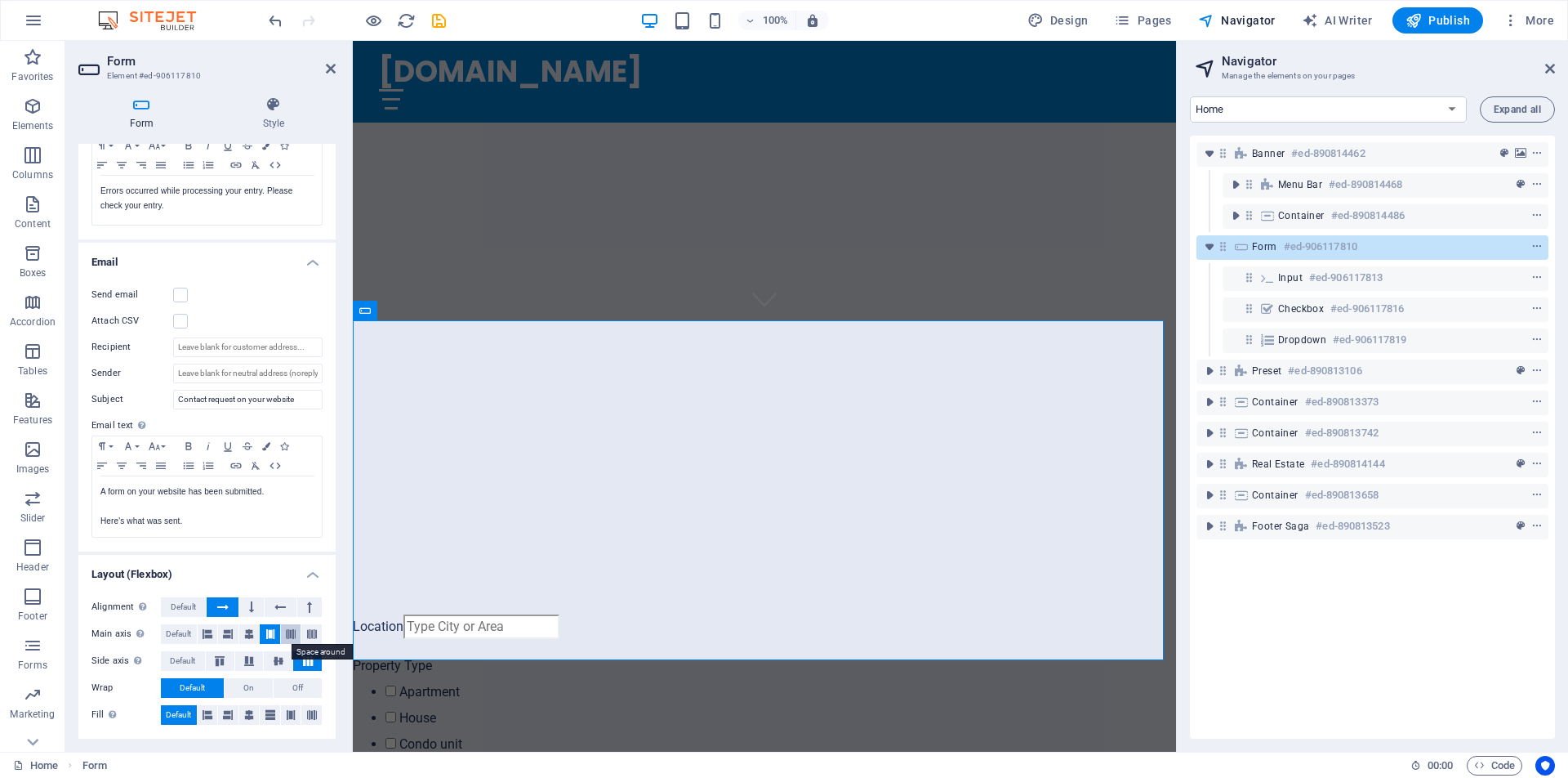
click at [286, 635] on icon at bounding box center [291, 634] width 10 height 20
click at [309, 636] on icon at bounding box center [312, 634] width 10 height 20
click at [286, 634] on icon at bounding box center [291, 634] width 10 height 20
click at [224, 659] on icon at bounding box center [220, 661] width 20 height 10
click at [248, 660] on icon at bounding box center [250, 661] width 20 height 10
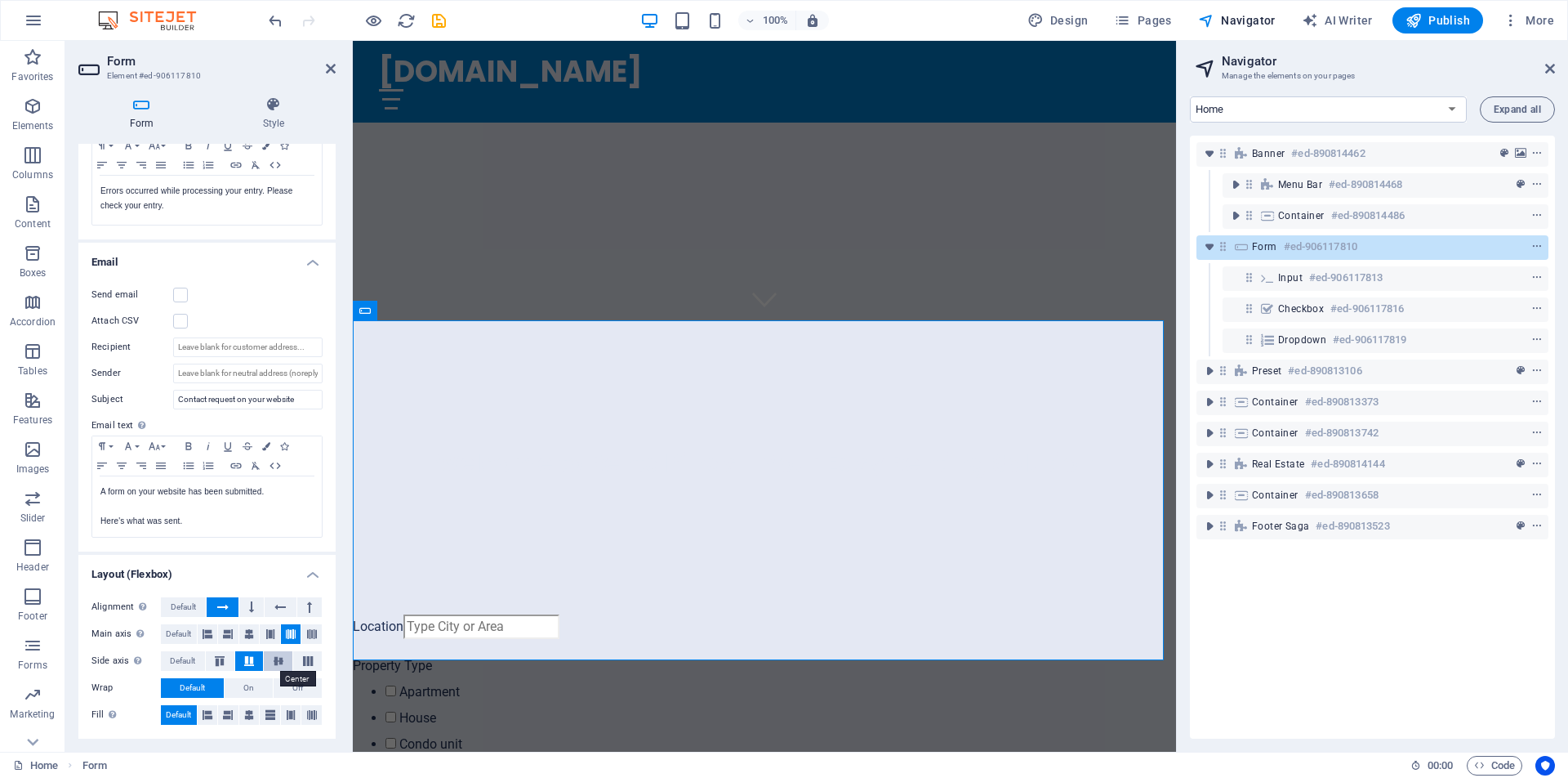
click at [277, 659] on icon at bounding box center [278, 661] width 20 height 10
click at [303, 661] on icon at bounding box center [308, 661] width 20 height 10
click at [207, 715] on icon at bounding box center [207, 716] width 10 height 20
click at [223, 717] on icon at bounding box center [228, 716] width 10 height 20
click at [249, 717] on icon at bounding box center [250, 716] width 10 height 20
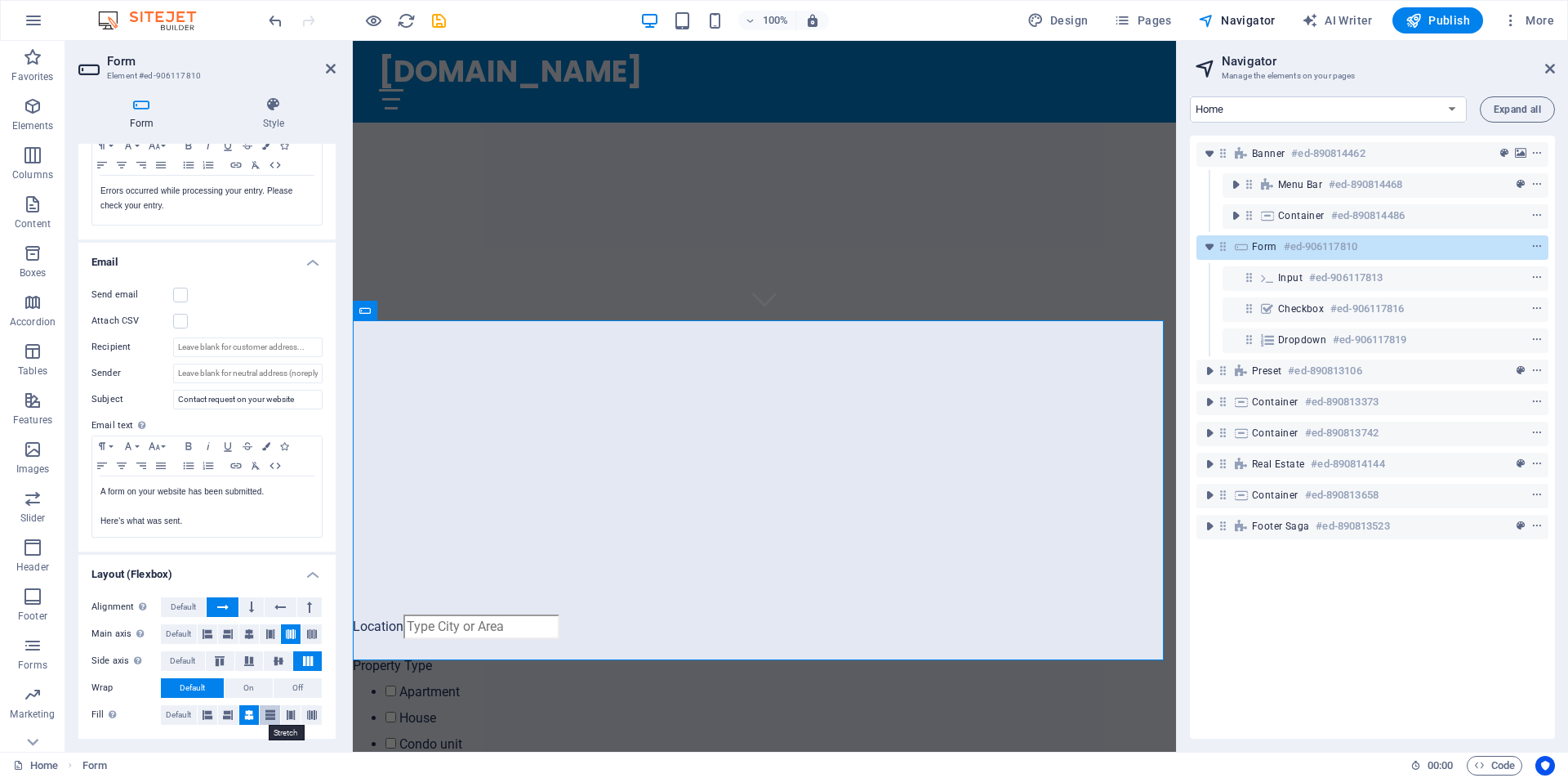
click at [273, 714] on button at bounding box center [269, 716] width 21 height 20
click at [289, 715] on icon at bounding box center [291, 716] width 10 height 20
click at [311, 715] on icon at bounding box center [312, 716] width 10 height 20
click at [310, 637] on icon at bounding box center [312, 634] width 10 height 20
click at [209, 636] on icon at bounding box center [207, 634] width 10 height 20
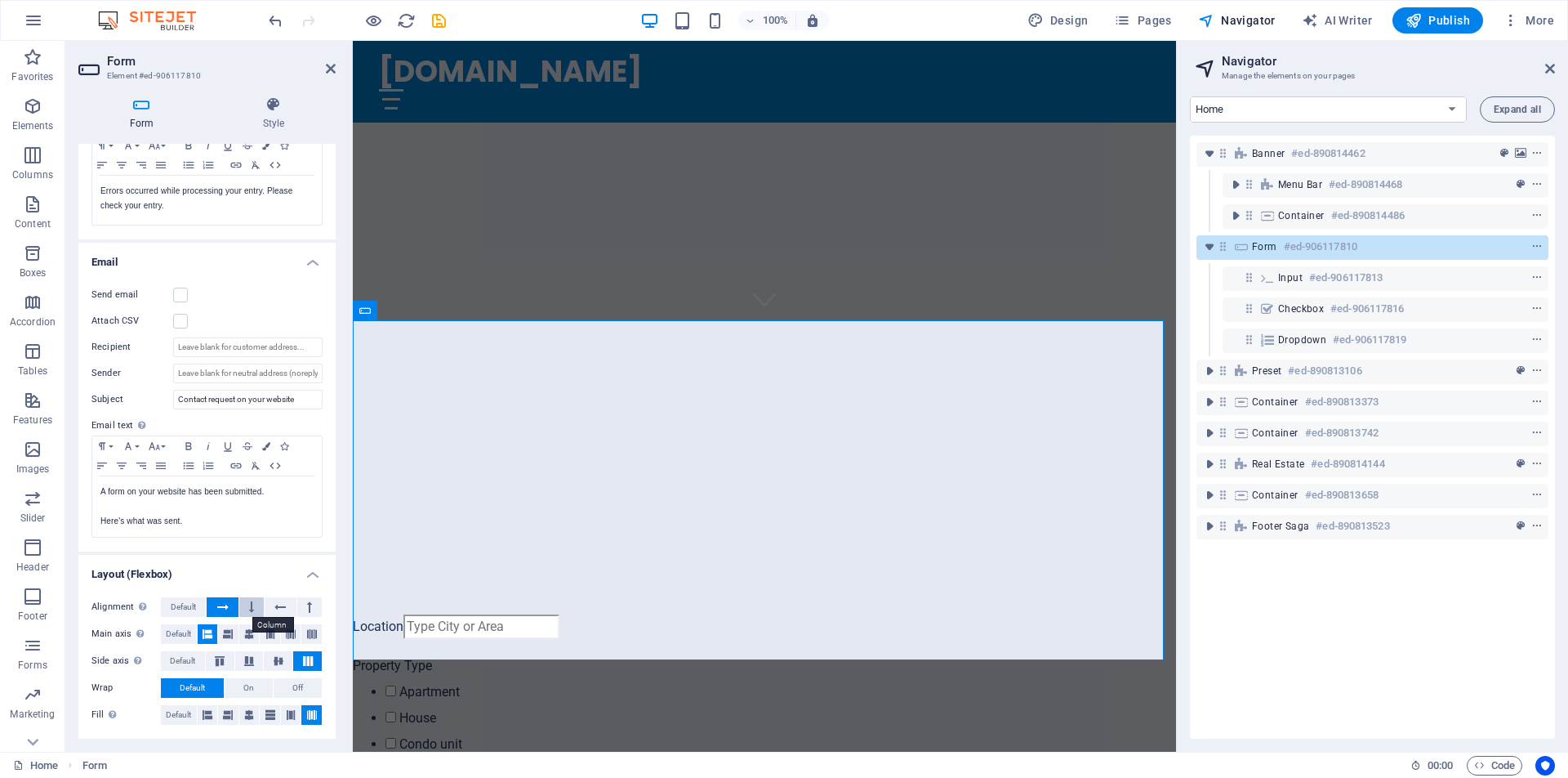
click at [249, 614] on icon at bounding box center [251, 608] width 5 height 20
click at [231, 635] on icon at bounding box center [228, 634] width 20 height 10
click at [247, 634] on icon at bounding box center [250, 634] width 20 height 10
click at [281, 634] on icon at bounding box center [291, 634] width 20 height 10
click at [308, 634] on icon at bounding box center [312, 634] width 20 height 10
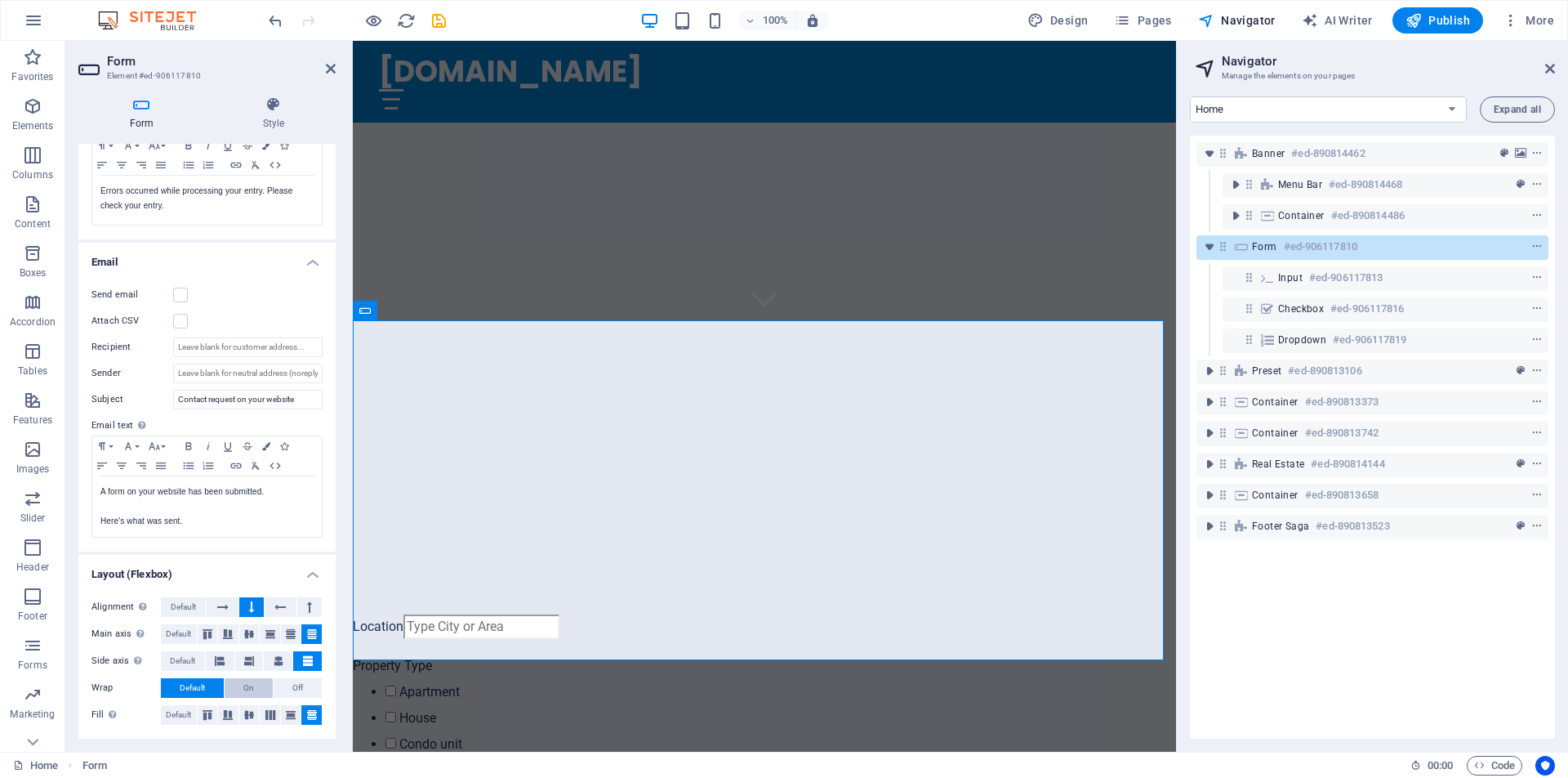
click at [253, 686] on button "On" at bounding box center [249, 688] width 49 height 20
click at [295, 686] on span "Off" at bounding box center [297, 688] width 11 height 20
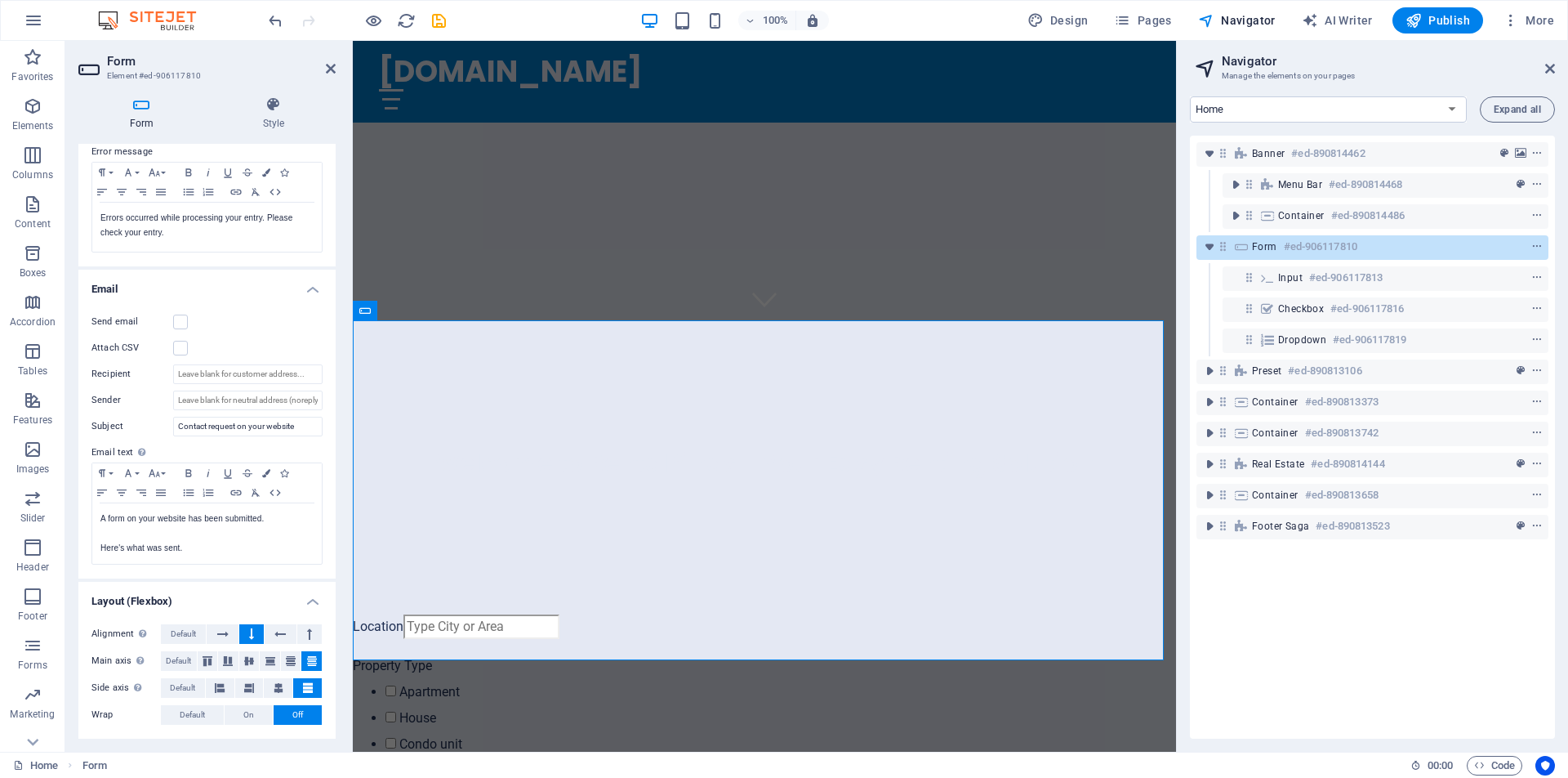
scroll to position [292, 0]
click at [252, 714] on span "On" at bounding box center [249, 716] width 11 height 20
click at [295, 712] on span "Off" at bounding box center [297, 716] width 11 height 20
click at [259, 714] on button "On" at bounding box center [249, 716] width 49 height 20
click at [223, 633] on icon at bounding box center [223, 634] width 12 height 20
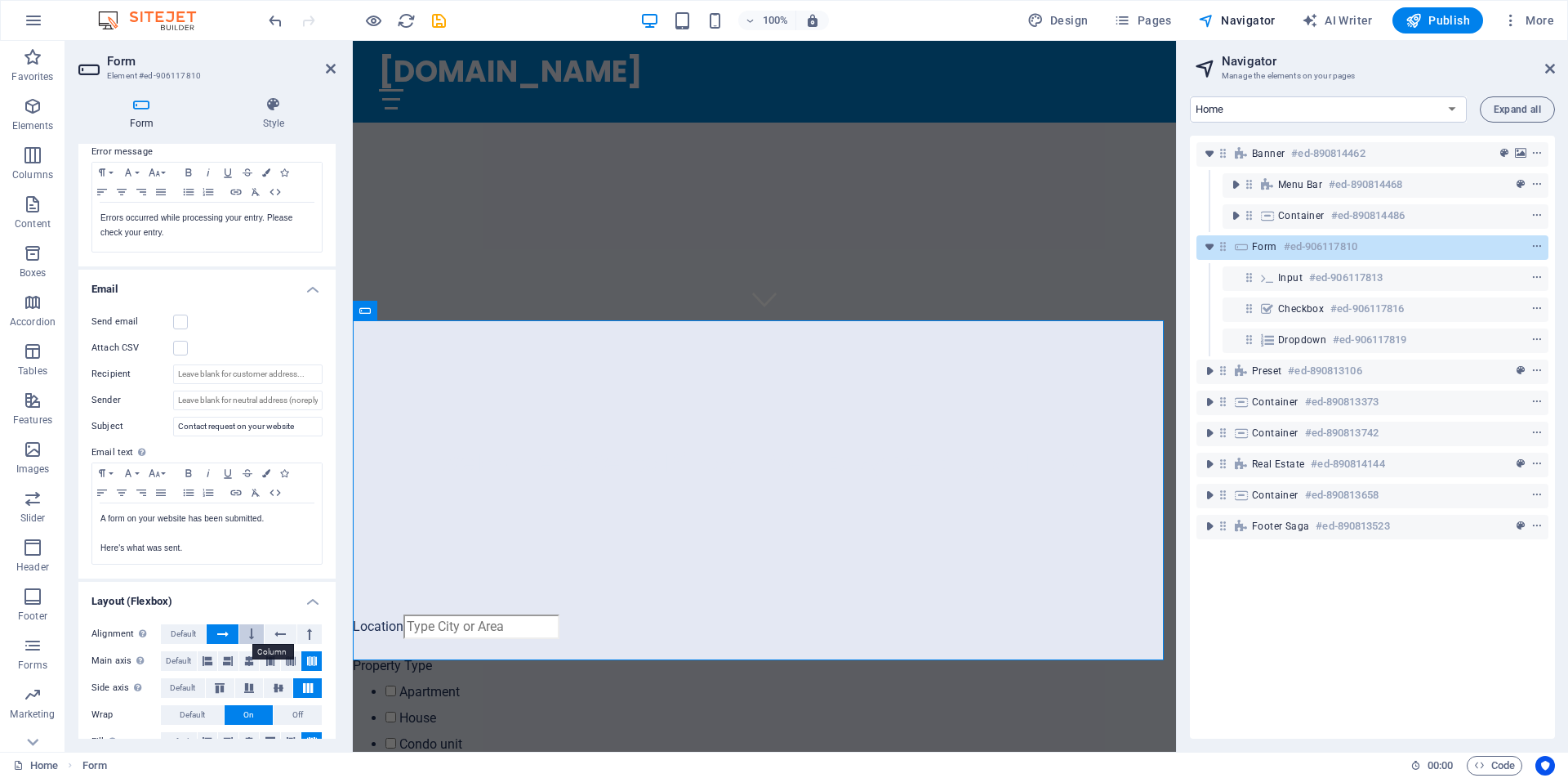
click at [256, 634] on button at bounding box center [252, 634] width 25 height 20
click at [278, 635] on icon at bounding box center [280, 634] width 12 height 20
click at [307, 635] on icon at bounding box center [309, 634] width 5 height 20
click at [307, 636] on icon at bounding box center [309, 634] width 5 height 20
click at [225, 634] on icon at bounding box center [223, 634] width 12 height 20
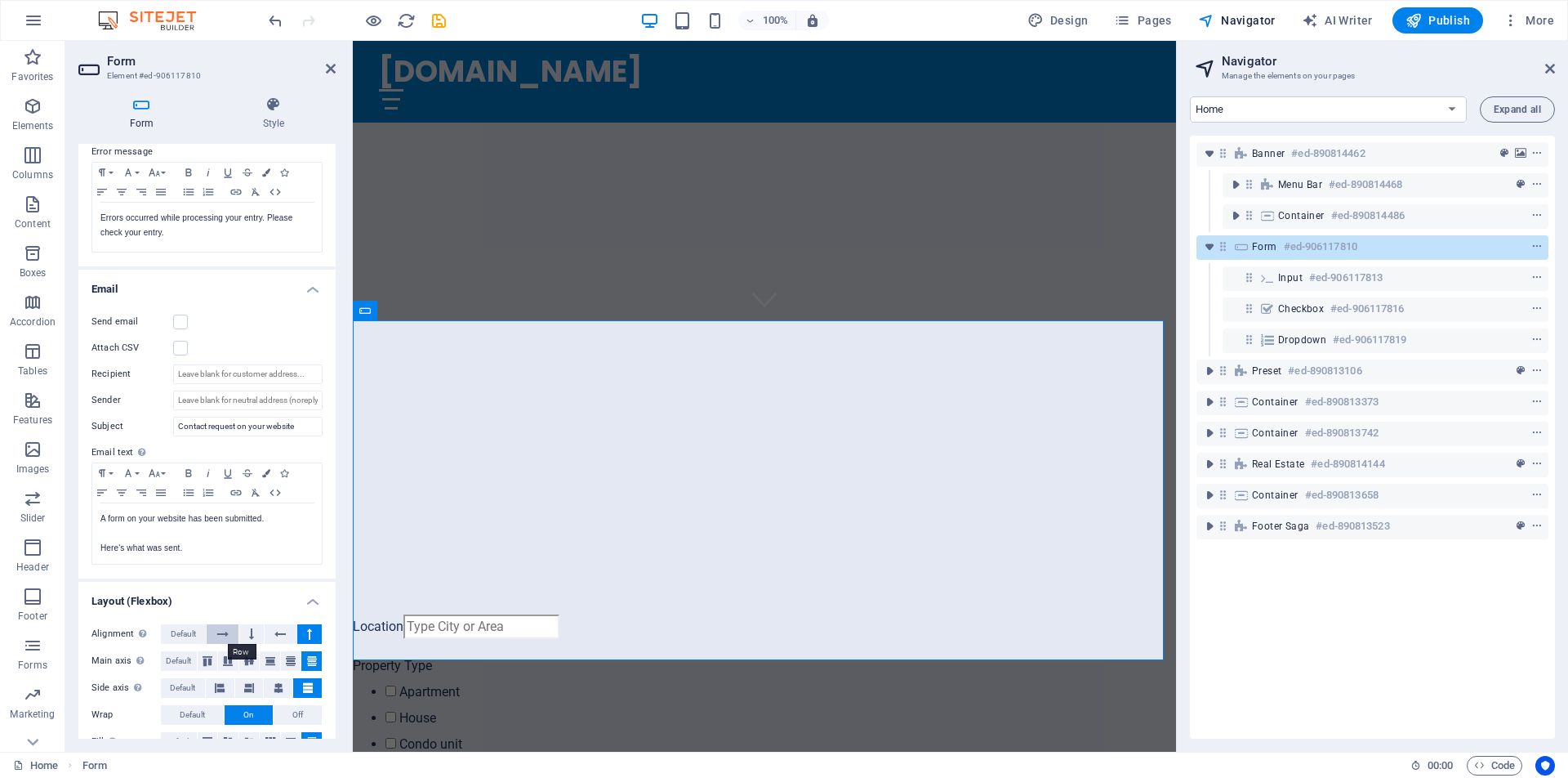
click at [225, 634] on icon at bounding box center [223, 634] width 12 height 20
click at [254, 636] on button at bounding box center [252, 634] width 25 height 20
click at [208, 662] on icon at bounding box center [208, 661] width 20 height 10
click at [232, 662] on icon at bounding box center [228, 661] width 20 height 10
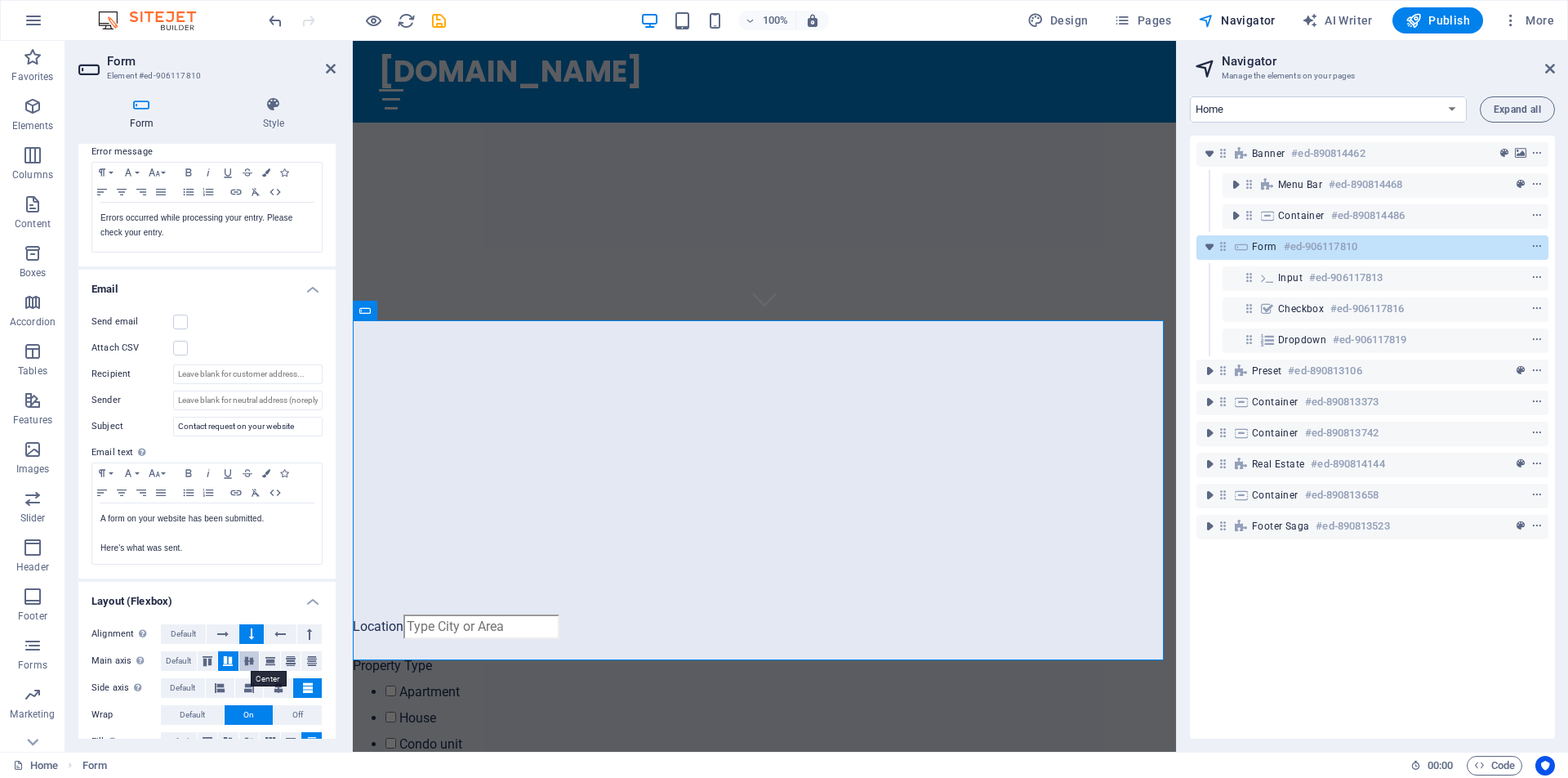
click at [249, 664] on icon at bounding box center [250, 661] width 20 height 10
click at [287, 712] on button "Off" at bounding box center [297, 716] width 49 height 20
click at [198, 712] on span "Default" at bounding box center [192, 716] width 26 height 20
click at [219, 690] on icon at bounding box center [220, 688] width 10 height 20
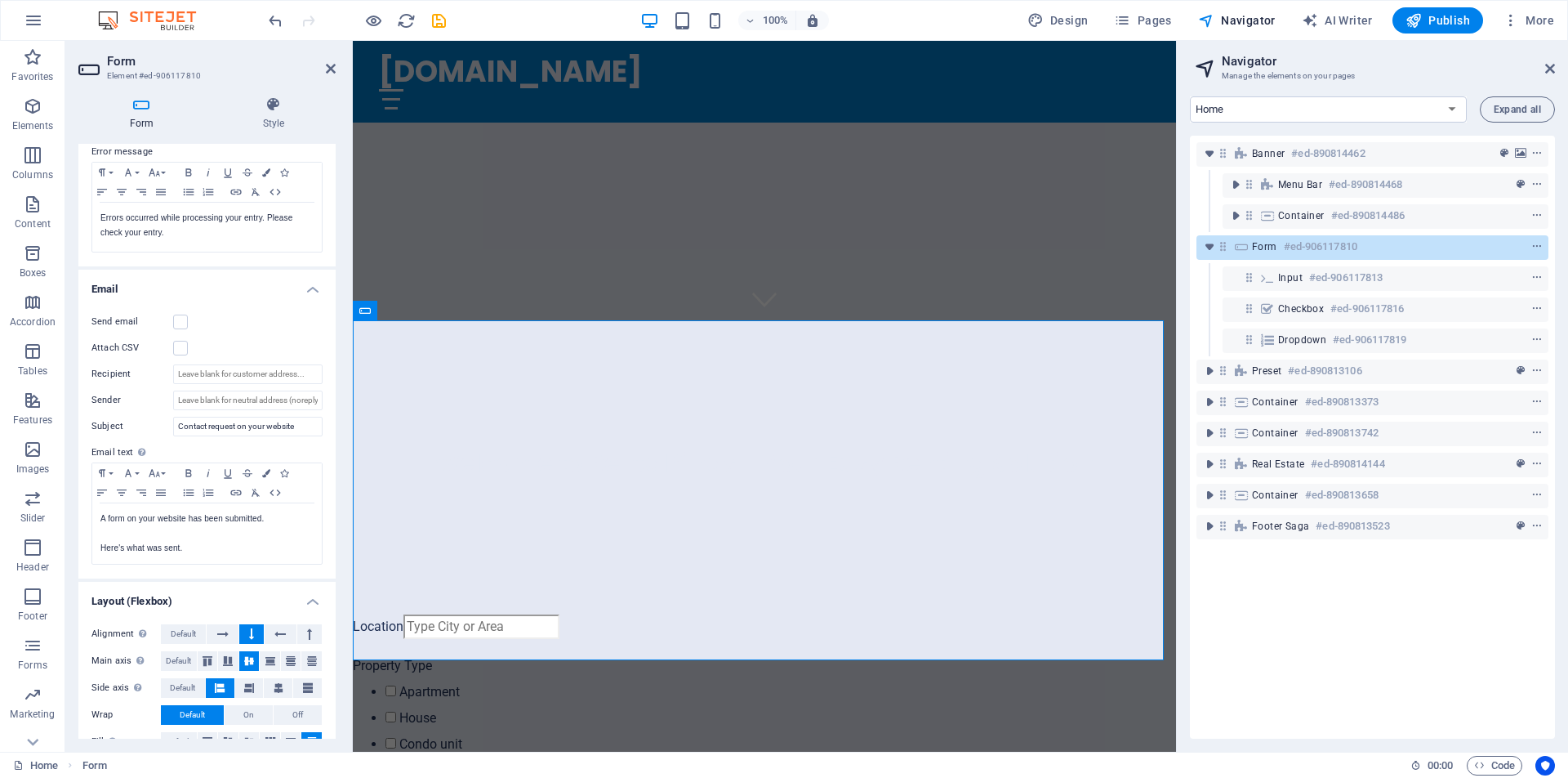
click at [219, 690] on icon at bounding box center [220, 688] width 10 height 20
click at [312, 687] on button at bounding box center [307, 688] width 29 height 20
click at [303, 689] on icon at bounding box center [308, 688] width 10 height 20
click at [221, 687] on icon at bounding box center [220, 688] width 10 height 20
click at [305, 690] on icon at bounding box center [308, 688] width 10 height 20
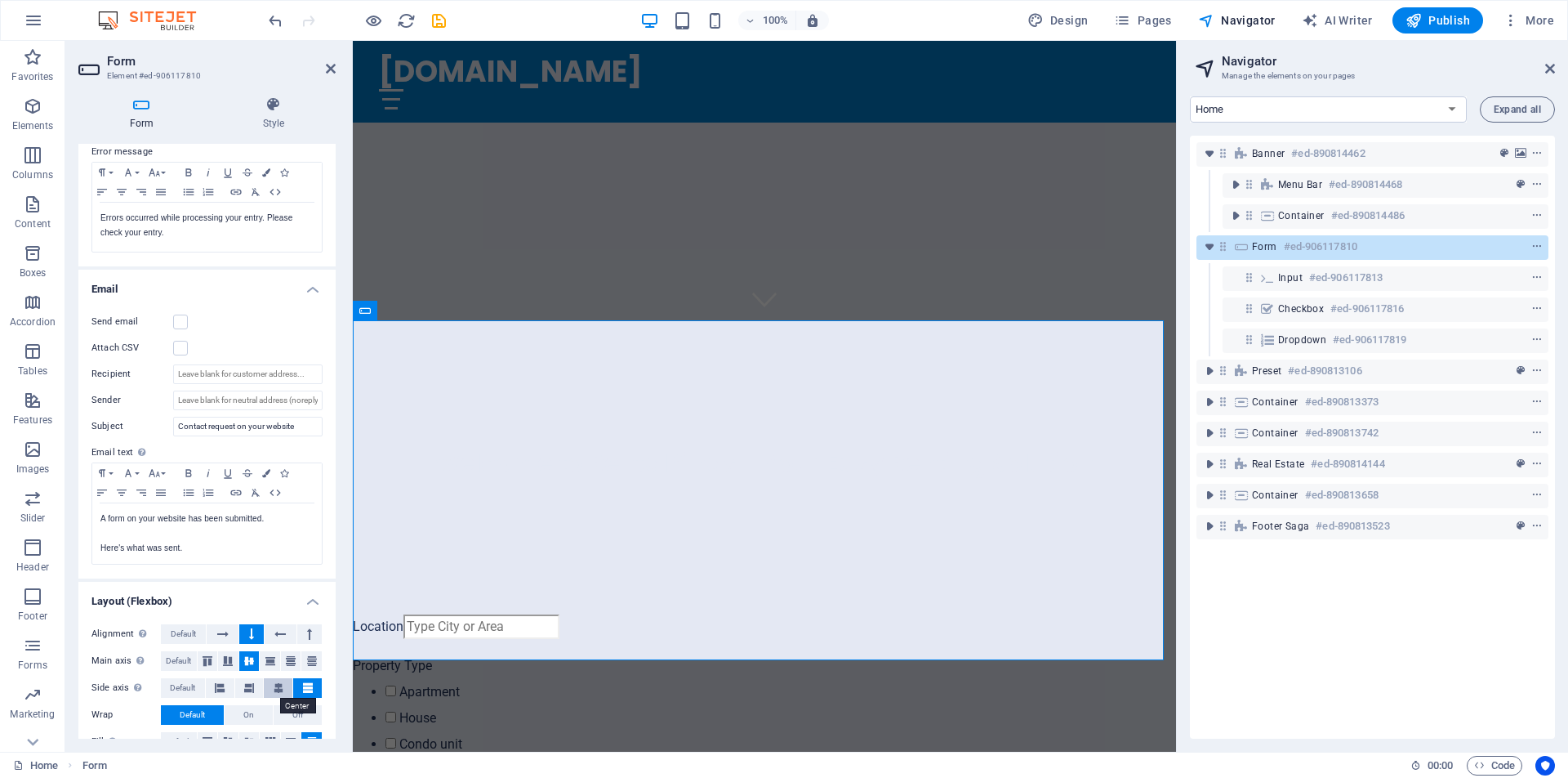
click at [273, 690] on icon at bounding box center [278, 688] width 10 height 20
click at [251, 691] on icon at bounding box center [250, 688] width 10 height 20
click at [224, 692] on icon at bounding box center [220, 688] width 10 height 20
click at [298, 689] on button at bounding box center [307, 688] width 29 height 20
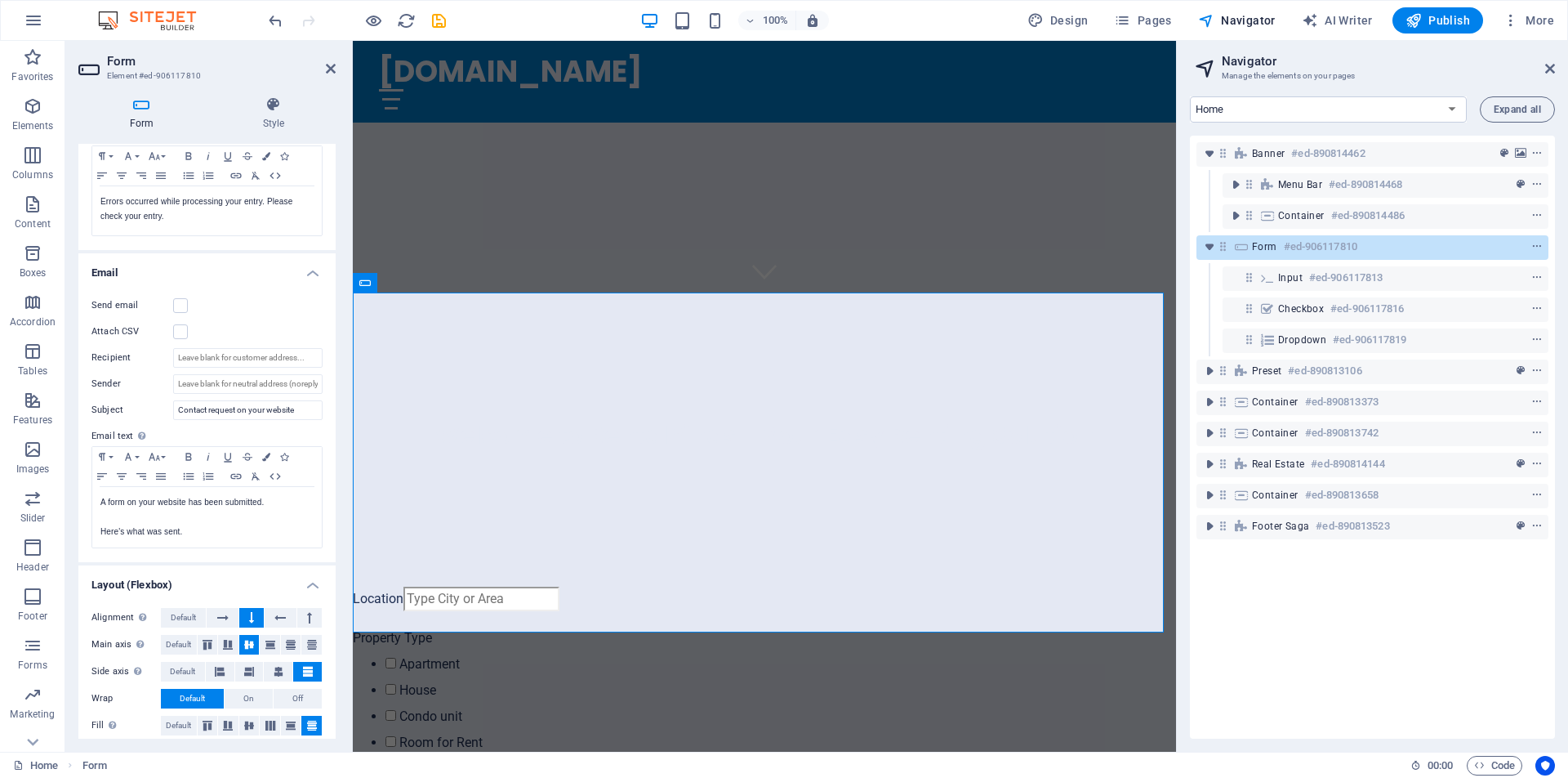
scroll to position [319, 0]
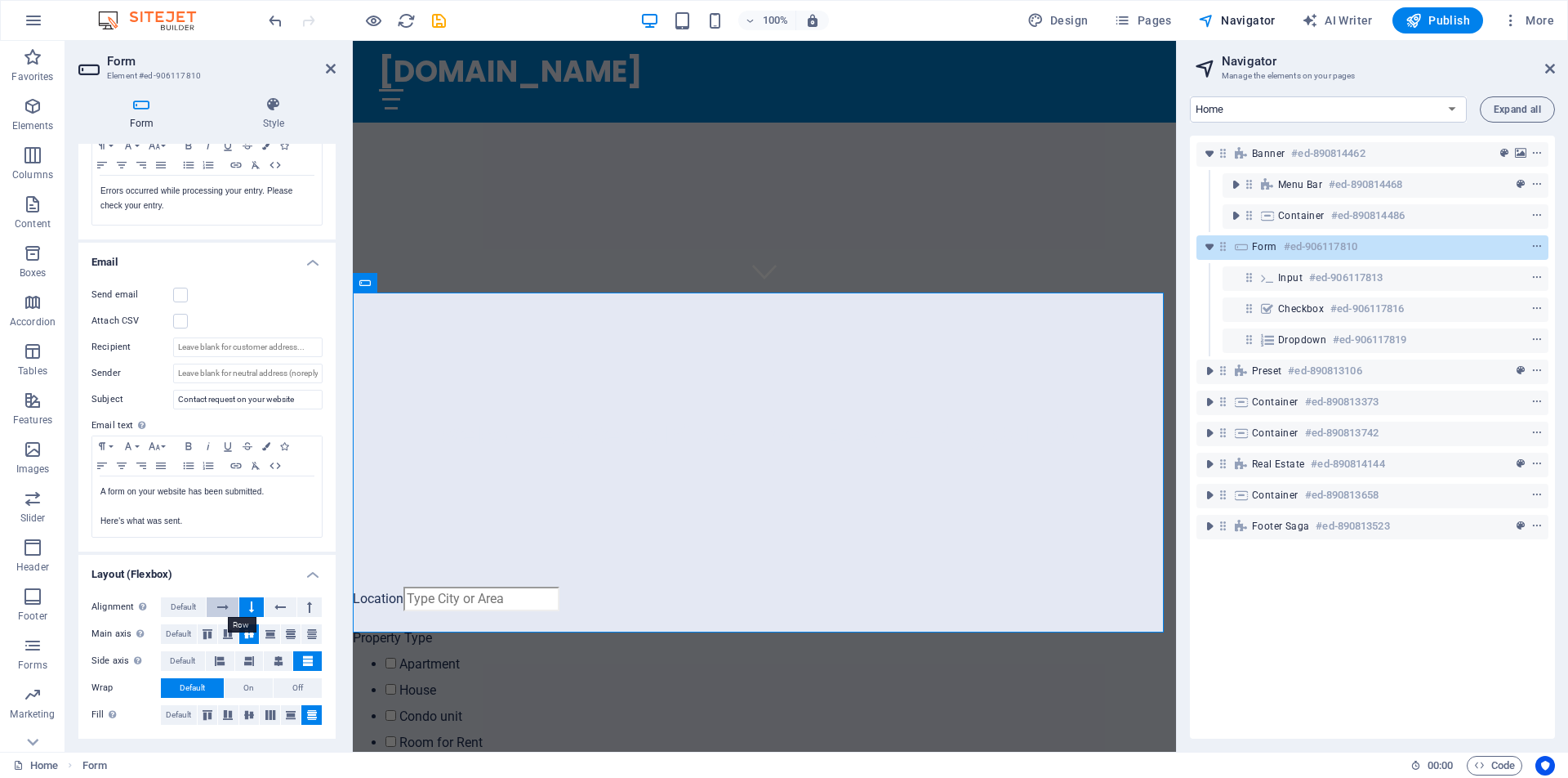
click at [223, 611] on icon at bounding box center [223, 608] width 12 height 20
click at [251, 608] on icon at bounding box center [251, 608] width 5 height 20
click at [503, 587] on div "Location Property Type Apartment House Condo unit Room for Rent Bed Space ([DEM…" at bounding box center [764, 751] width 823 height 329
click at [984, 587] on div "Location Property Type Apartment House Condo unit Room for Rent Bed Space ([DEM…" at bounding box center [764, 751] width 823 height 329
click at [1012, 587] on div "Location Property Type Apartment House Condo unit Room for Rent Bed Space ([DEM…" at bounding box center [764, 751] width 823 height 329
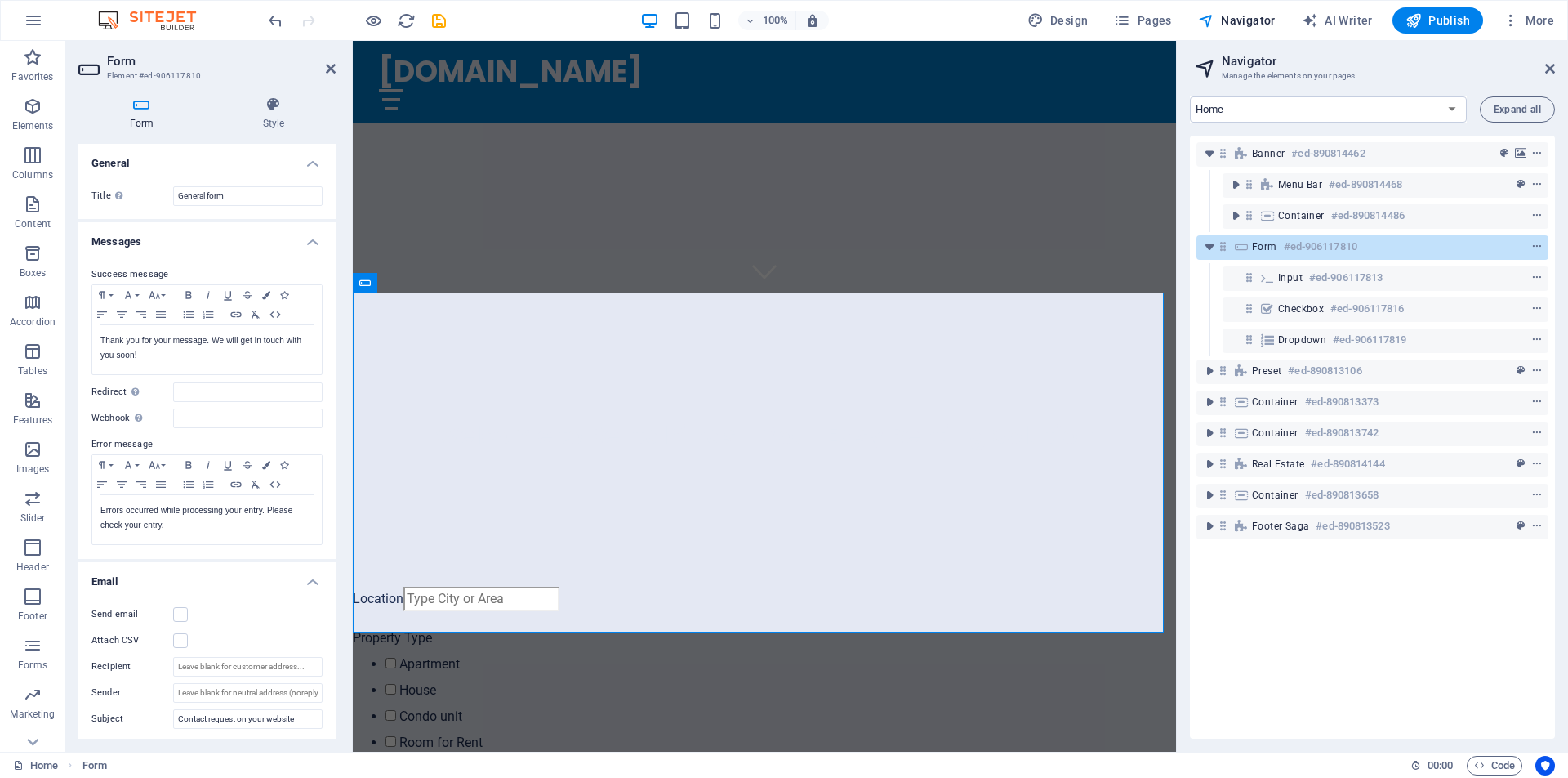
scroll to position [19, 0]
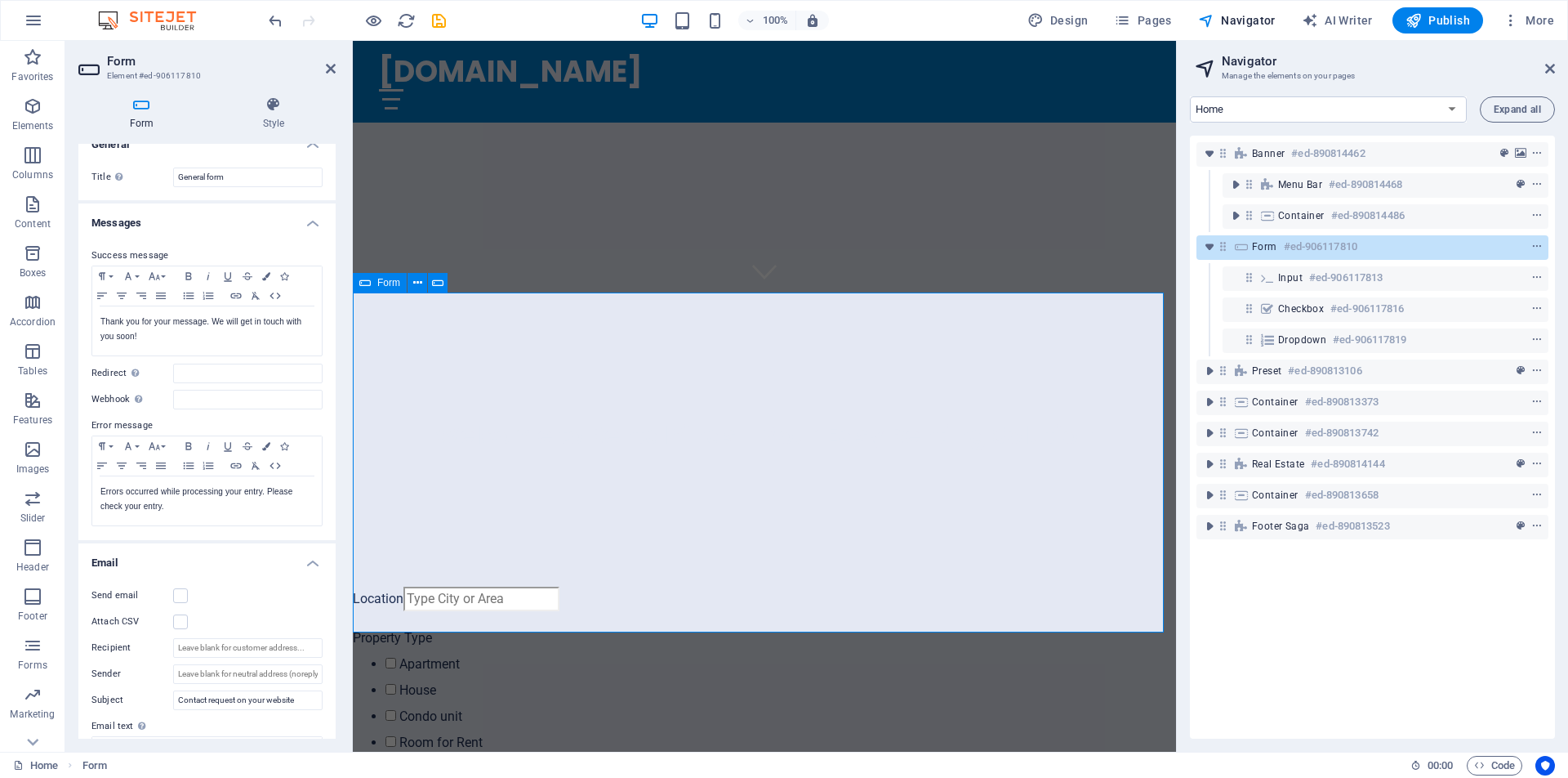
click at [1022, 587] on div "Location Property Type Apartment House Condo unit Room for Rent Bed Space ([DEM…" at bounding box center [764, 751] width 823 height 329
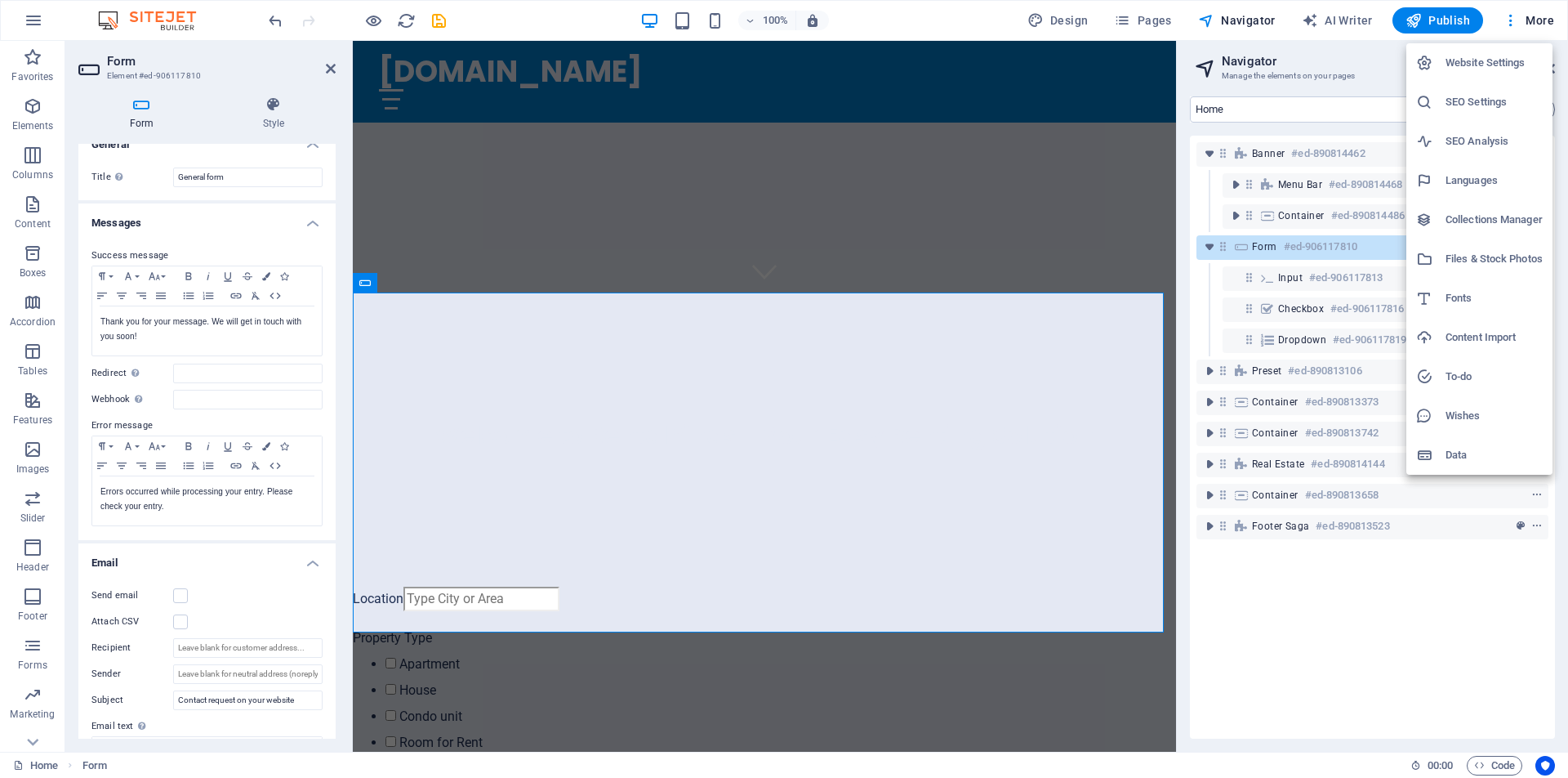
click at [1491, 64] on h6 "Website Settings" at bounding box center [1494, 63] width 97 height 20
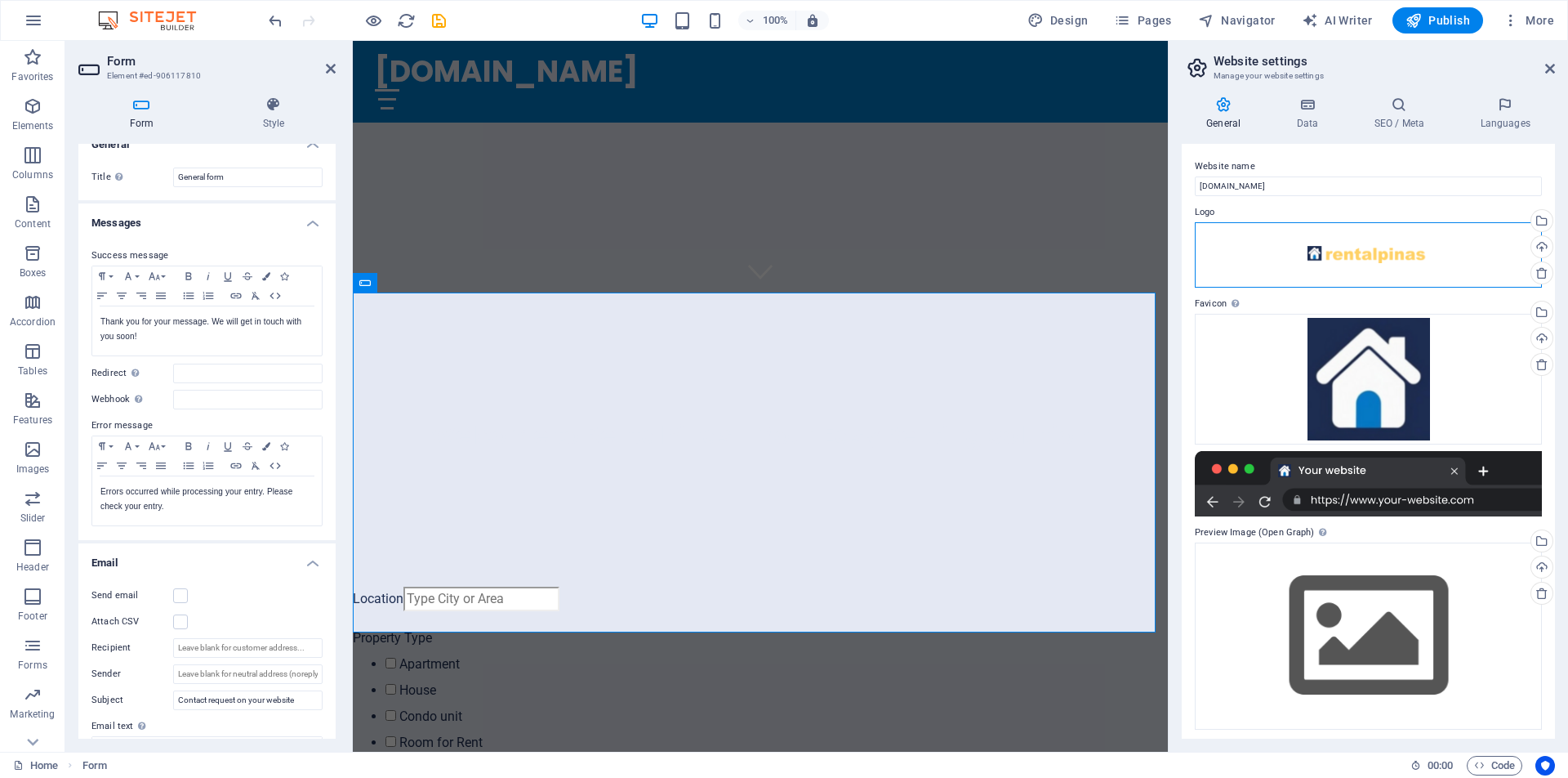
click at [1380, 259] on div "Drag files here, click to choose files or select files from Files or our free s…" at bounding box center [1368, 255] width 347 height 65
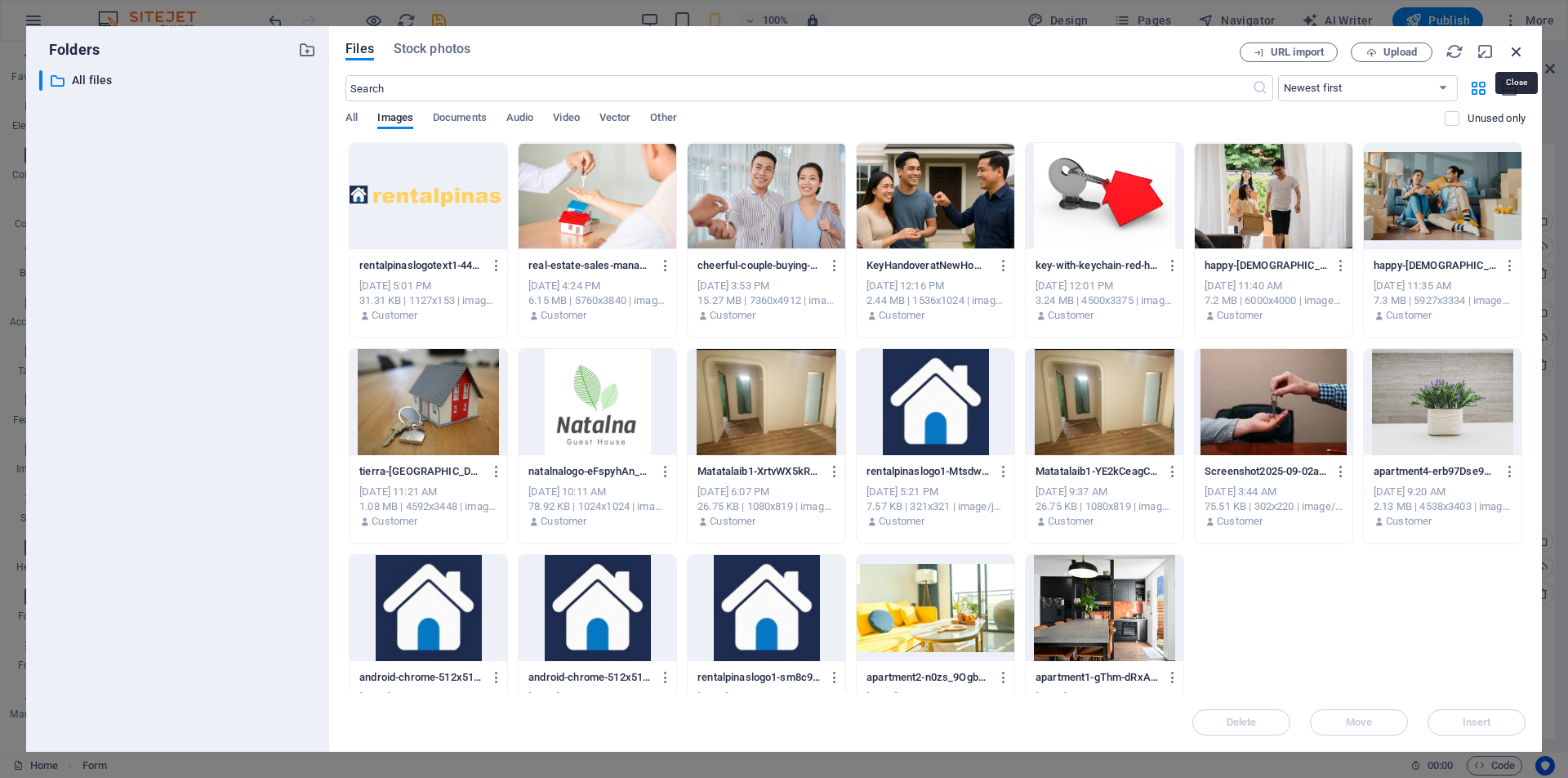
click at [1516, 53] on icon "button" at bounding box center [1516, 52] width 18 height 18
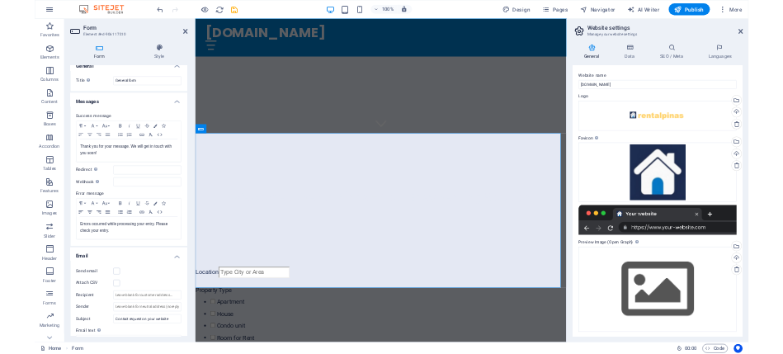
scroll to position [0, 0]
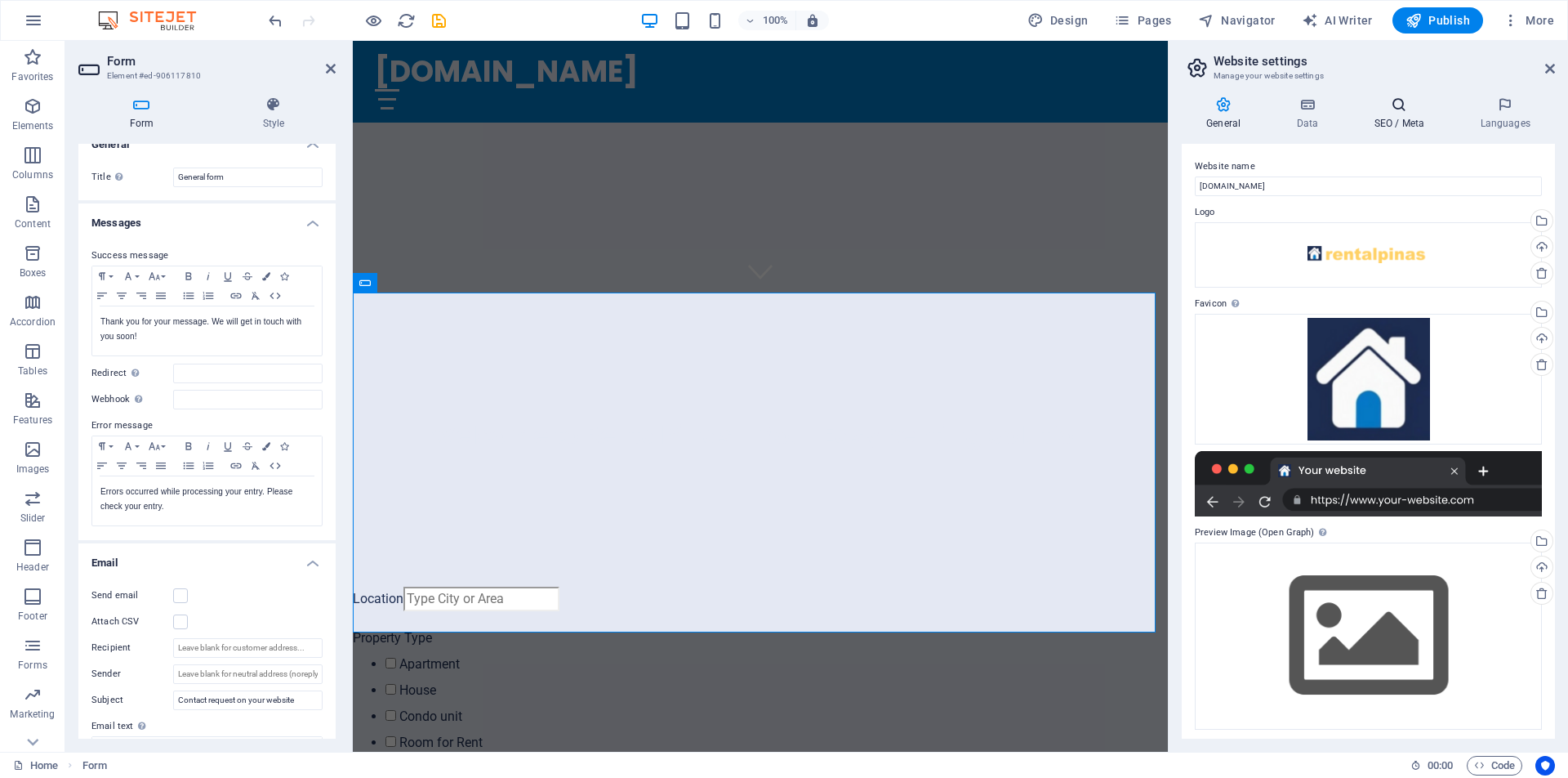
click at [1404, 118] on h4 "SEO / Meta" at bounding box center [1402, 113] width 106 height 35
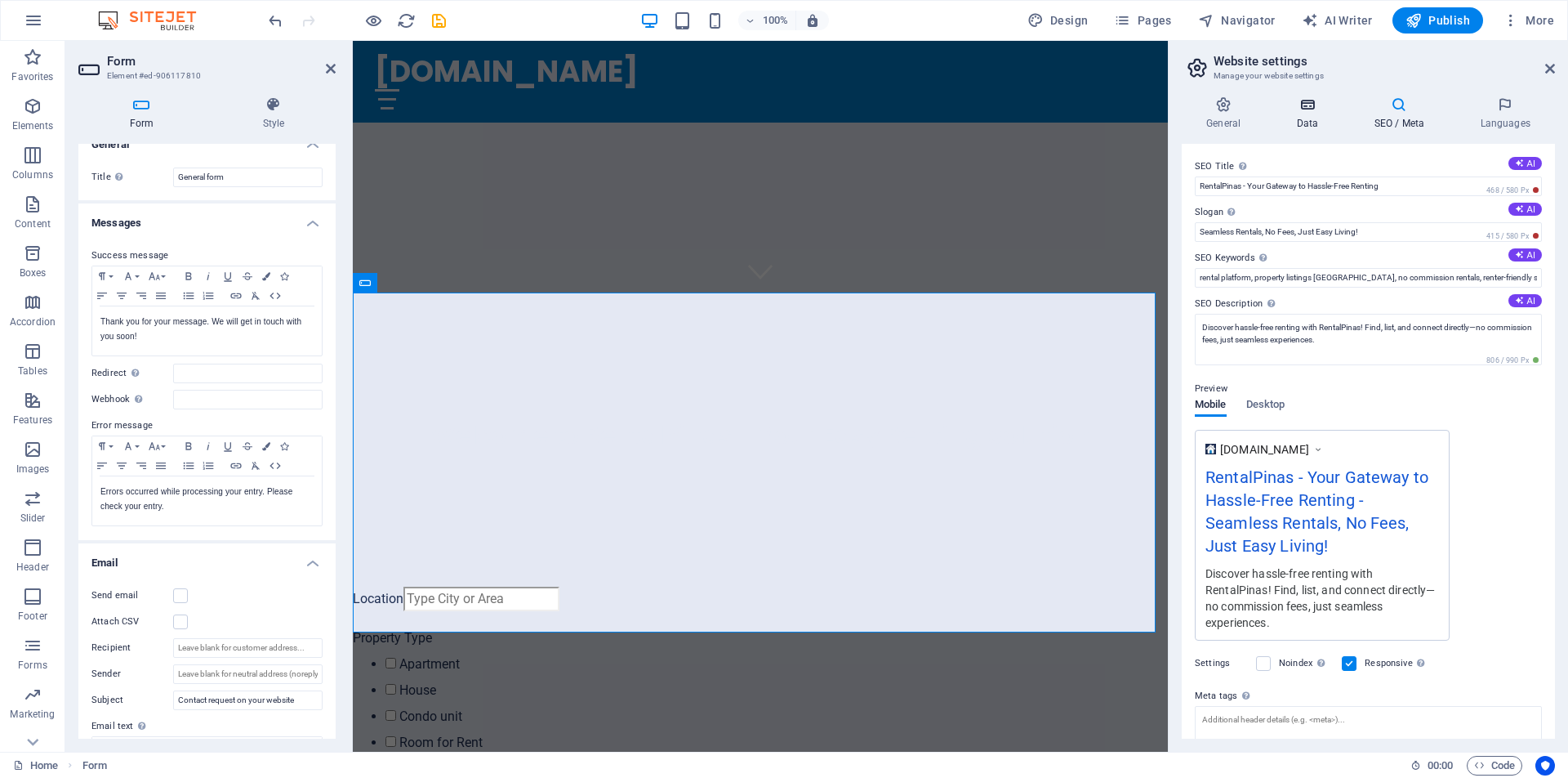
click at [1311, 113] on h4 "Data" at bounding box center [1310, 113] width 77 height 35
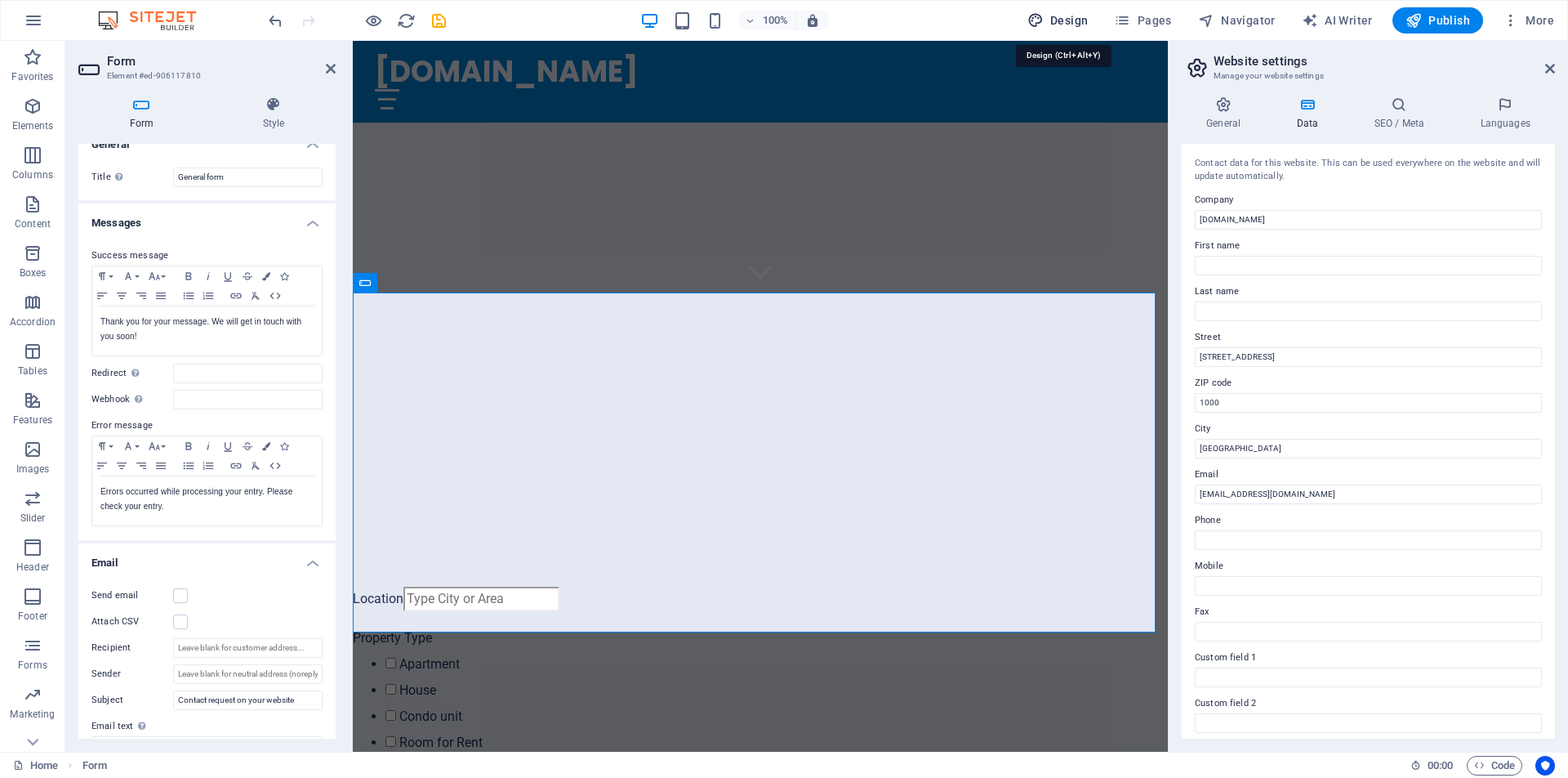
select select "px"
select select "400"
select select "px"
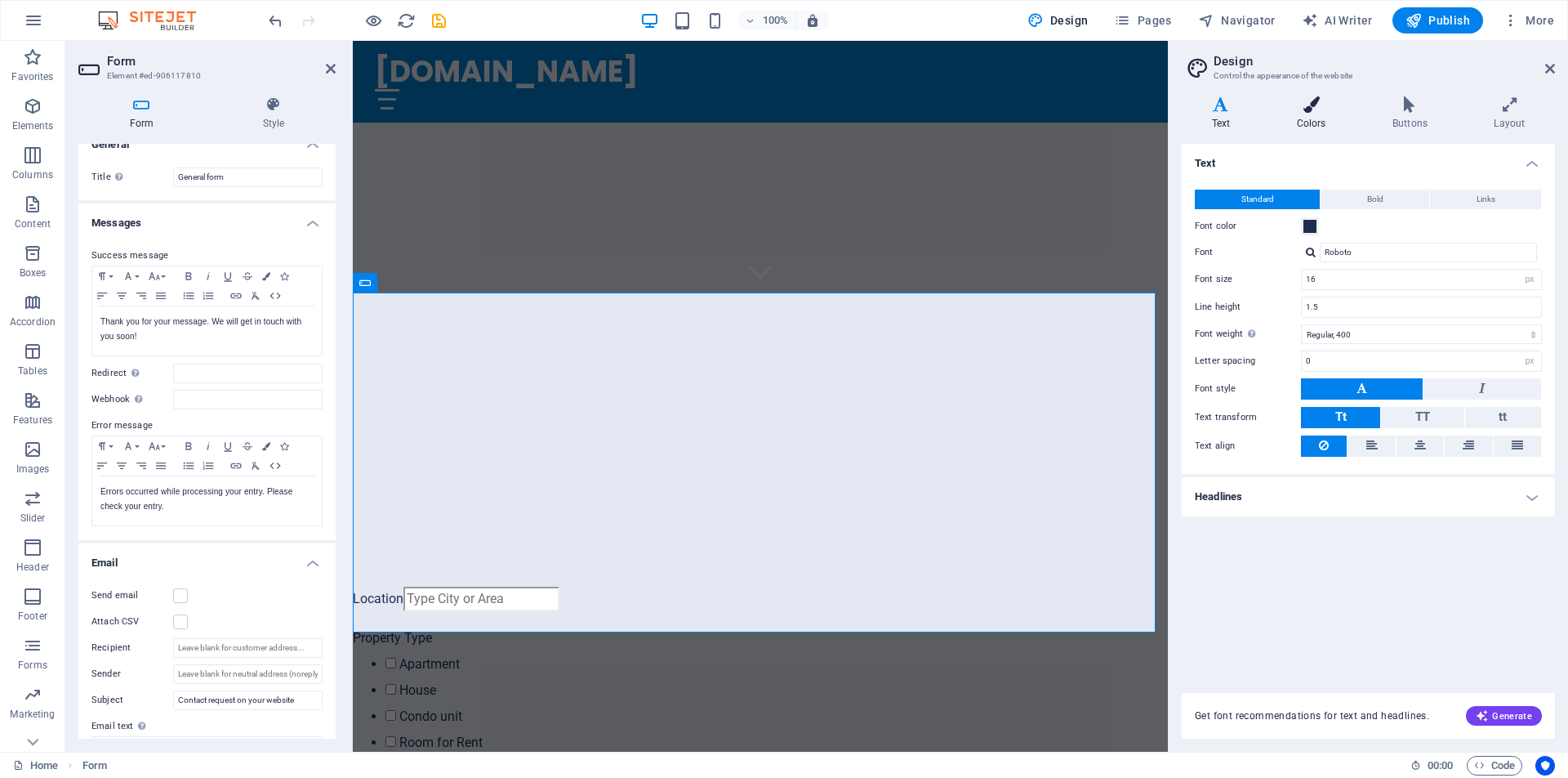
click at [1315, 119] on h4 "Colors" at bounding box center [1314, 113] width 95 height 35
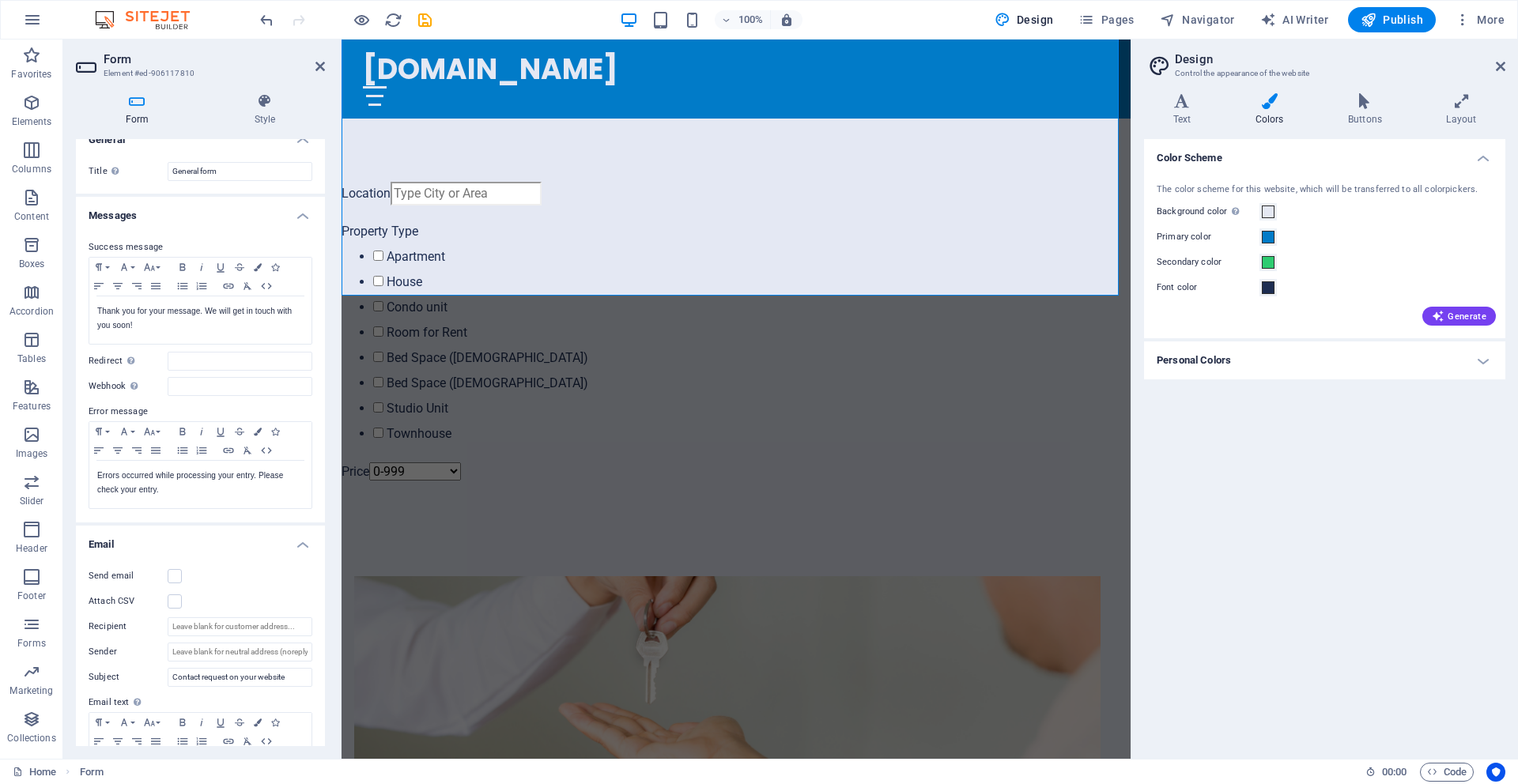
scroll to position [792, 0]
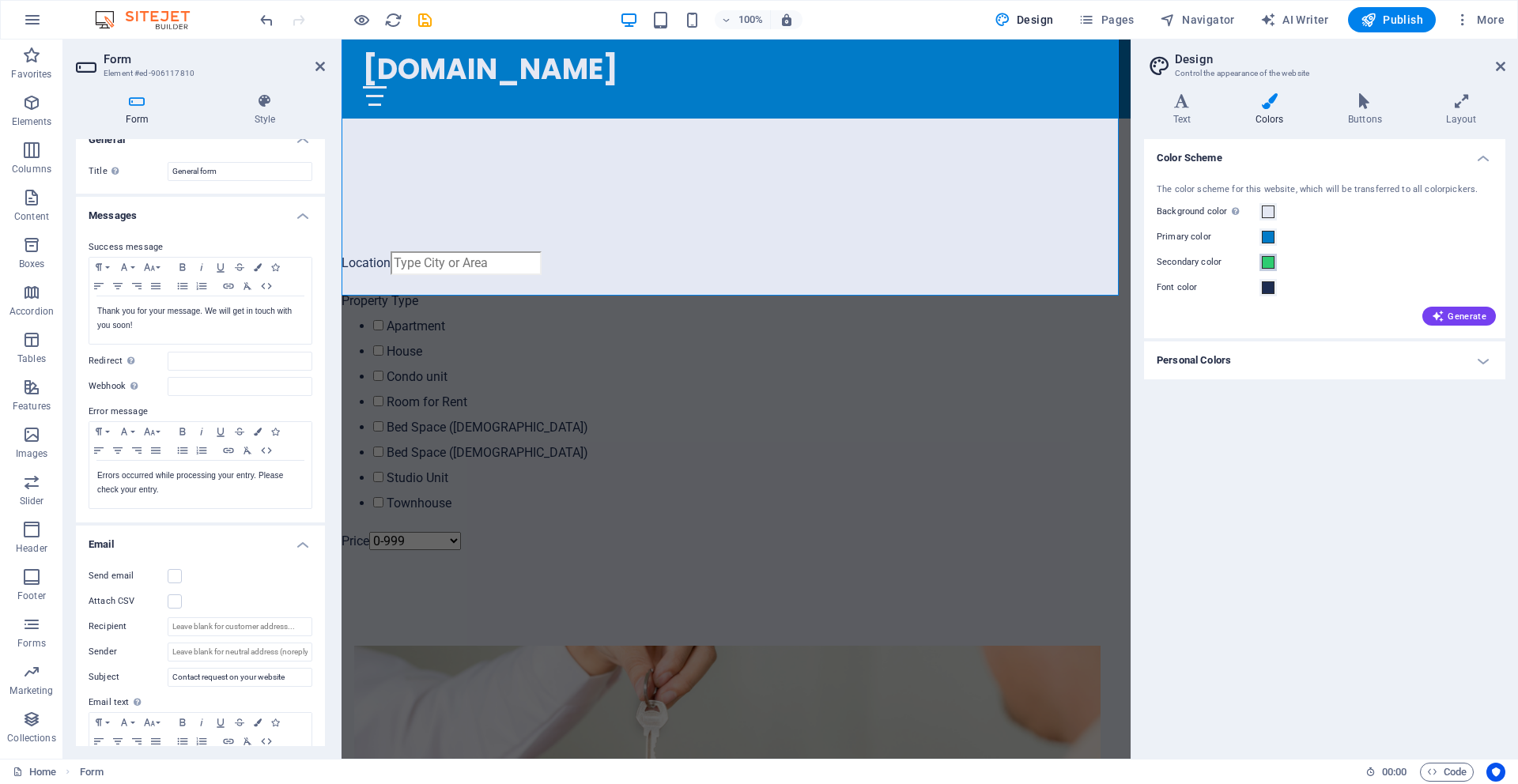
click at [1270, 264] on span at bounding box center [1268, 262] width 12 height 12
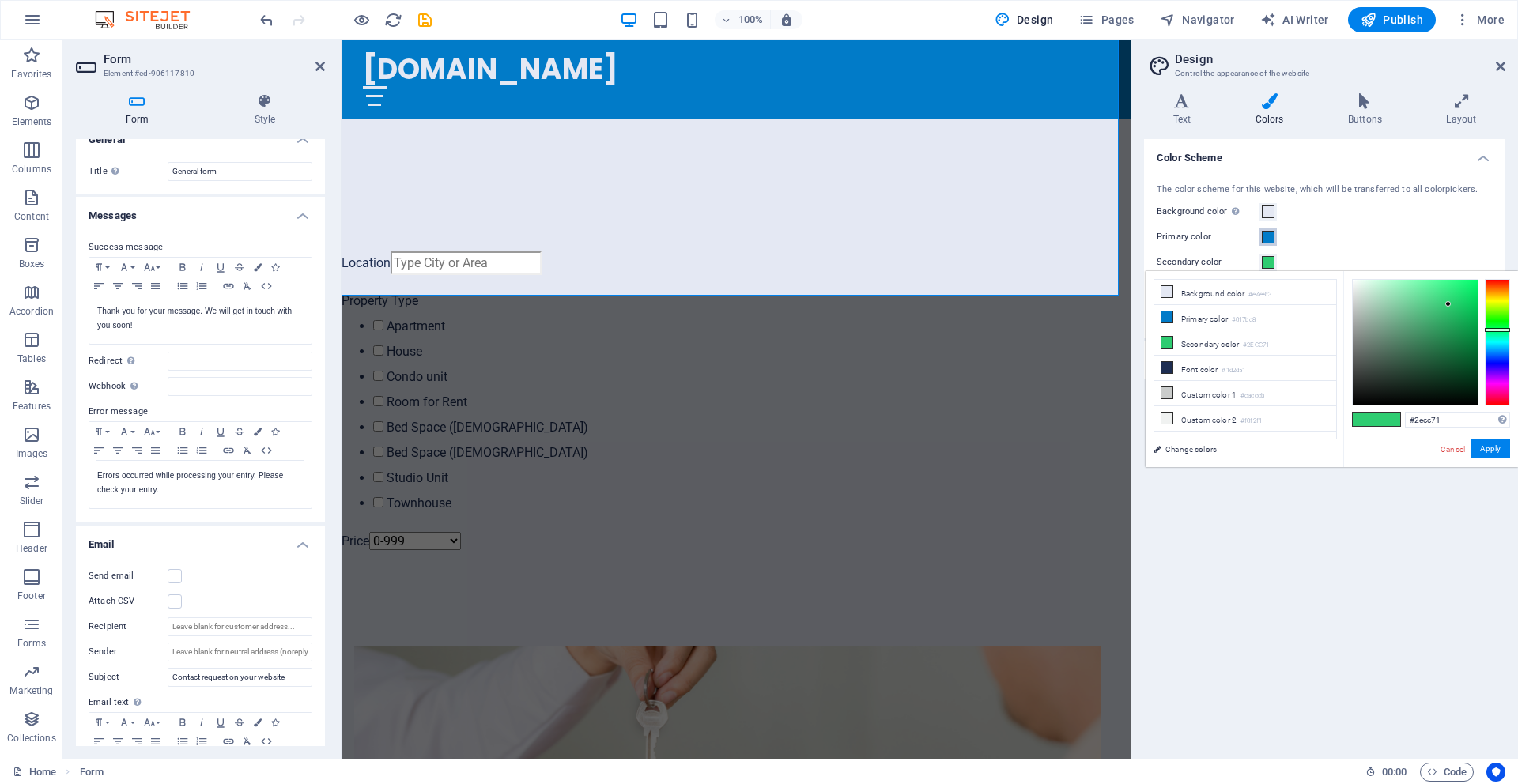
click at [1267, 242] on span at bounding box center [1268, 237] width 12 height 12
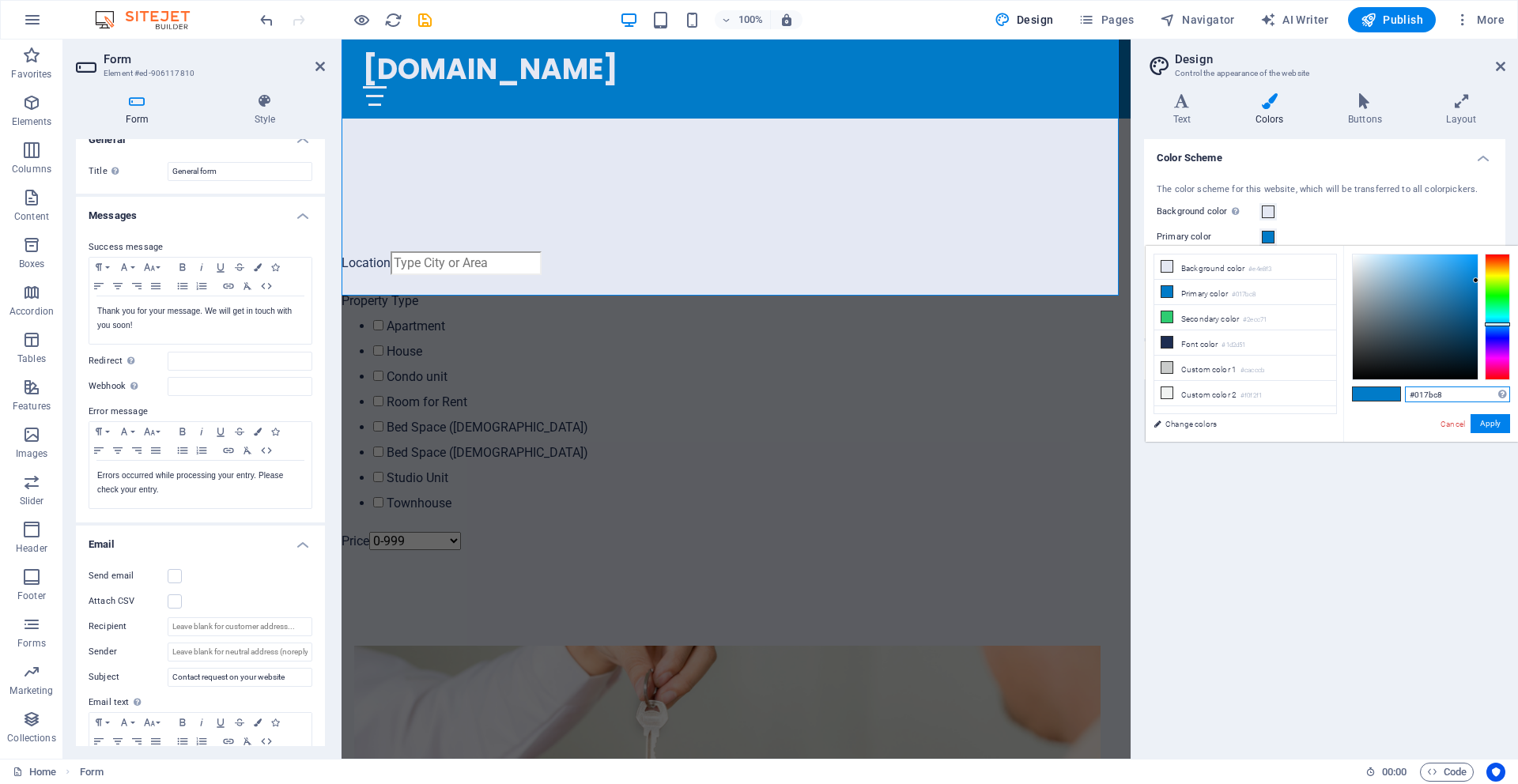
click at [1448, 393] on input "#017bc8" at bounding box center [1458, 394] width 105 height 15
click at [1226, 320] on li "Secondary color #2ecc71" at bounding box center [1246, 317] width 182 height 25
drag, startPoint x: 1447, startPoint y: 394, endPoint x: 1404, endPoint y: 395, distance: 43.0
click at [1405, 395] on input "#2ecc71" at bounding box center [1458, 394] width 105 height 15
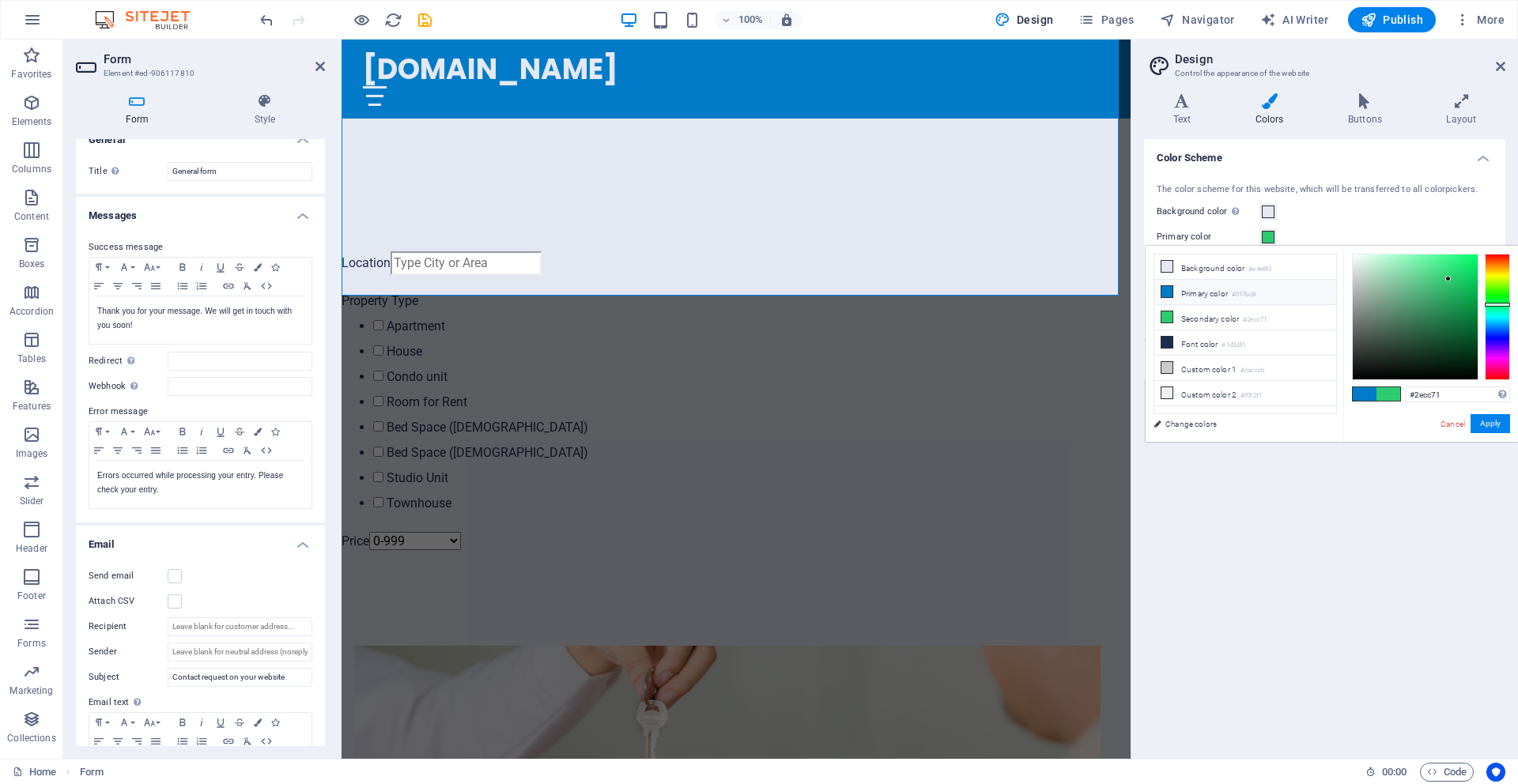
click at [1216, 295] on li "Primary color #017bc8" at bounding box center [1246, 292] width 182 height 25
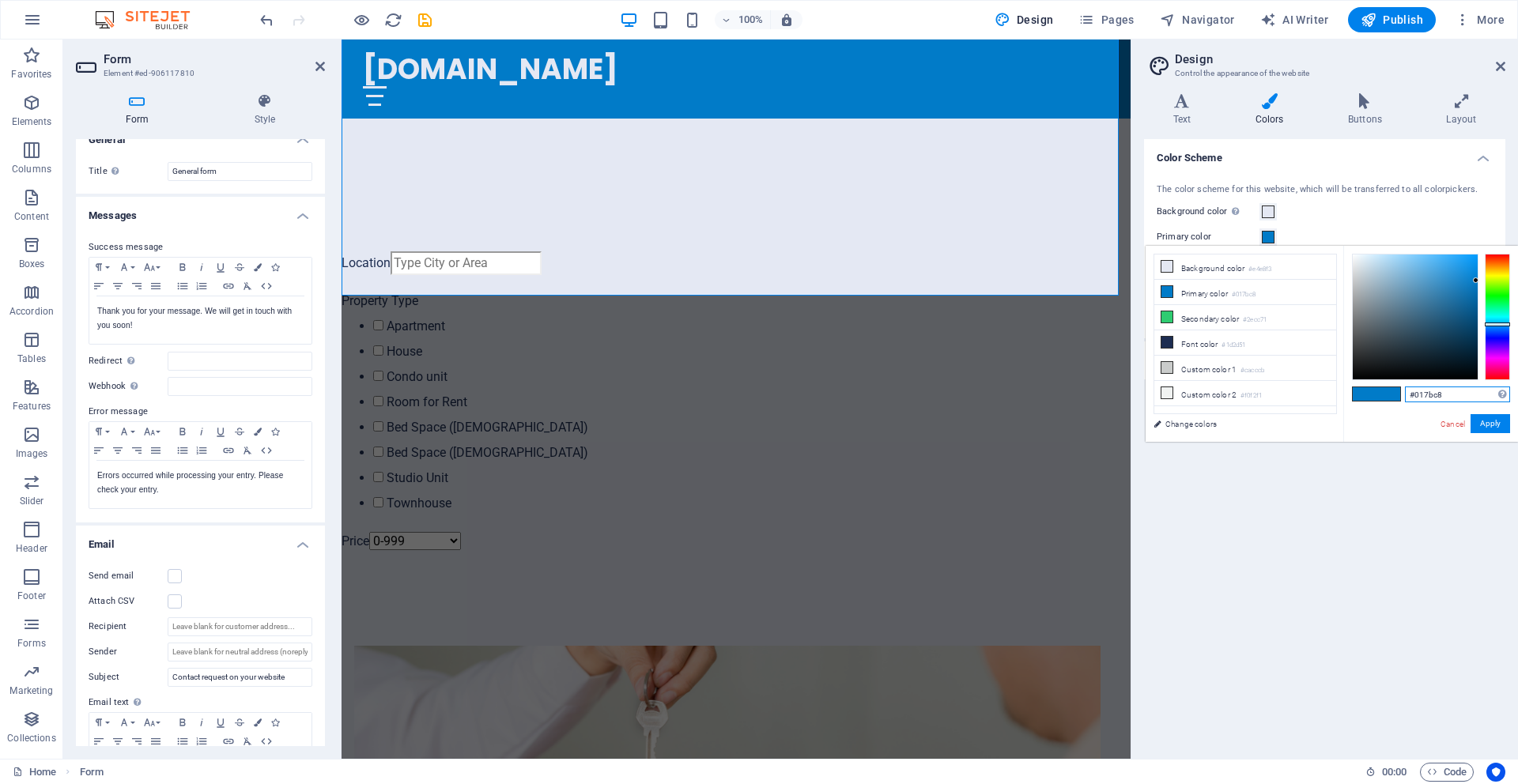
drag, startPoint x: 1449, startPoint y: 394, endPoint x: 1402, endPoint y: 394, distance: 47.0
click at [1402, 394] on div "#017bc8 Supported formats #0852ed rgb(8, 82, 237) rgba(8, 82, 237, 90%) hsv(221…" at bounding box center [1431, 458] width 175 height 426
click at [1220, 317] on li "Secondary color #2ecc71" at bounding box center [1246, 317] width 182 height 25
drag, startPoint x: 1448, startPoint y: 394, endPoint x: 1408, endPoint y: 399, distance: 40.3
click at [1408, 399] on input "#2ecc71" at bounding box center [1458, 394] width 105 height 15
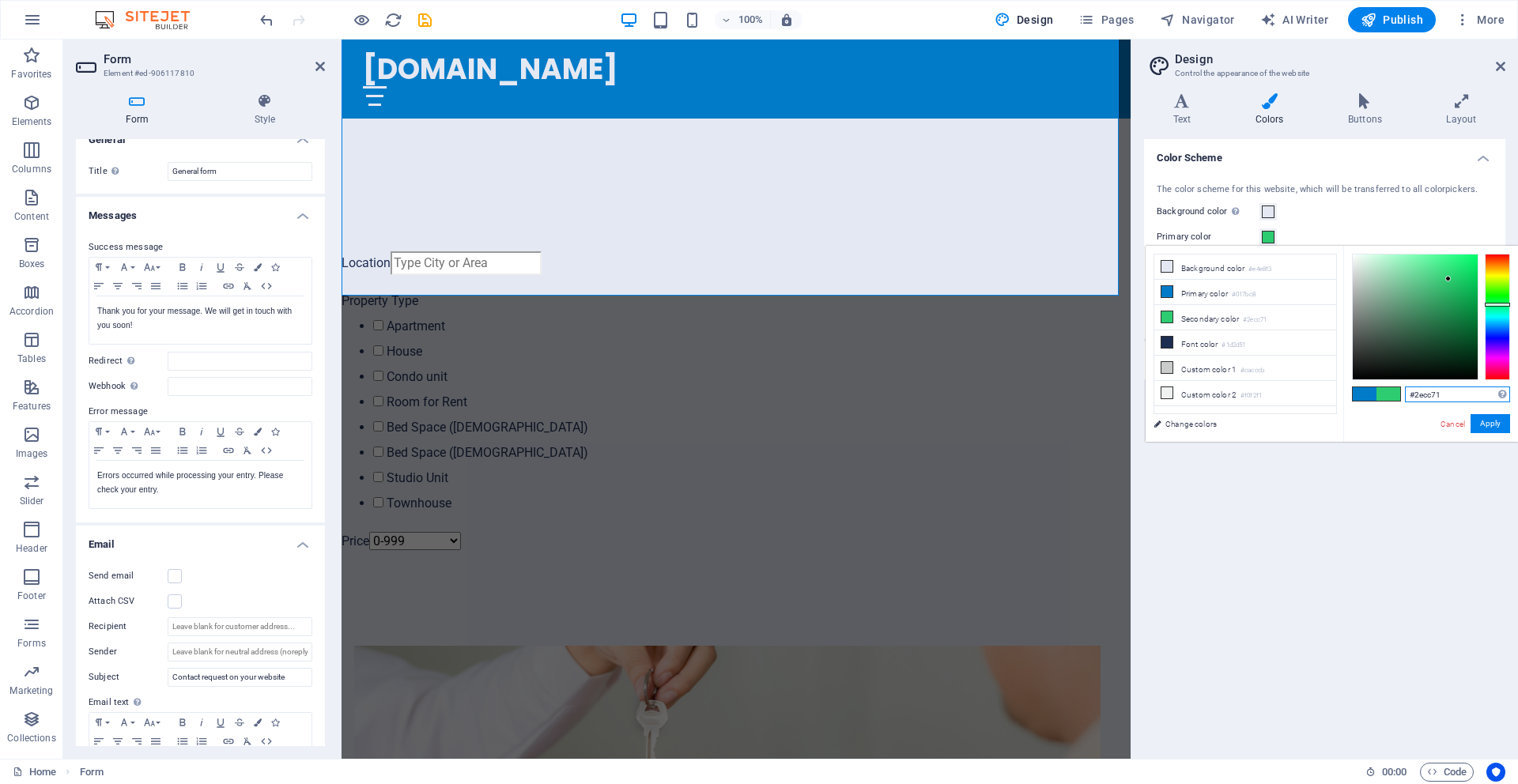
click at [1408, 399] on input "#2ecc71" at bounding box center [1458, 394] width 105 height 15
drag, startPoint x: 1449, startPoint y: 393, endPoint x: 1404, endPoint y: 397, distance: 45.2
click at [1405, 397] on input "#2ecc71" at bounding box center [1458, 394] width 105 height 15
click at [1214, 269] on li "Background color #e4e8f3" at bounding box center [1246, 267] width 182 height 25
drag, startPoint x: 1442, startPoint y: 394, endPoint x: 1408, endPoint y: 396, distance: 34.1
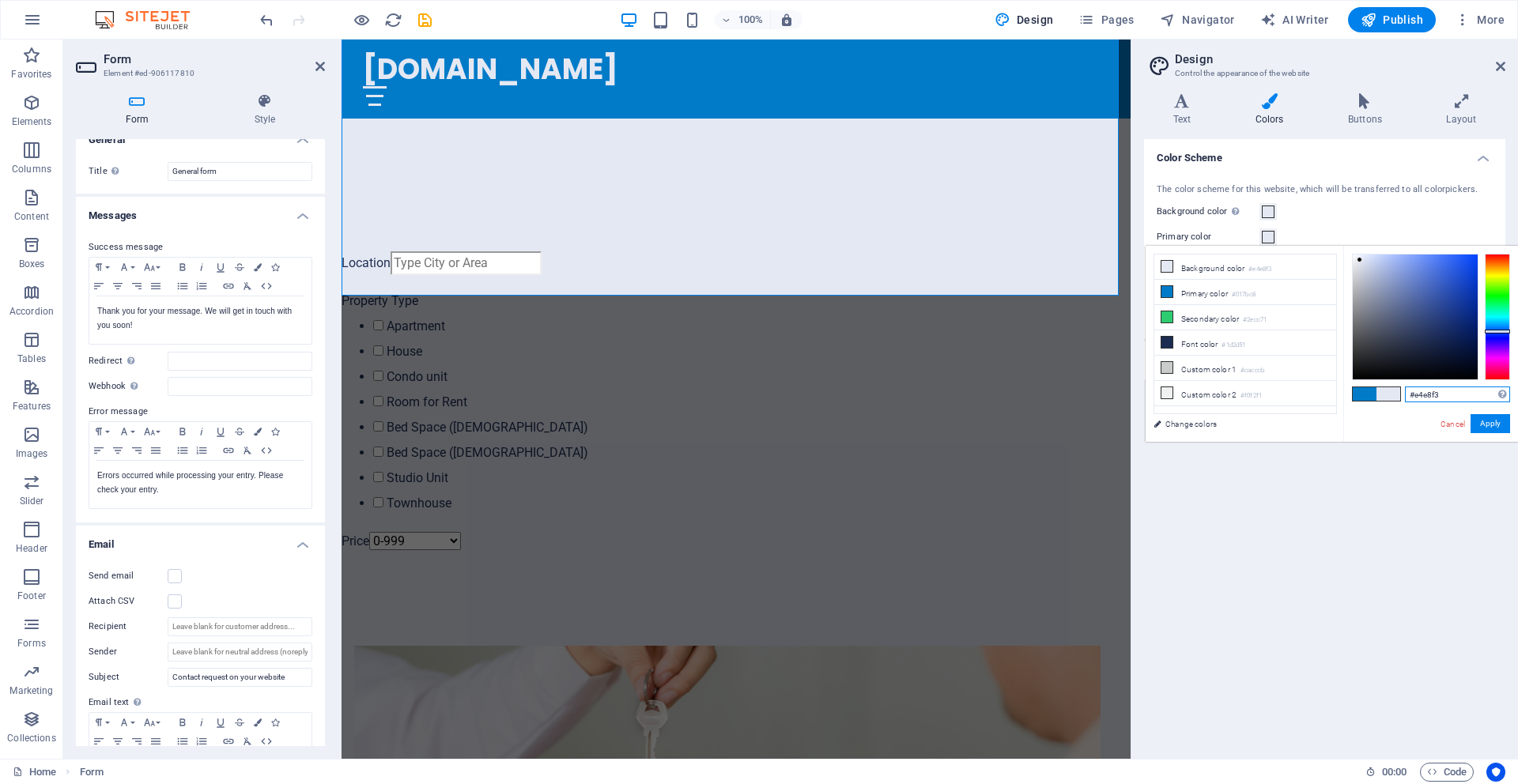
click at [1408, 396] on input "#e4e8f3" at bounding box center [1458, 394] width 105 height 15
click at [1283, 342] on li "Font color #1d2d51" at bounding box center [1246, 343] width 182 height 25
drag, startPoint x: 1445, startPoint y: 394, endPoint x: 1409, endPoint y: 396, distance: 36.1
click at [1409, 396] on input "#1d2d51" at bounding box center [1458, 394] width 105 height 15
click at [1368, 396] on span at bounding box center [1365, 394] width 24 height 13
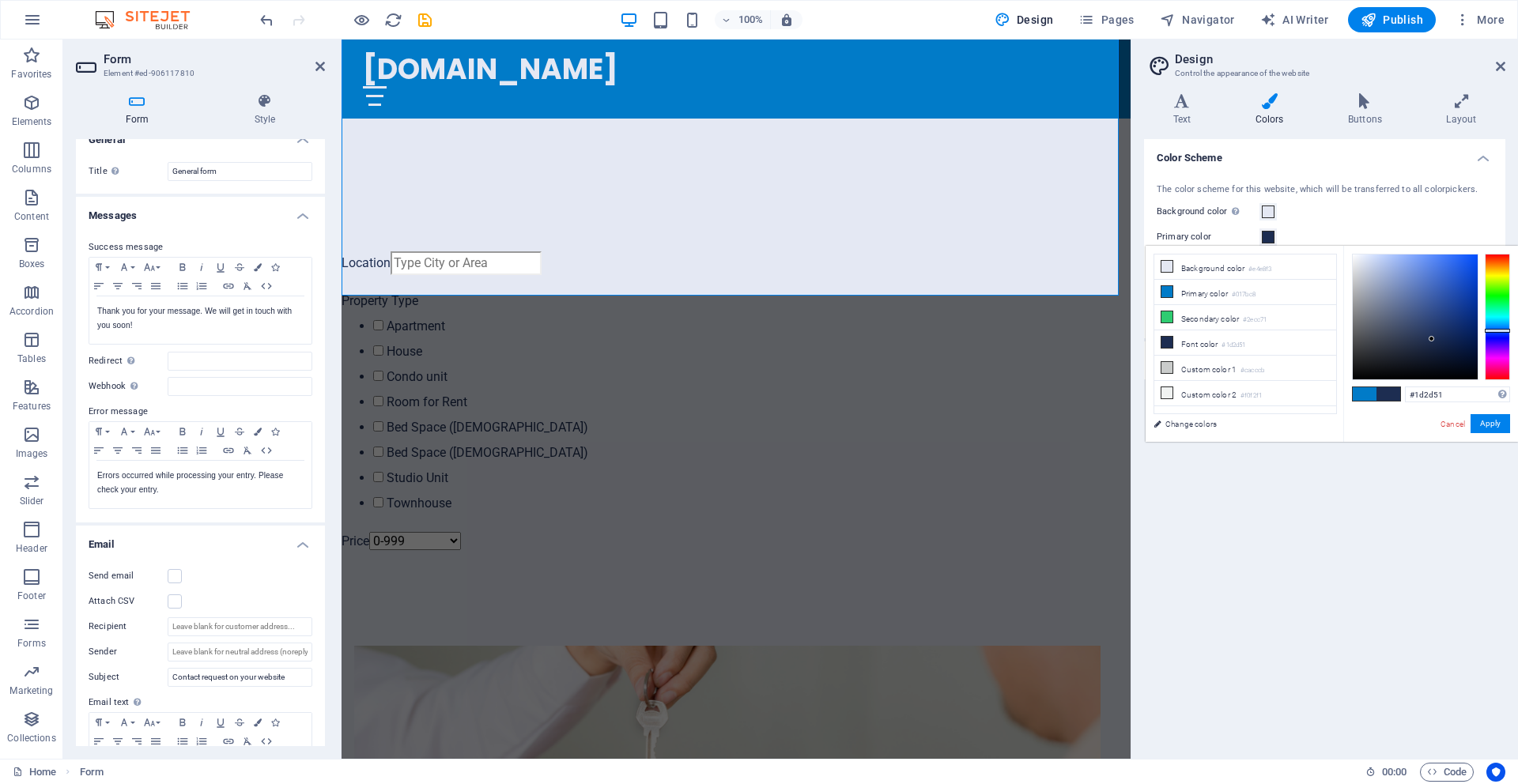
type input "#017bc8"
click at [1394, 398] on span at bounding box center [1389, 394] width 24 height 13
drag, startPoint x: 1444, startPoint y: 395, endPoint x: 1406, endPoint y: 396, distance: 38.0
click at [1406, 396] on input "#017bc8" at bounding box center [1458, 394] width 105 height 15
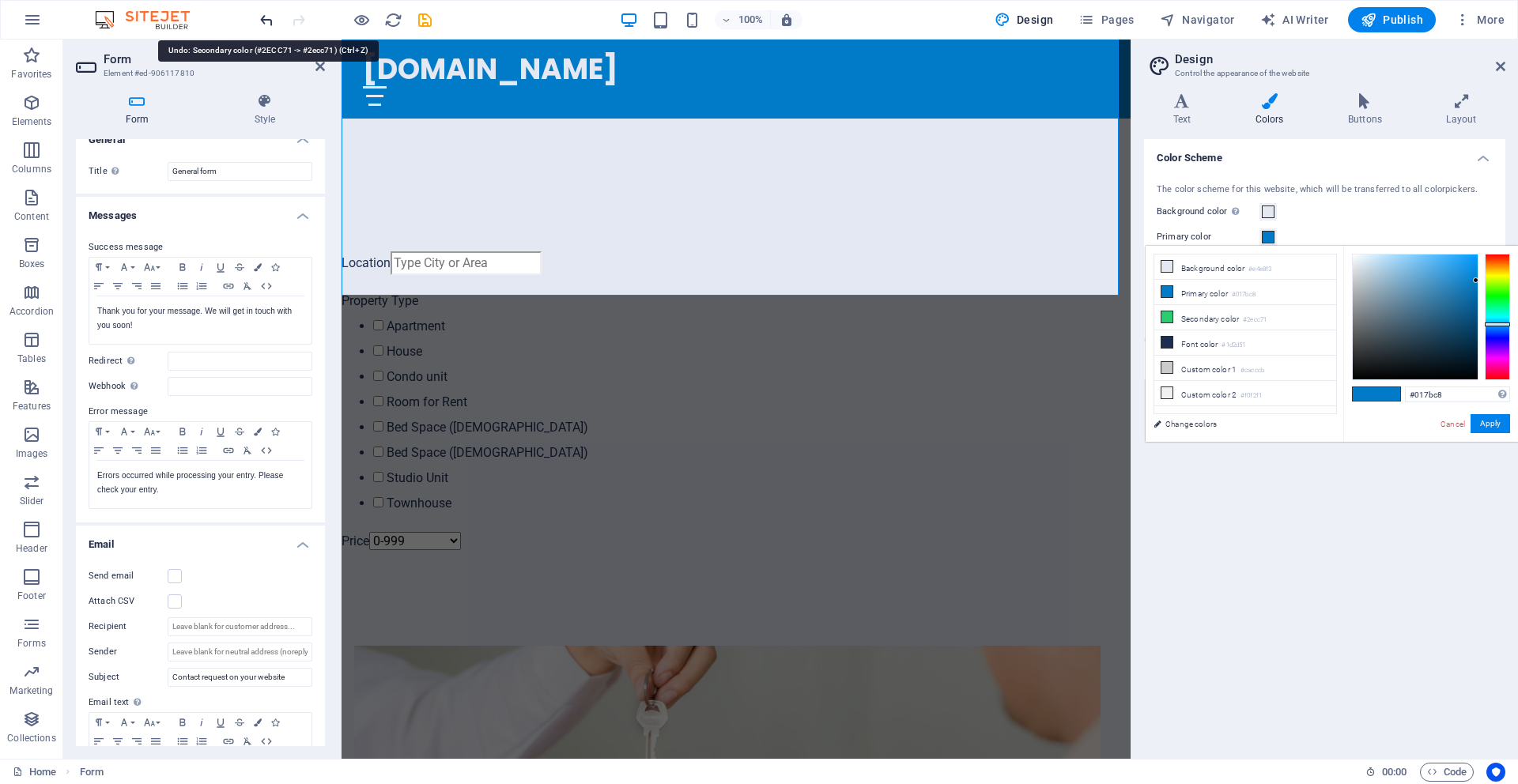
click at [0, 0] on icon "undo" at bounding box center [0, 0] width 0 height 0
